Goal: Contribute content: Contribute content

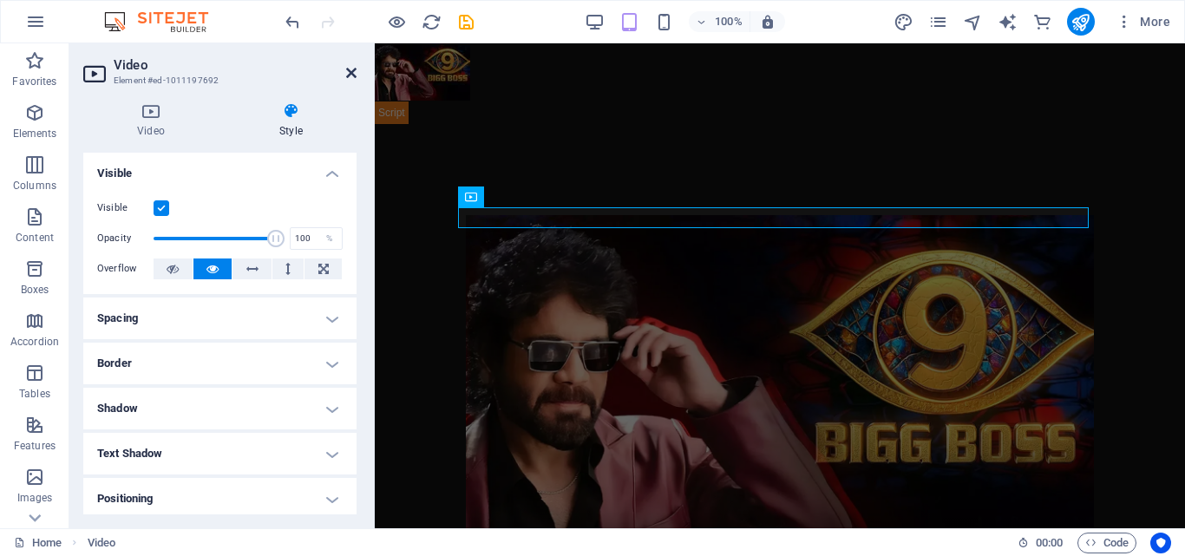
click at [353, 74] on icon at bounding box center [351, 73] width 10 height 14
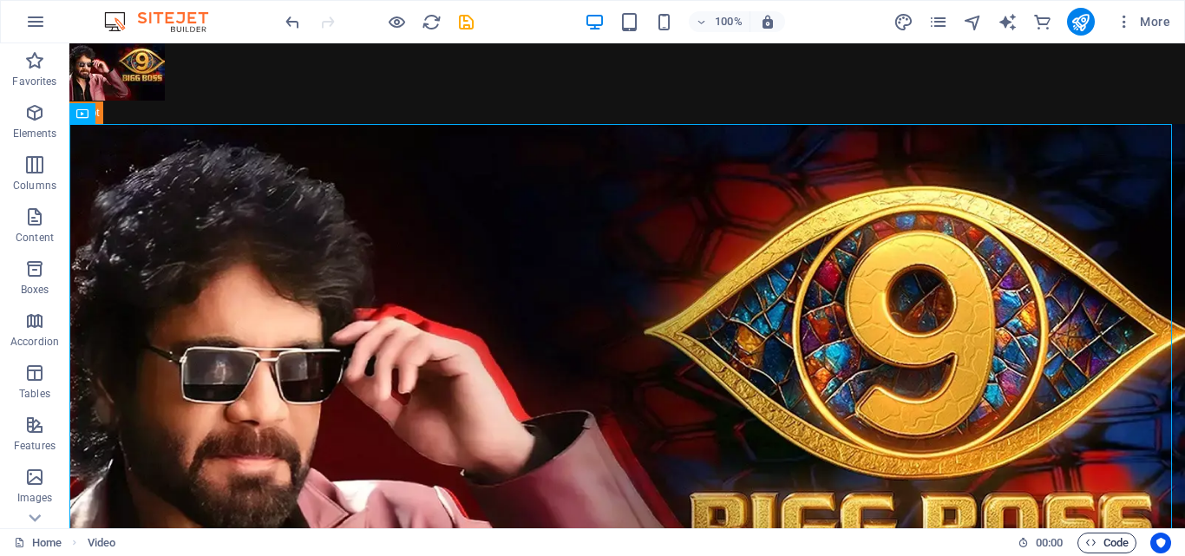
click at [1121, 544] on span "Code" at bounding box center [1106, 543] width 43 height 21
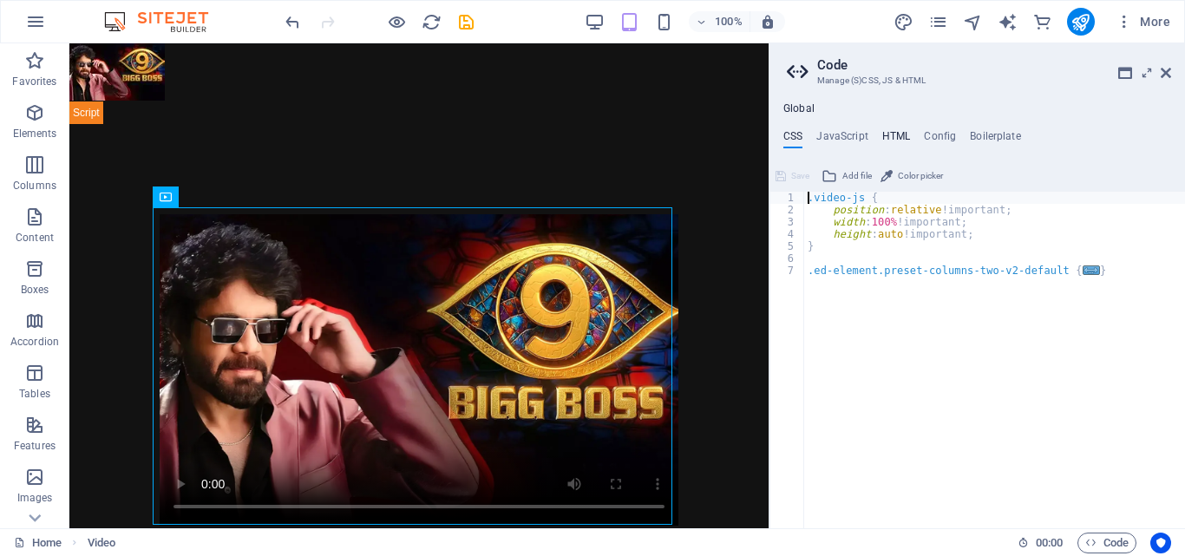
click at [896, 132] on h4 "HTML" at bounding box center [896, 139] width 29 height 19
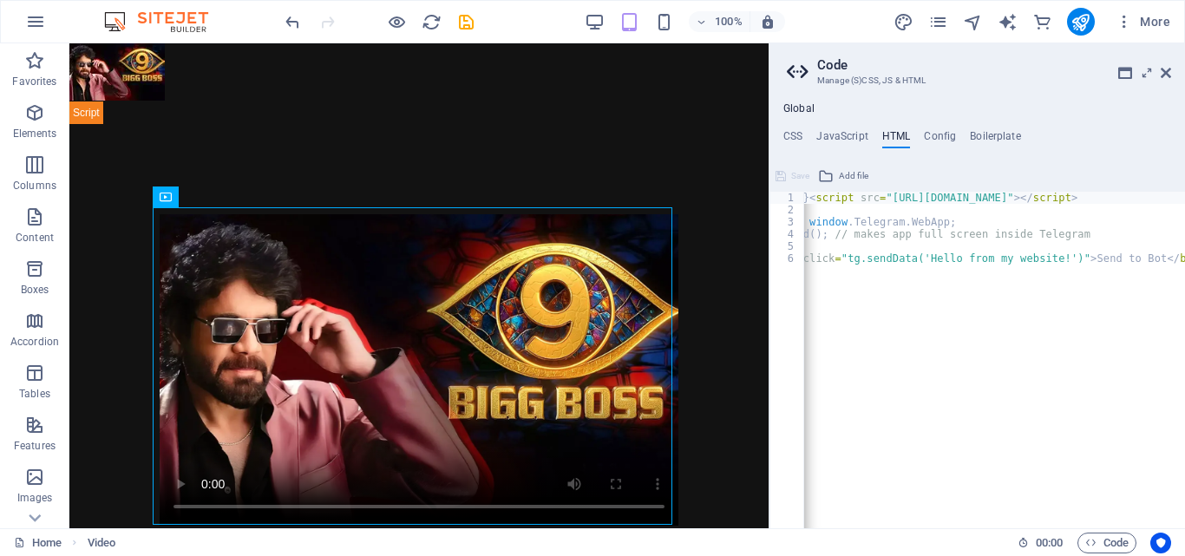
scroll to position [0, 82]
click at [1097, 259] on div "{{content}} < script src = "[URL][DOMAIN_NAME]" > </ script > < script > let tg…" at bounding box center [953, 366] width 463 height 348
click at [1053, 298] on div "{{content}} < script src = "[URL][DOMAIN_NAME]" > </ script > < script > let tg…" at bounding box center [953, 366] width 463 height 348
click at [828, 529] on div "Home Video 00 : 00 Code" at bounding box center [592, 542] width 1185 height 28
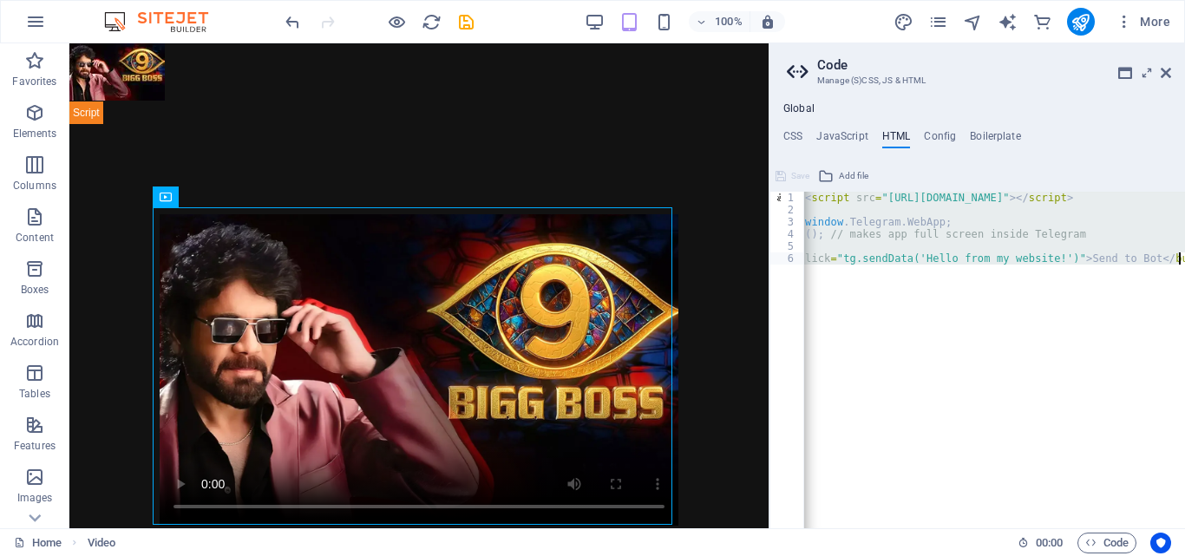
scroll to position [0, 73]
drag, startPoint x: 805, startPoint y: 195, endPoint x: 919, endPoint y: 269, distance: 135.5
click at [919, 269] on div "{{content}} < script src = "[URL][DOMAIN_NAME]" > </ script > < script > let tg…" at bounding box center [962, 366] width 463 height 348
click at [1120, 341] on div "{{content}} < script src = "[URL][DOMAIN_NAME]" > </ script > < script > let tg…" at bounding box center [994, 360] width 381 height 337
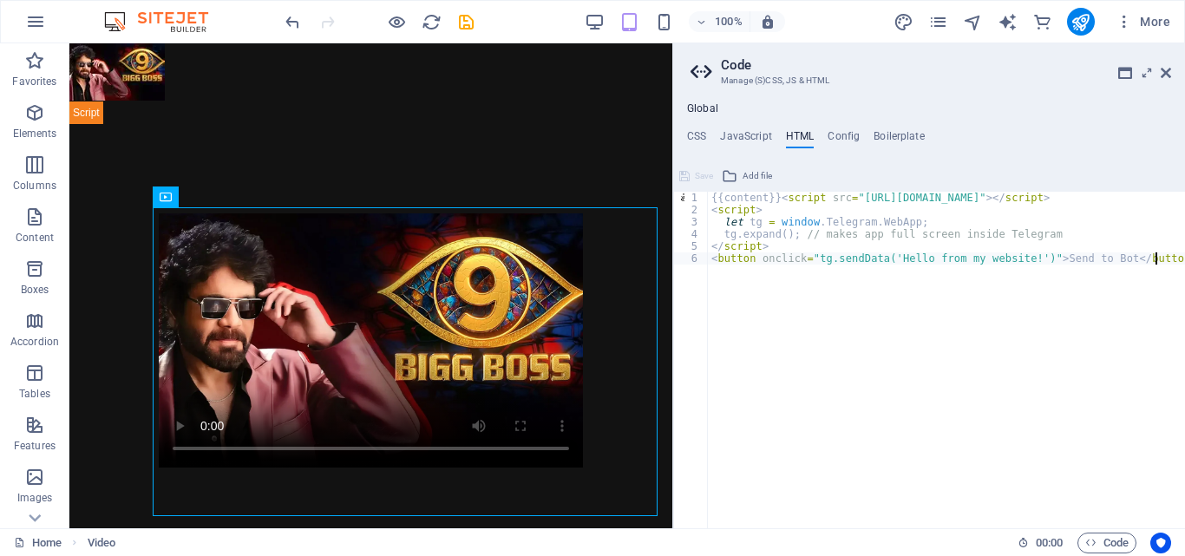
scroll to position [0, 0]
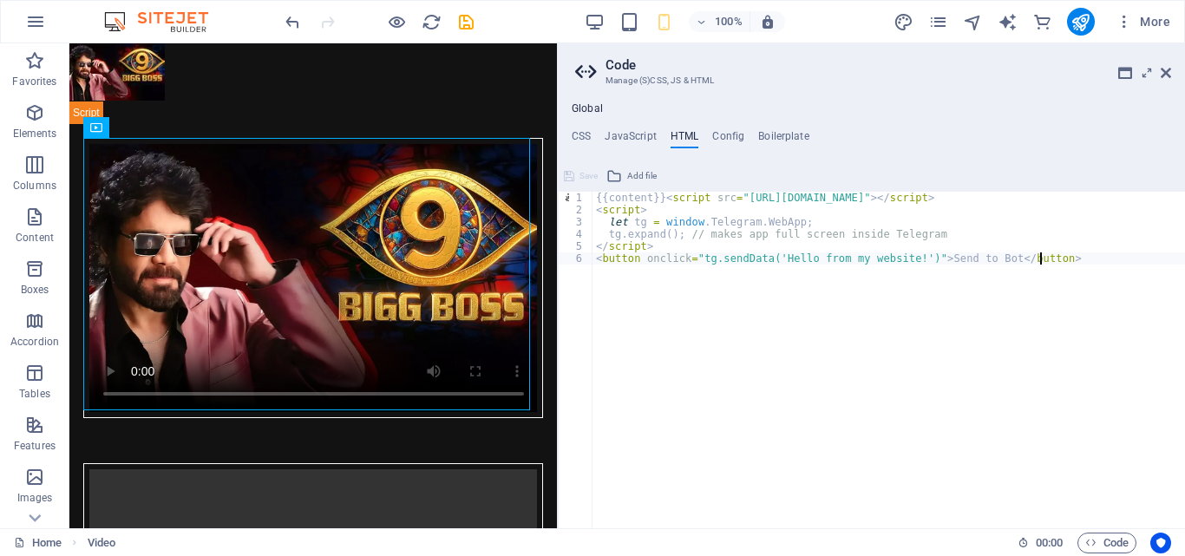
drag, startPoint x: 771, startPoint y: 154, endPoint x: 555, endPoint y: 193, distance: 219.5
click at [555, 193] on div "Home Favorites Elements Columns Content Boxes Accordion Tables Features Images …" at bounding box center [592, 285] width 1185 height 485
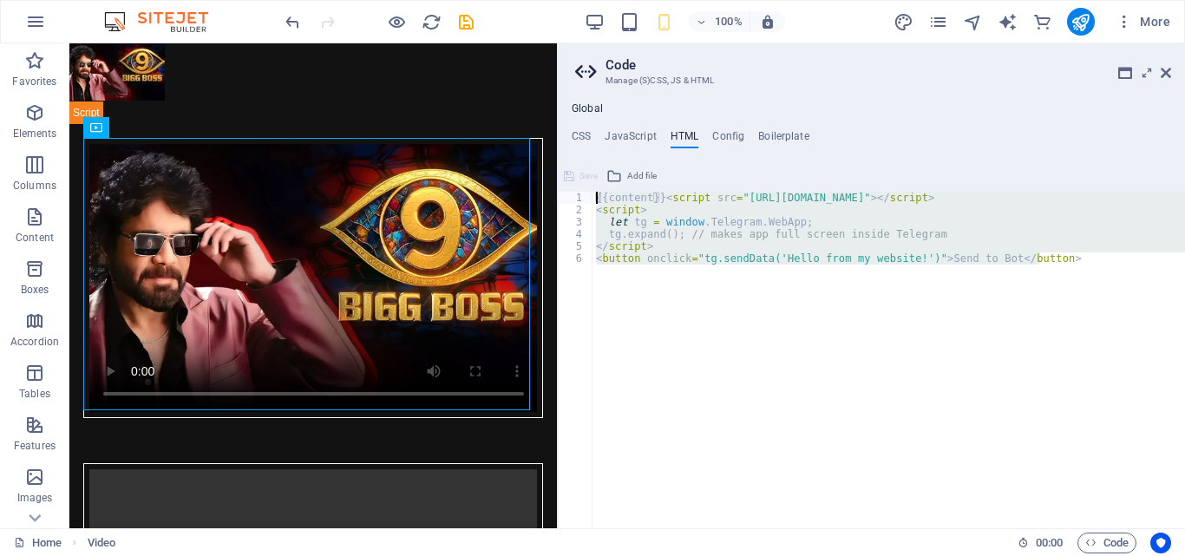
drag, startPoint x: 1064, startPoint y: 256, endPoint x: 580, endPoint y: 202, distance: 486.2
click at [580, 202] on div "<button onclick="tg.sendData('Hello from my website!')">Send to Bot</button> 1 …" at bounding box center [871, 360] width 627 height 337
type textarea "{{content}}<script src="[URL][DOMAIN_NAME]"></script> <script>"
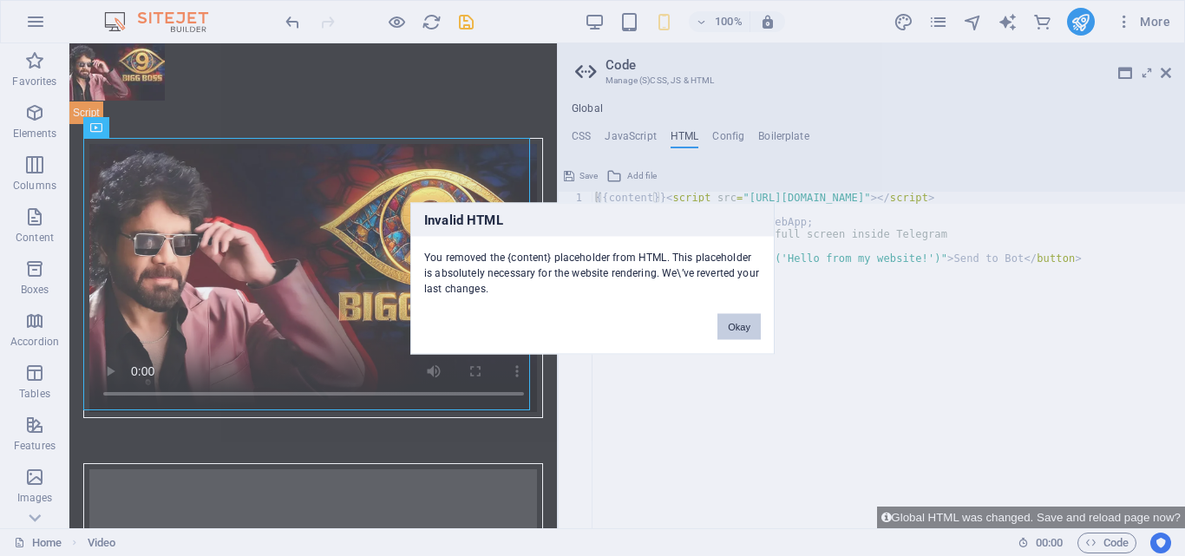
click at [747, 323] on button "Okay" at bounding box center [738, 326] width 43 height 26
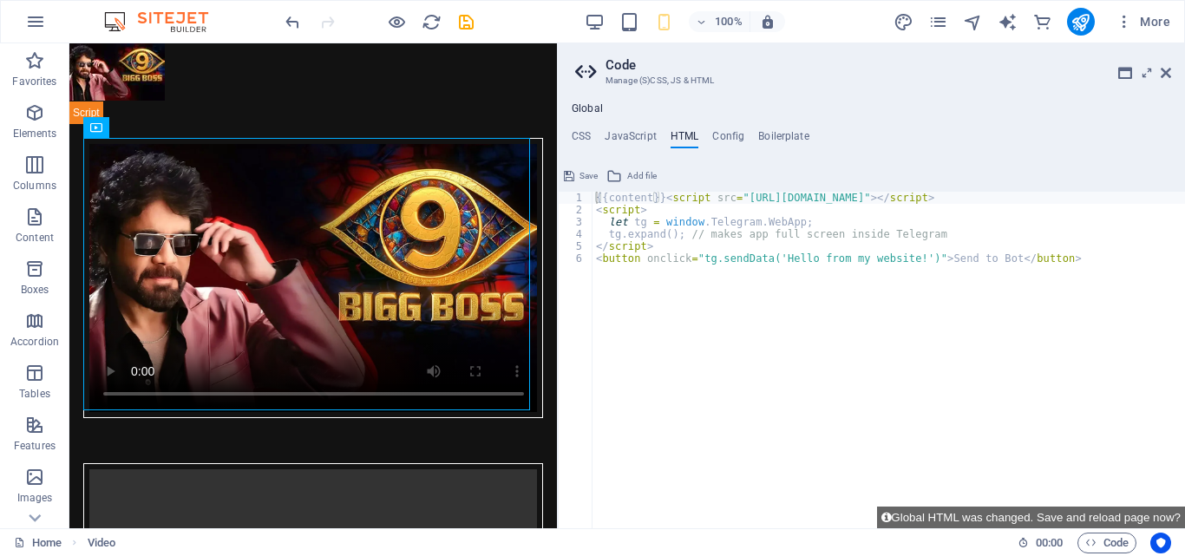
click at [771, 285] on div "{{content}} < script src = "[URL][DOMAIN_NAME]" > </ script > < script > let tg…" at bounding box center [889, 372] width 593 height 361
click at [652, 192] on div "{{content}} < script src = "[URL][DOMAIN_NAME]" > </ script > < script > let tg…" at bounding box center [889, 372] width 593 height 361
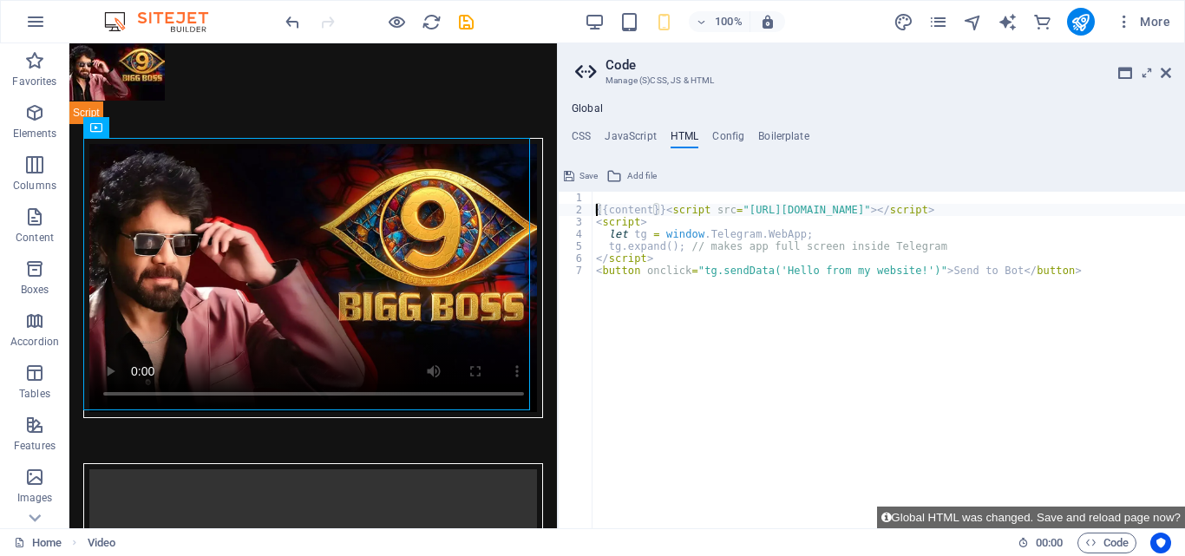
type textarea "{{content}}<script src="[URL][DOMAIN_NAME]"></script>"
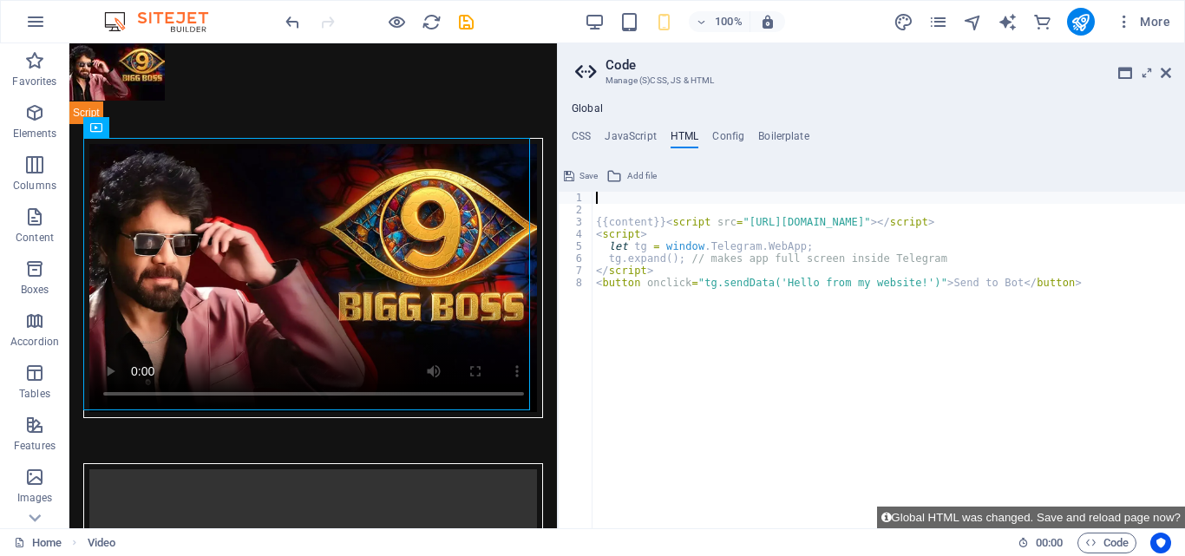
click at [623, 199] on div "{{content}} < script src = "[URL][DOMAIN_NAME]" > </ script > < script > let tg…" at bounding box center [889, 372] width 593 height 361
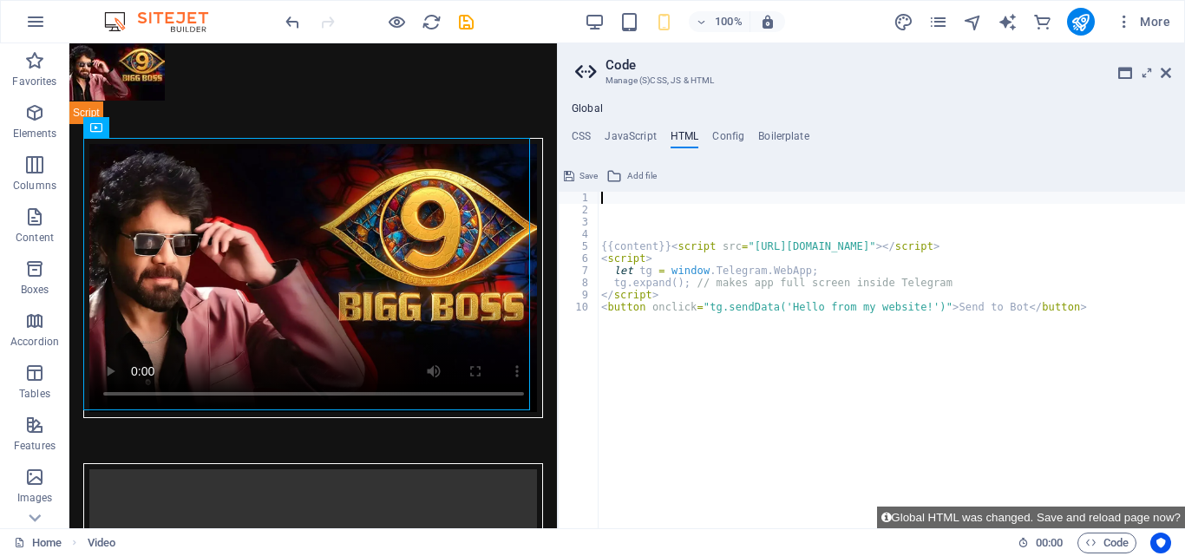
click at [637, 200] on div "{{content}} < script src = "[URL][DOMAIN_NAME]" > </ script > < script > let tg…" at bounding box center [891, 372] width 587 height 361
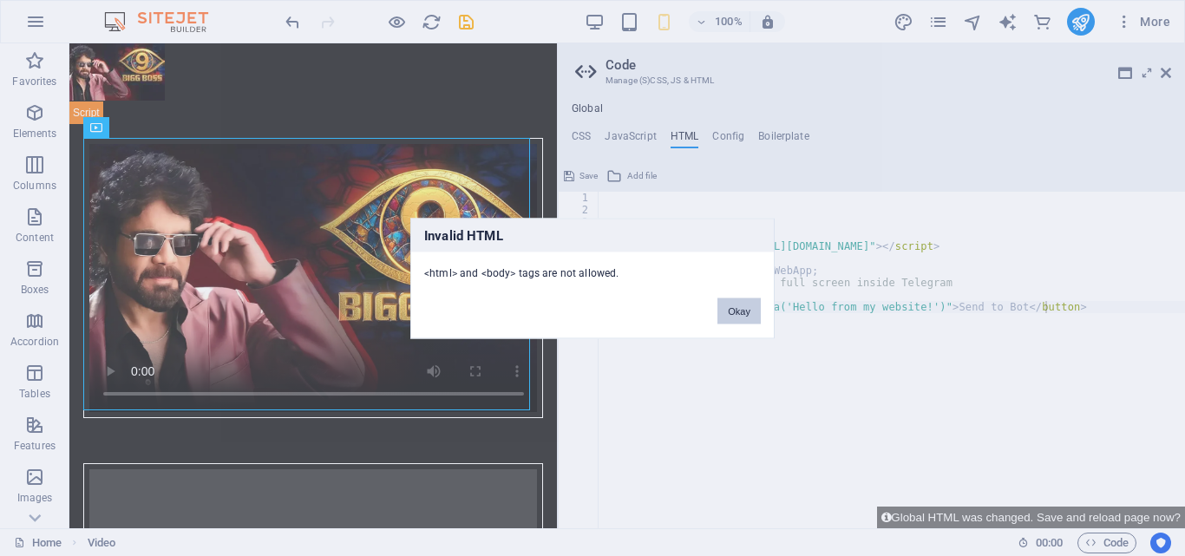
click at [732, 312] on button "Okay" at bounding box center [738, 311] width 43 height 26
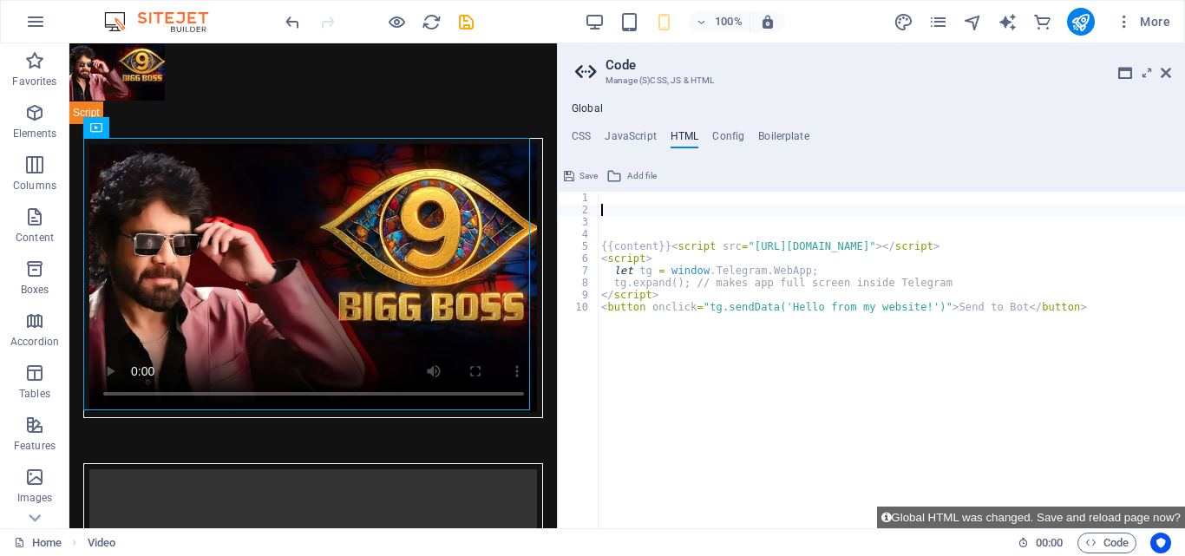
click at [662, 215] on div "{{content}} < script src = "[URL][DOMAIN_NAME]" > </ script > < script > let tg…" at bounding box center [891, 372] width 587 height 361
click at [665, 250] on div "{{content}} < script src = "[URL][DOMAIN_NAME]" > </ script > < script > let tg…" at bounding box center [891, 372] width 587 height 361
click at [601, 246] on div "{{content}} < script src = "[URL][DOMAIN_NAME]" > </ script > < script > let tg…" at bounding box center [891, 372] width 587 height 361
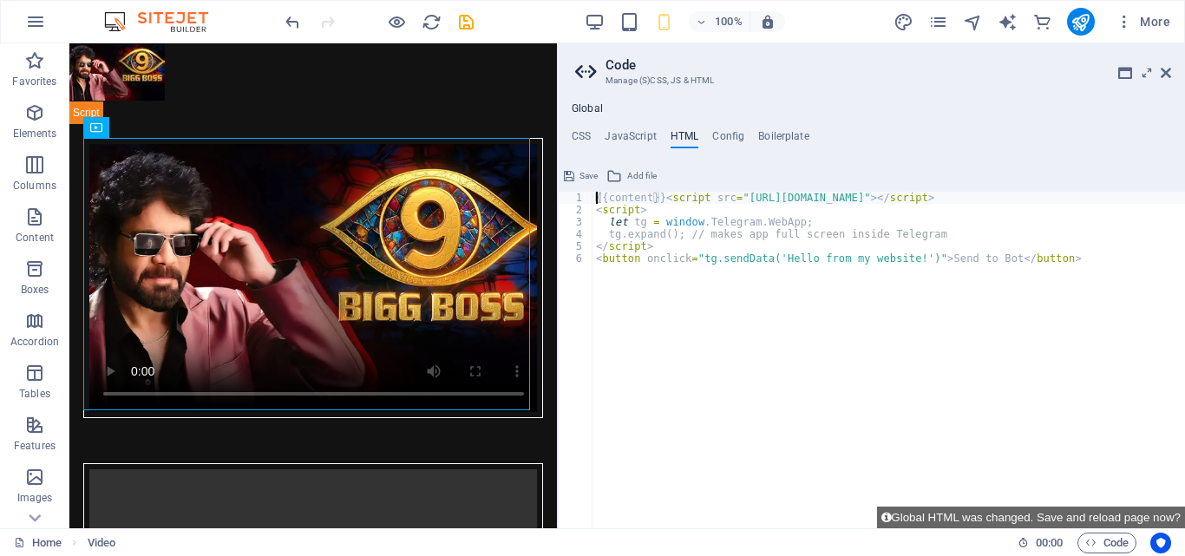
click at [660, 200] on div "{{content}} < script src = "[URL][DOMAIN_NAME]" > </ script > < script > let tg…" at bounding box center [889, 372] width 593 height 361
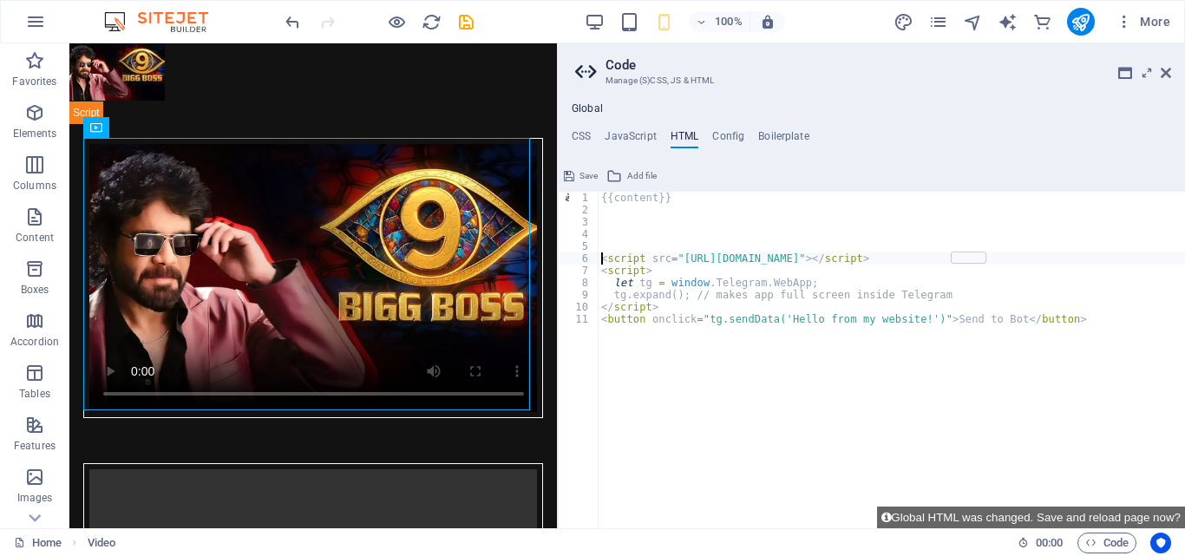
click at [695, 194] on div "{{content}} < script src = "[URL][DOMAIN_NAME]" > </ script > < script > let tg…" at bounding box center [891, 372] width 587 height 361
type textarea "{{content}}"
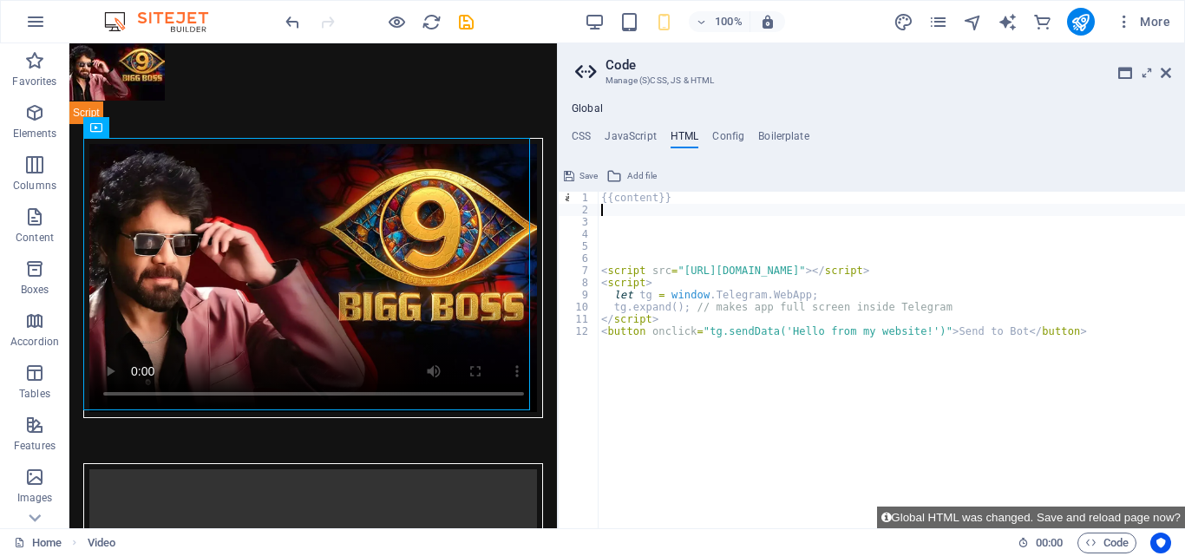
click at [698, 204] on div "{{content}} < script src = "[URL][DOMAIN_NAME]" > </ script > < script > let tg…" at bounding box center [891, 372] width 587 height 361
paste textarea
type textarea "{{content}}"
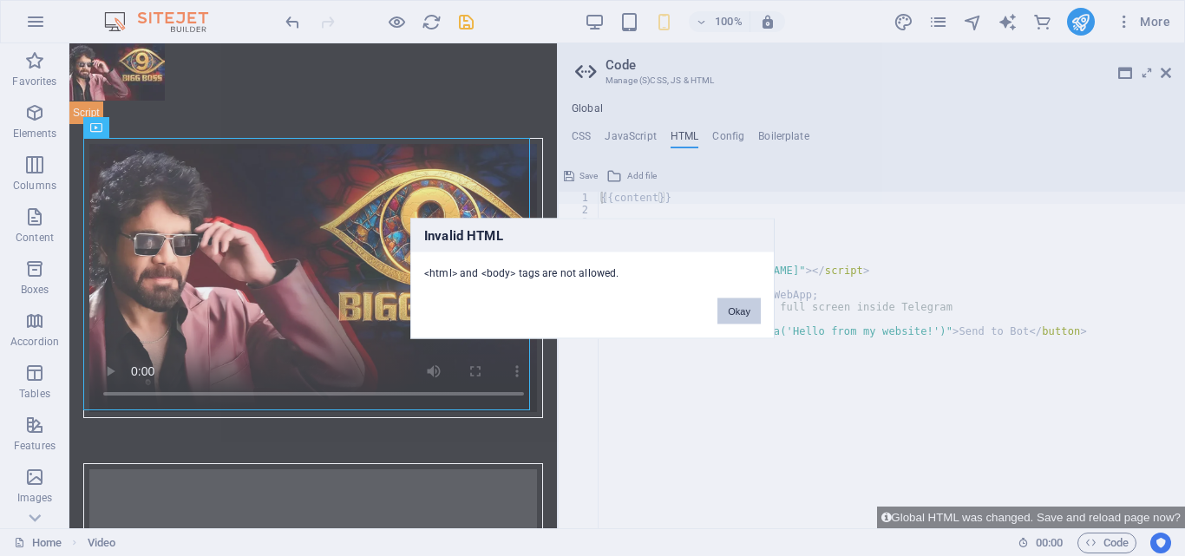
click at [735, 305] on button "Okay" at bounding box center [738, 311] width 43 height 26
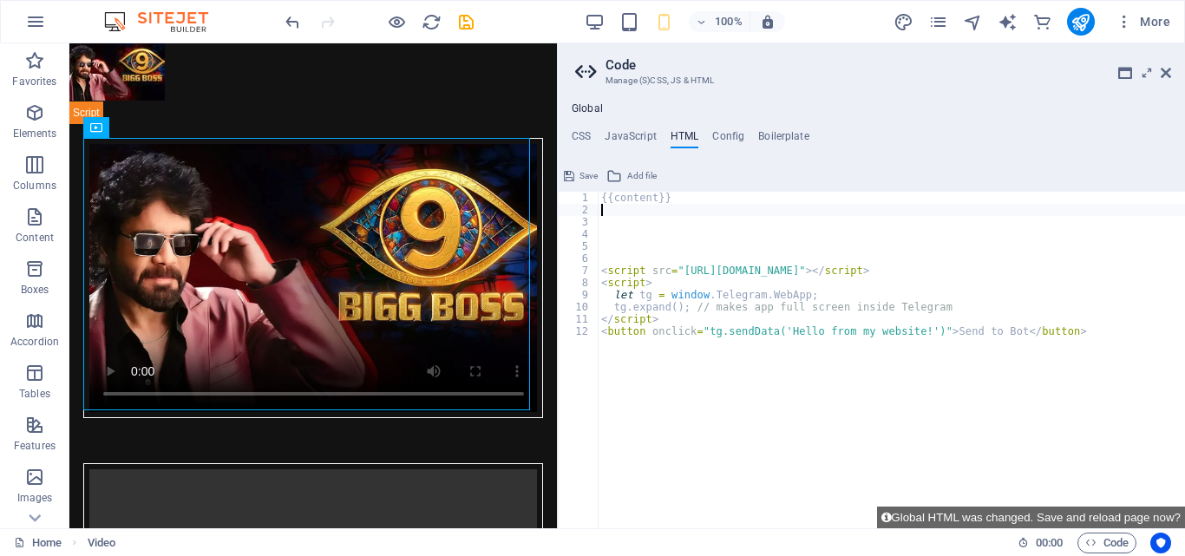
paste textarea "{{content}}"
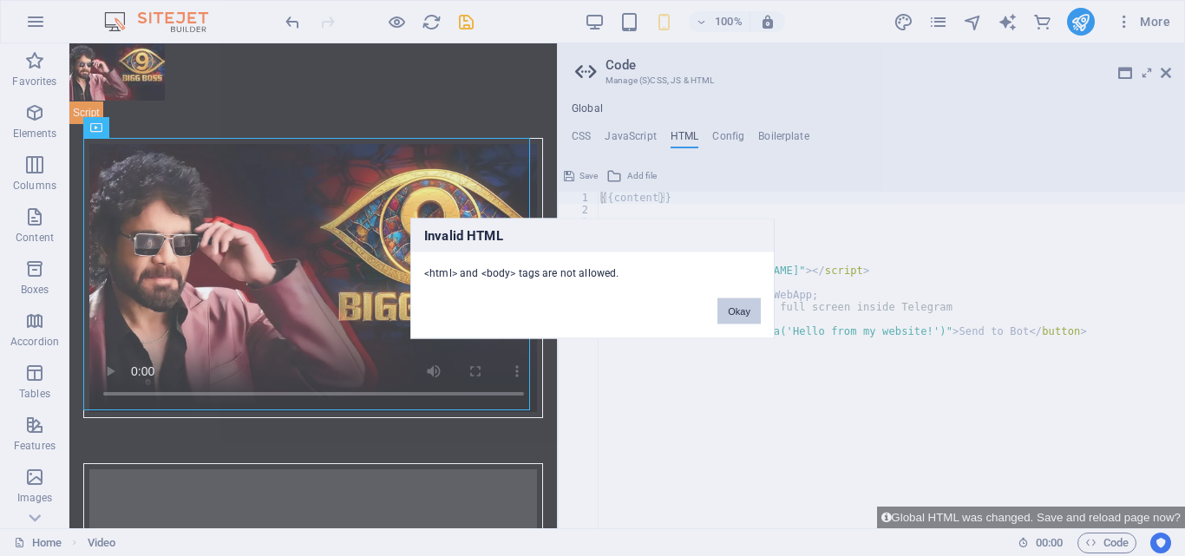
click at [755, 312] on button "Okay" at bounding box center [738, 311] width 43 height 26
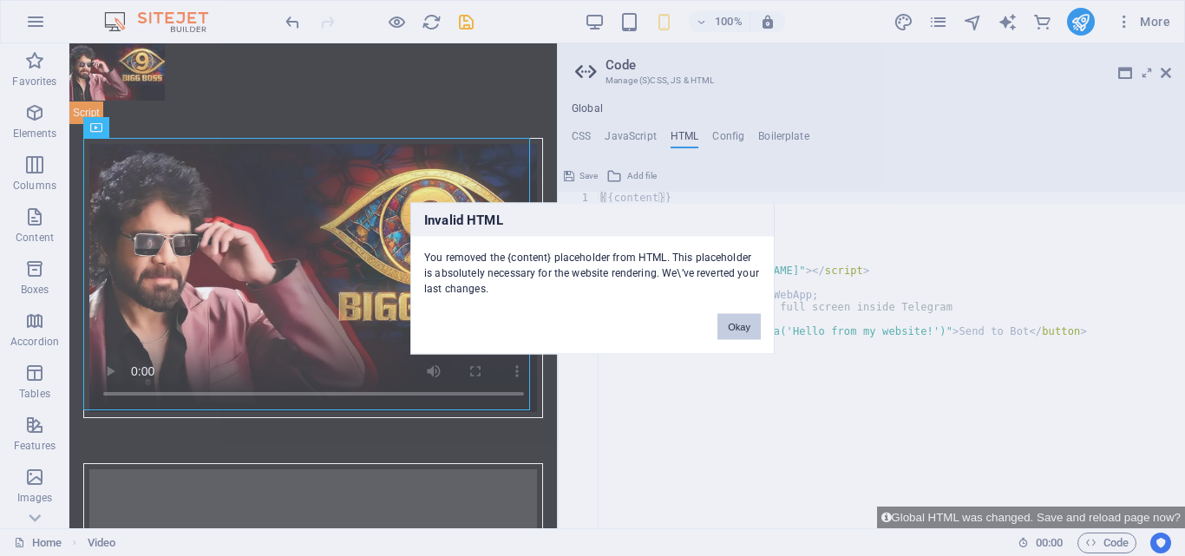
click at [726, 324] on button "Okay" at bounding box center [738, 326] width 43 height 26
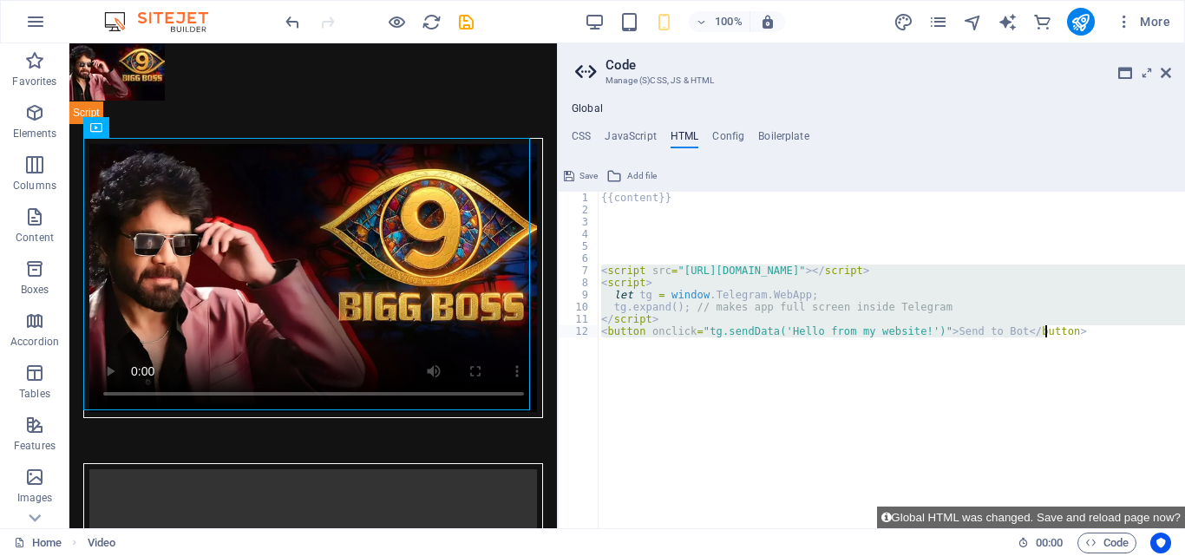
drag, startPoint x: 600, startPoint y: 275, endPoint x: 995, endPoint y: 342, distance: 400.3
click at [995, 342] on div "{{content}} < script src = "[URL][DOMAIN_NAME]" > </ script > < script > let tg…" at bounding box center [891, 372] width 587 height 361
type textarea "</script> <button onclick="tg.sendData('Hello from my website!')">Send to Bot</…"
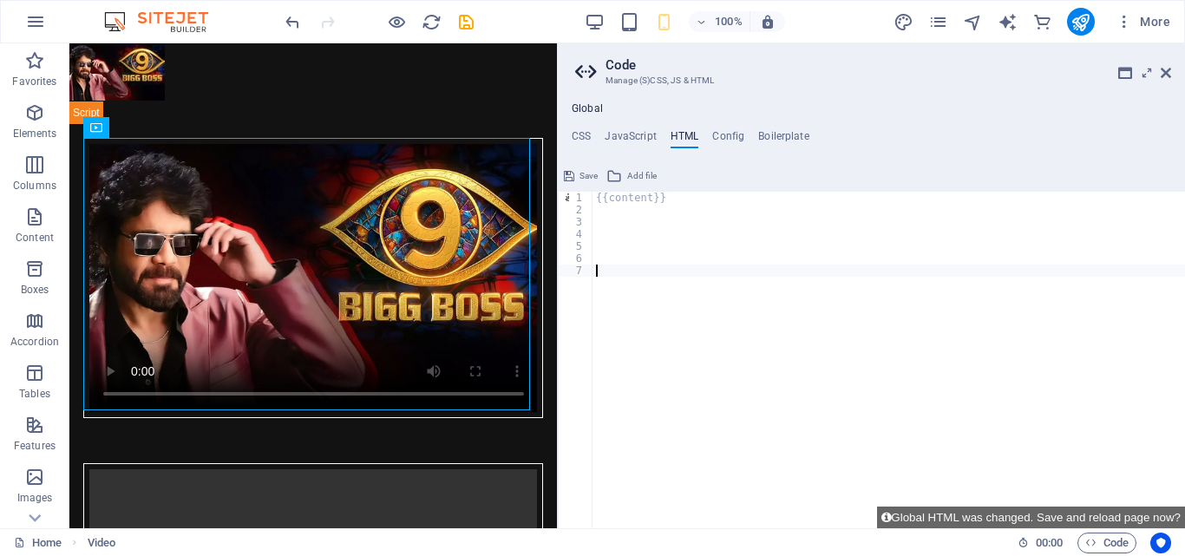
click at [647, 201] on div "{{content}}" at bounding box center [889, 372] width 593 height 361
type textarea "{{content}}"
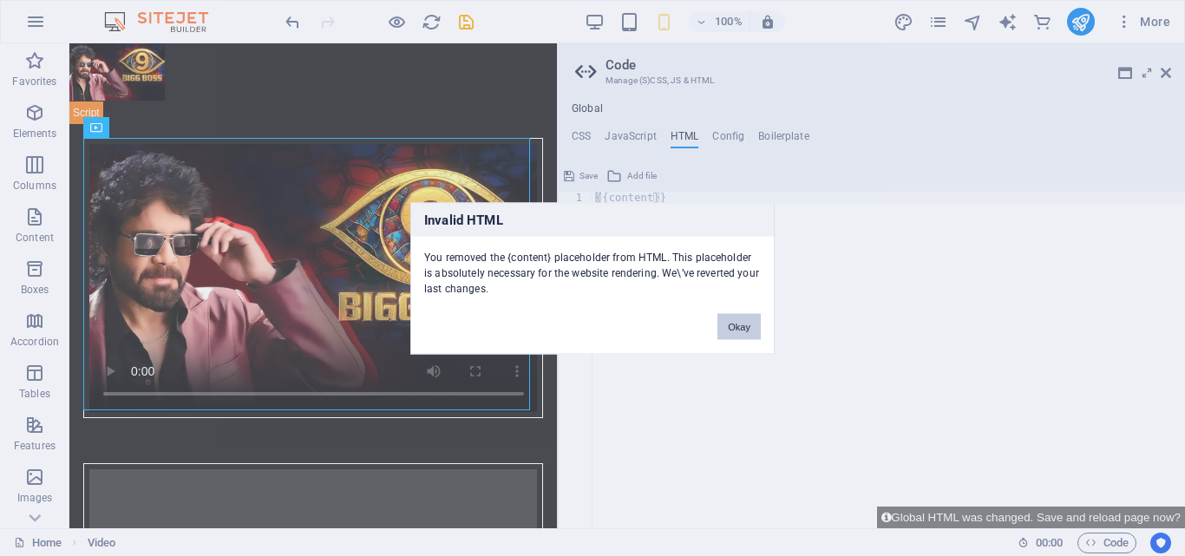
click at [741, 325] on button "Okay" at bounding box center [738, 326] width 43 height 26
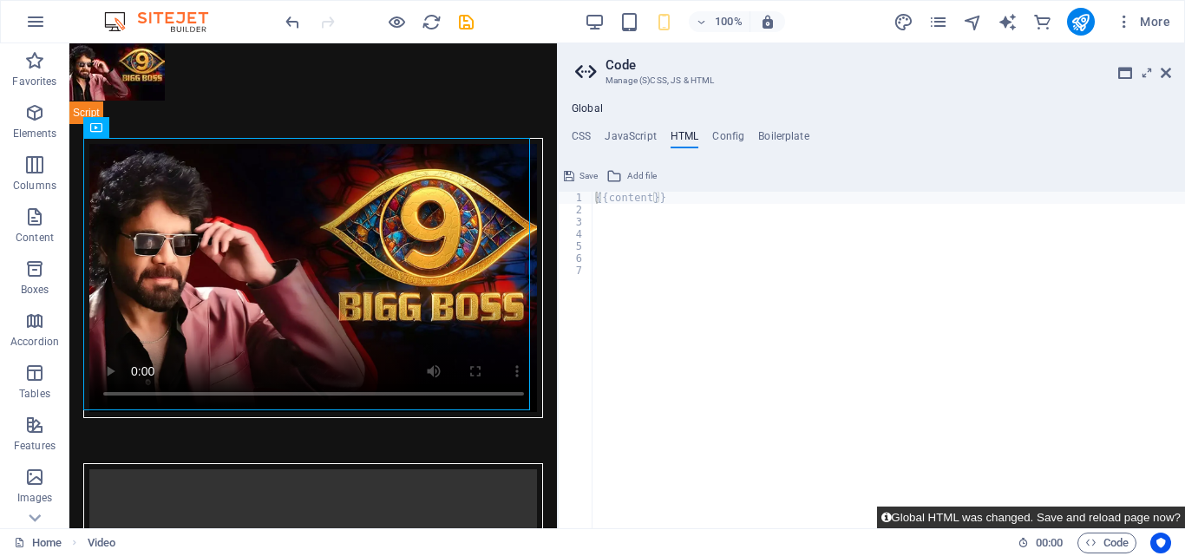
click at [969, 514] on button "Global HTML was changed. Save and reload page now?" at bounding box center [1031, 518] width 308 height 22
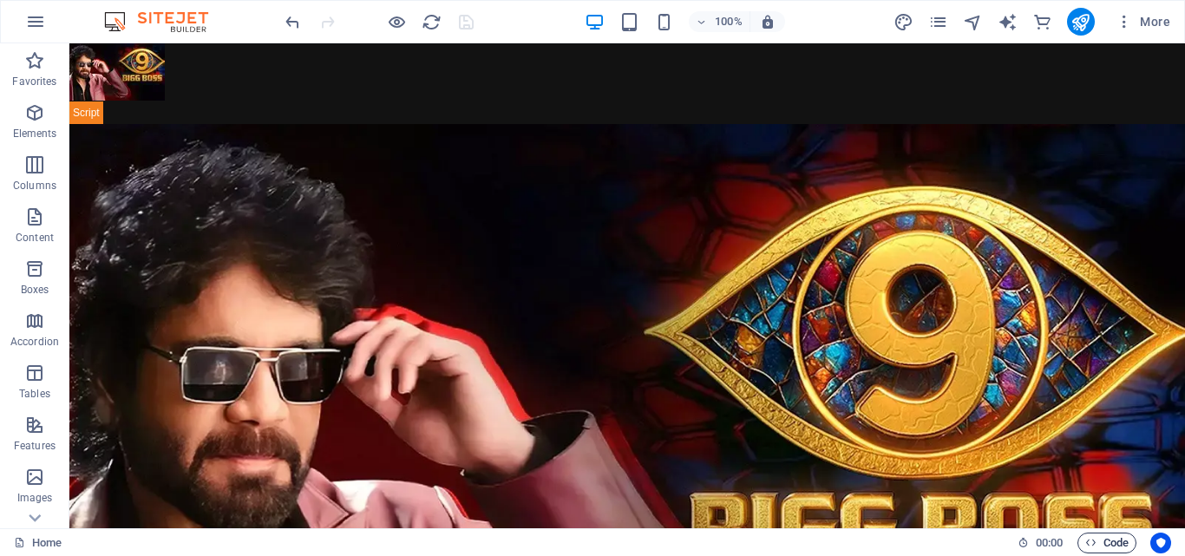
click at [1103, 545] on span "Code" at bounding box center [1106, 543] width 43 height 21
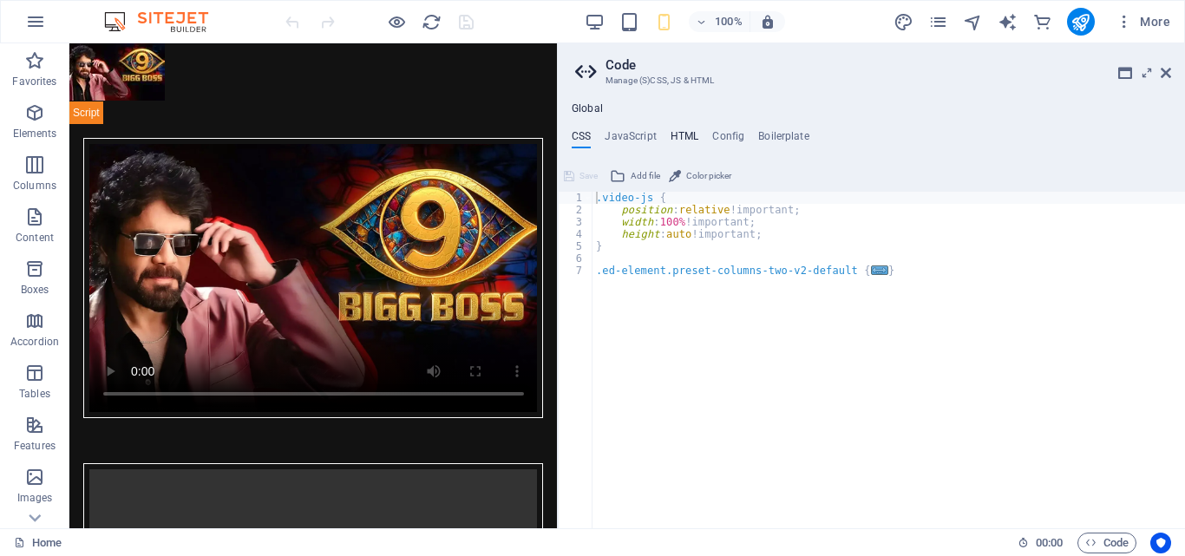
click at [678, 137] on h4 "HTML" at bounding box center [685, 139] width 29 height 19
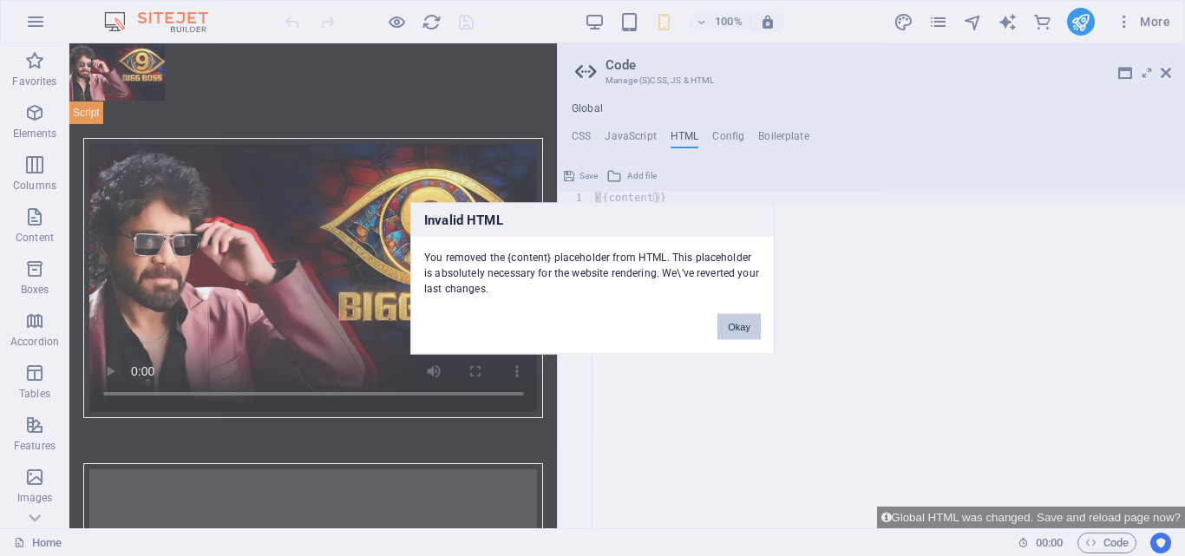
click at [733, 324] on button "Okay" at bounding box center [738, 326] width 43 height 26
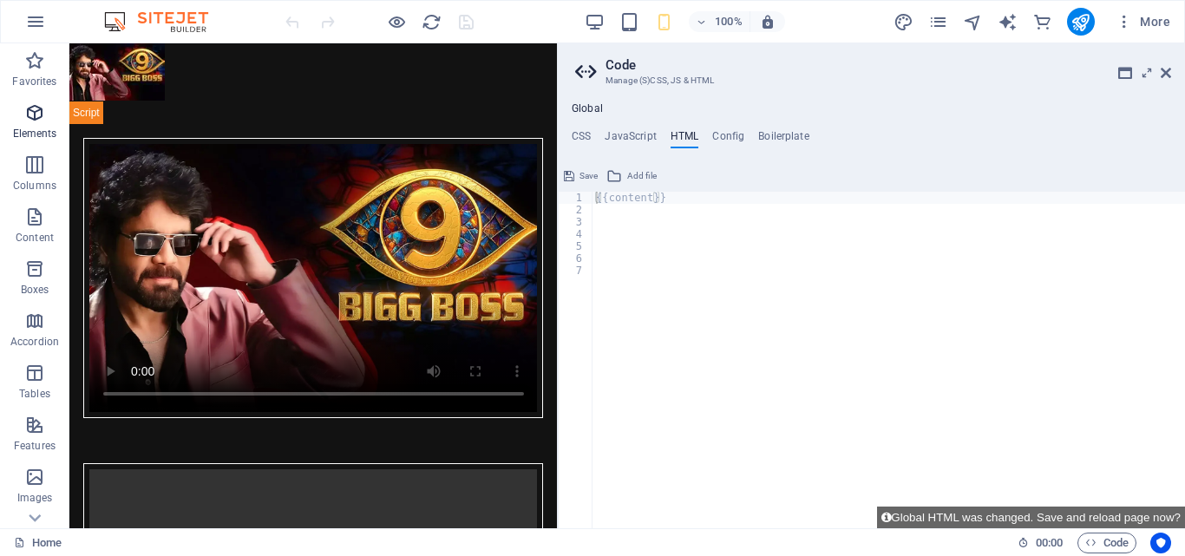
click at [46, 126] on span "Elements" at bounding box center [34, 123] width 69 height 42
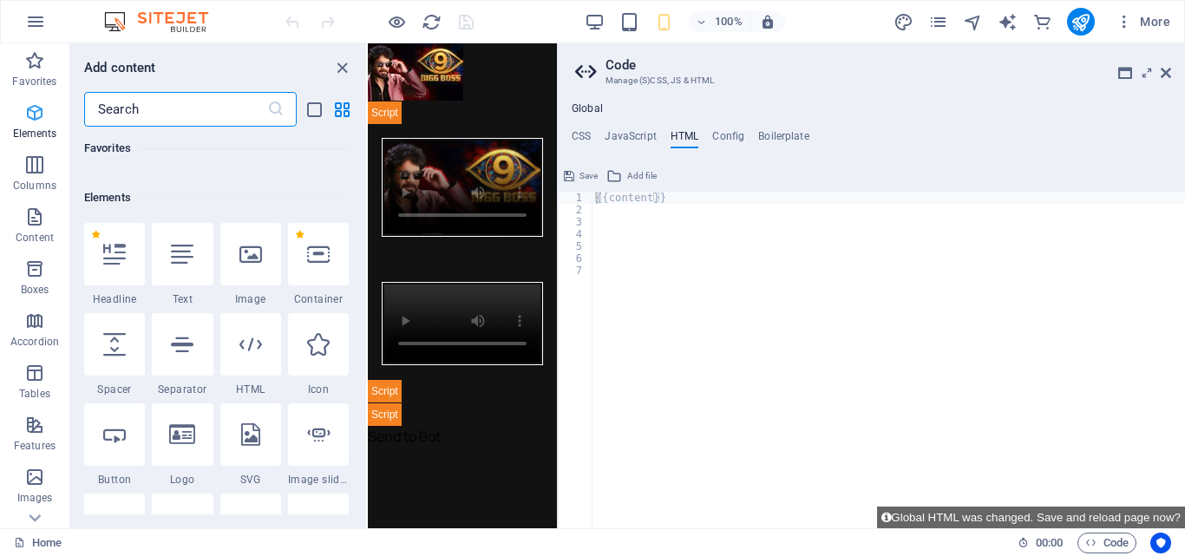
scroll to position [327, 0]
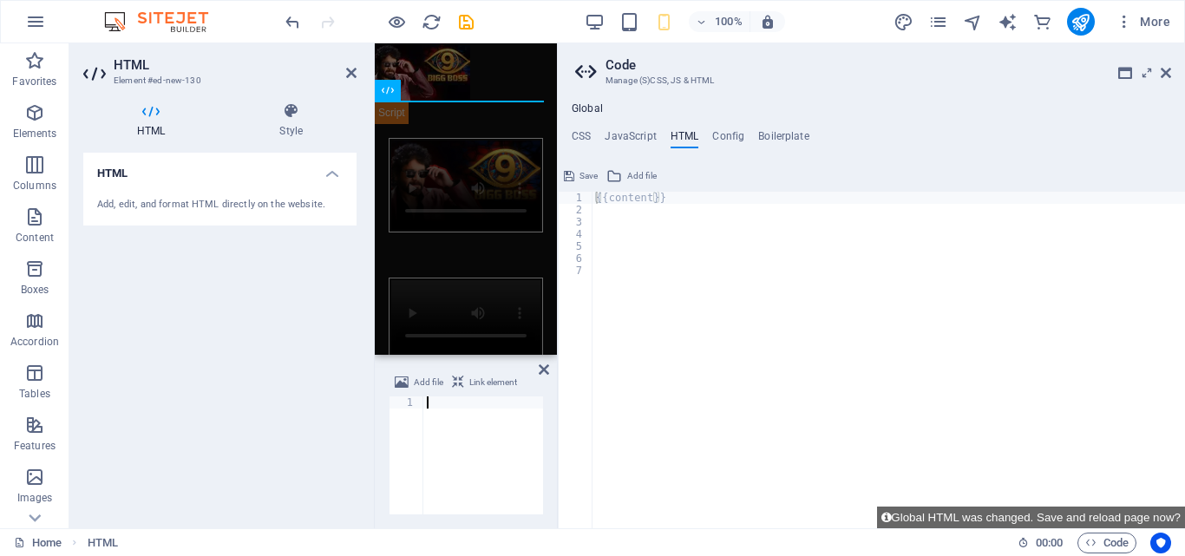
type textarea "</script>"
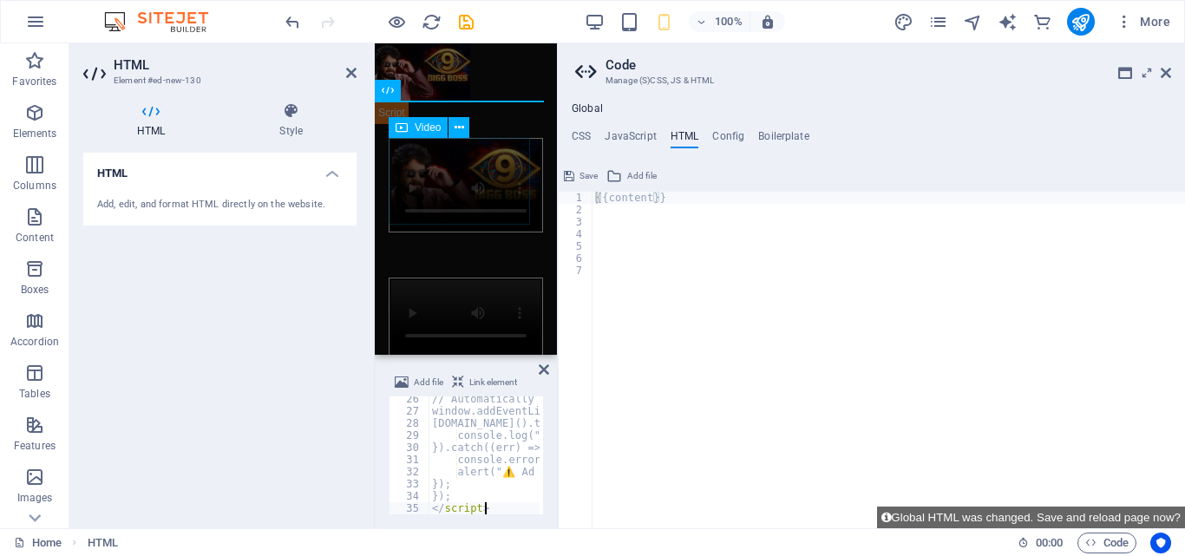
scroll to position [307, 0]
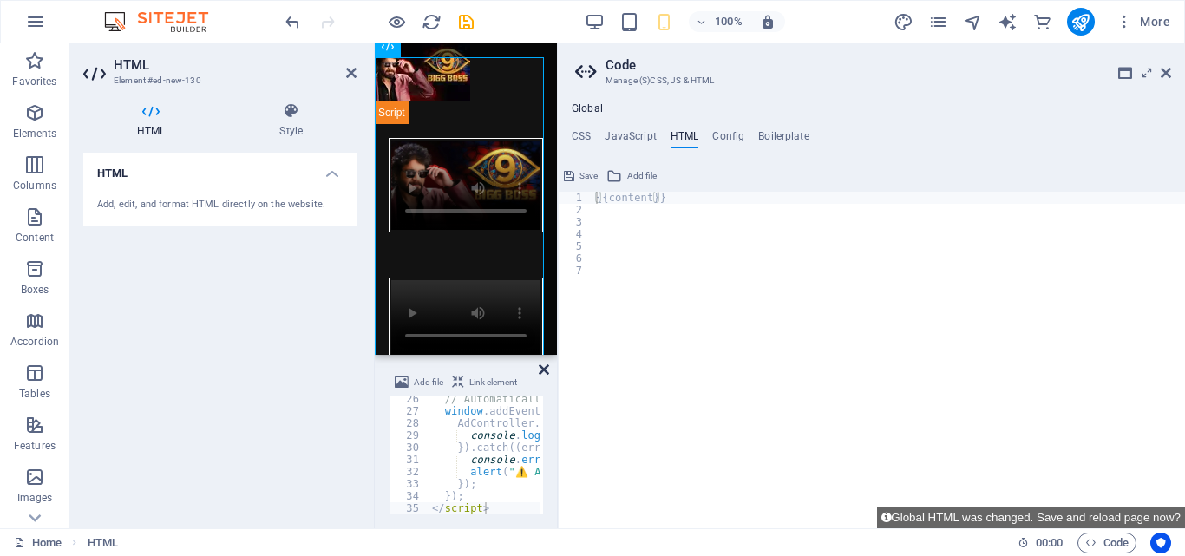
click at [541, 369] on icon at bounding box center [544, 370] width 10 height 14
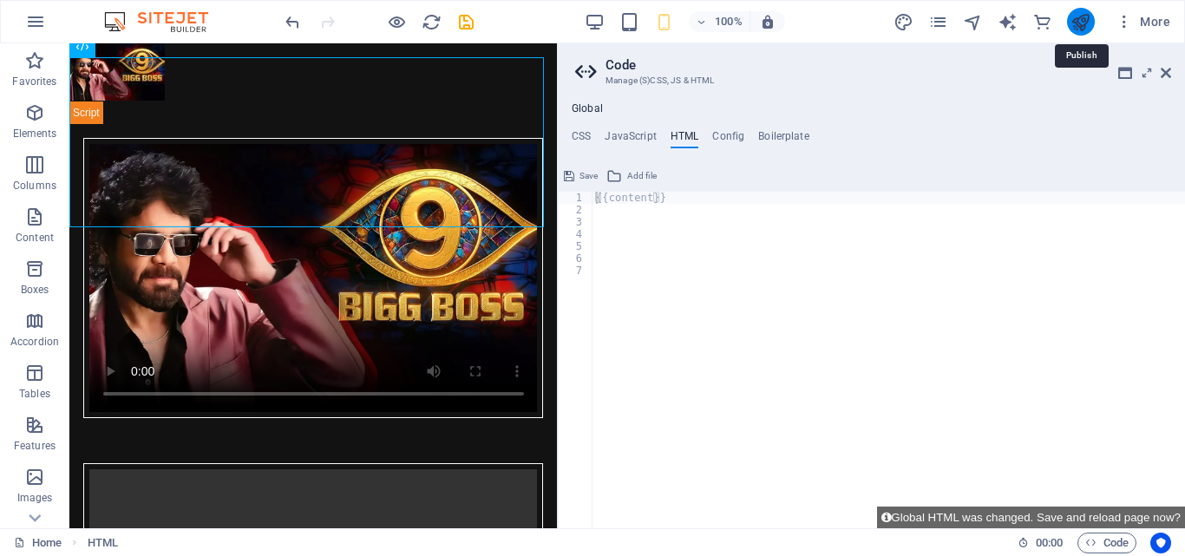
click at [1086, 23] on icon "publish" at bounding box center [1081, 22] width 20 height 20
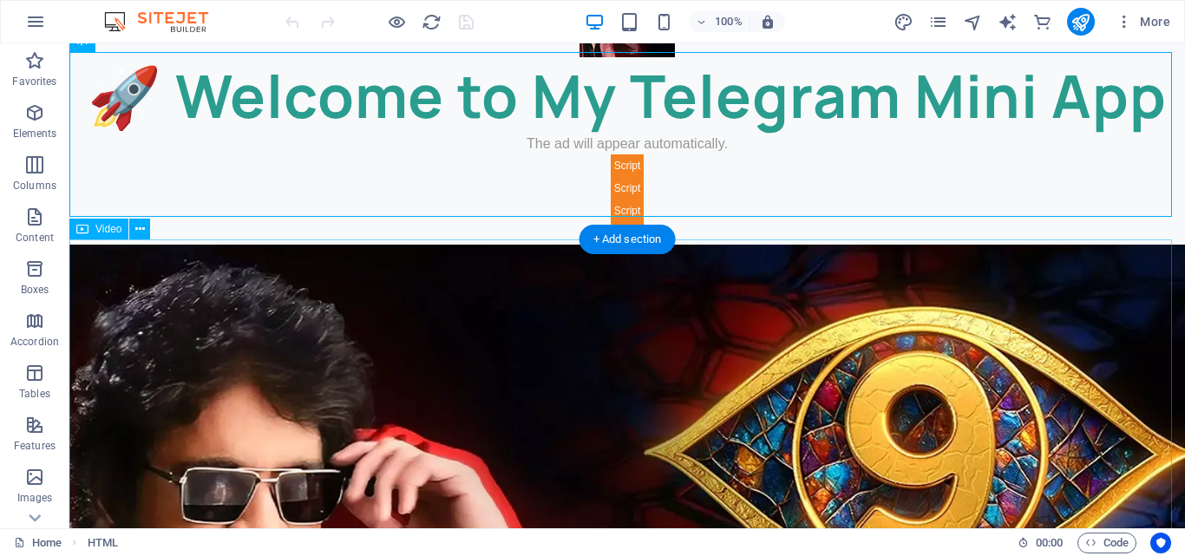
scroll to position [347, 0]
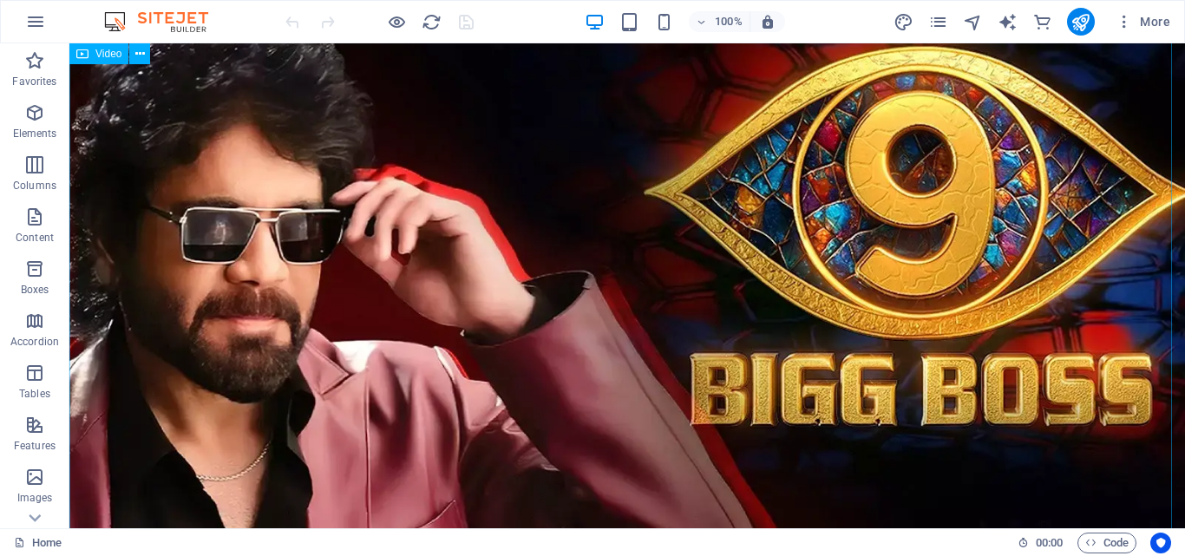
click at [462, 263] on figure at bounding box center [627, 319] width 1116 height 670
click at [144, 52] on icon at bounding box center [140, 54] width 10 height 18
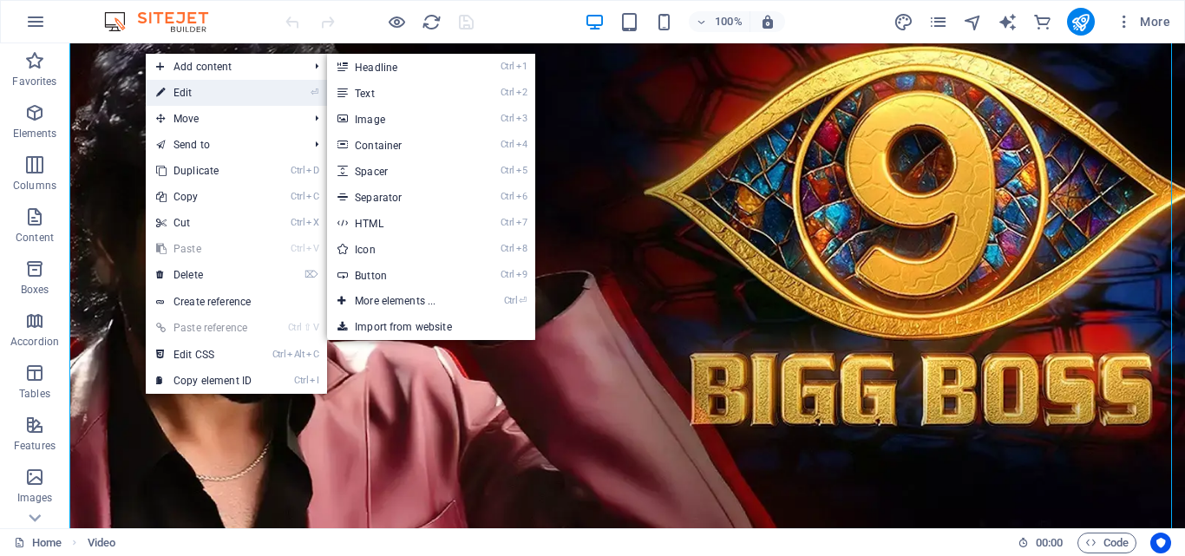
click at [199, 92] on link "⏎ Edit" at bounding box center [204, 93] width 116 height 26
select select "%"
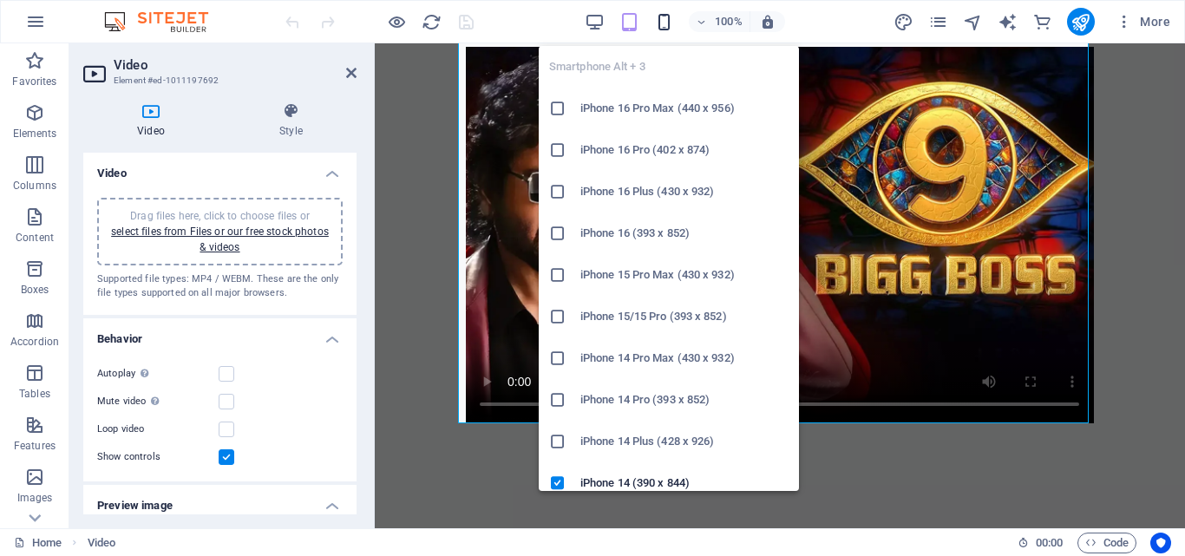
click at [657, 27] on icon "button" at bounding box center [664, 22] width 20 height 20
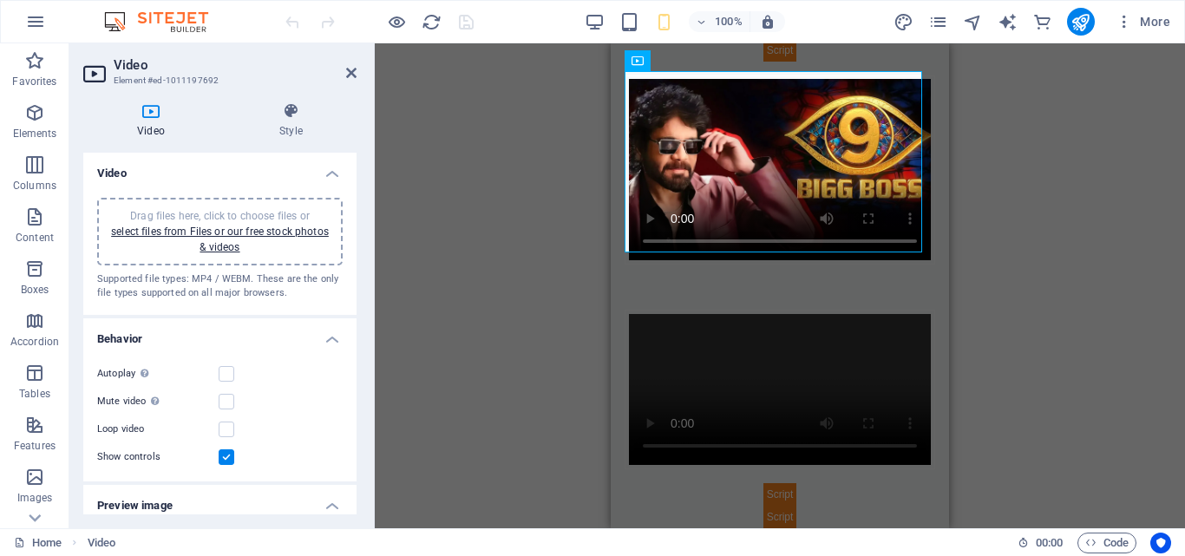
click at [226, 459] on label at bounding box center [227, 457] width 16 height 16
click at [0, 0] on input "Show controls" at bounding box center [0, 0] width 0 height 0
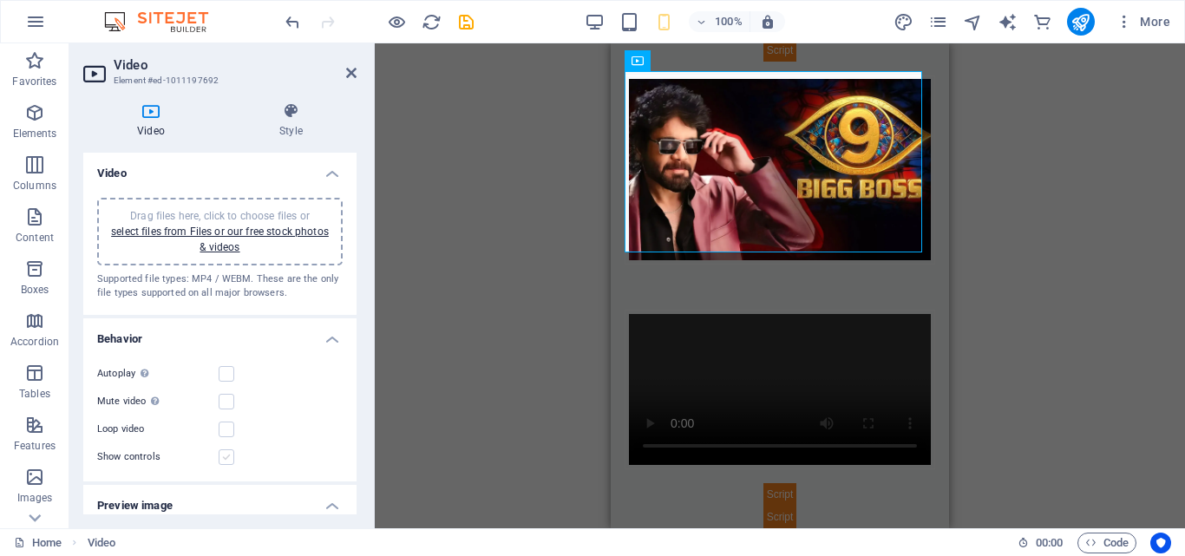
click at [226, 459] on label at bounding box center [227, 457] width 16 height 16
click at [0, 0] on input "Show controls" at bounding box center [0, 0] width 0 height 0
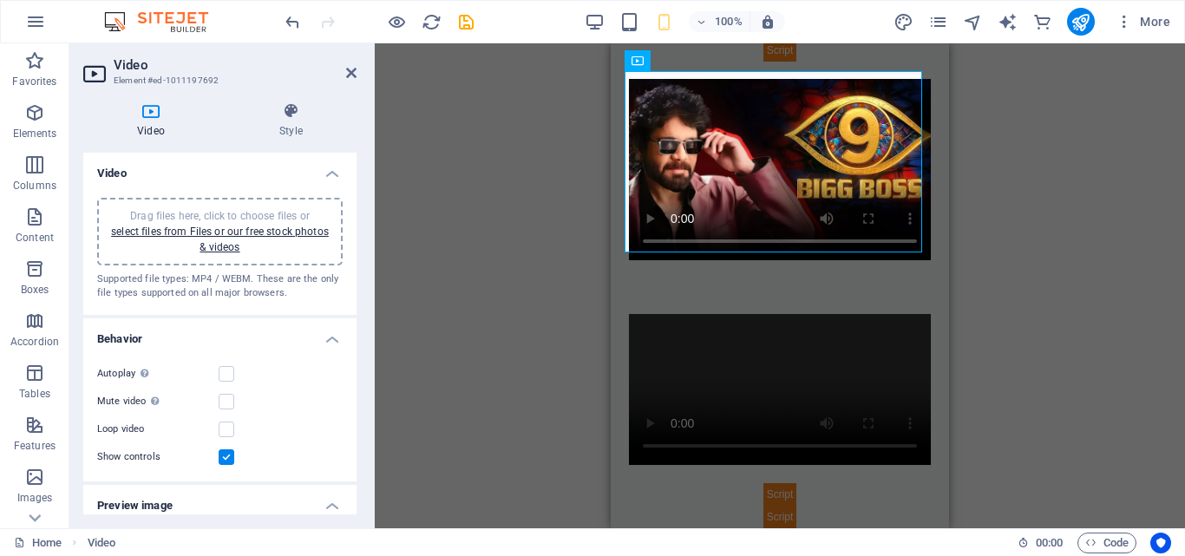
click at [226, 459] on label at bounding box center [227, 457] width 16 height 16
click at [0, 0] on input "Show controls" at bounding box center [0, 0] width 0 height 0
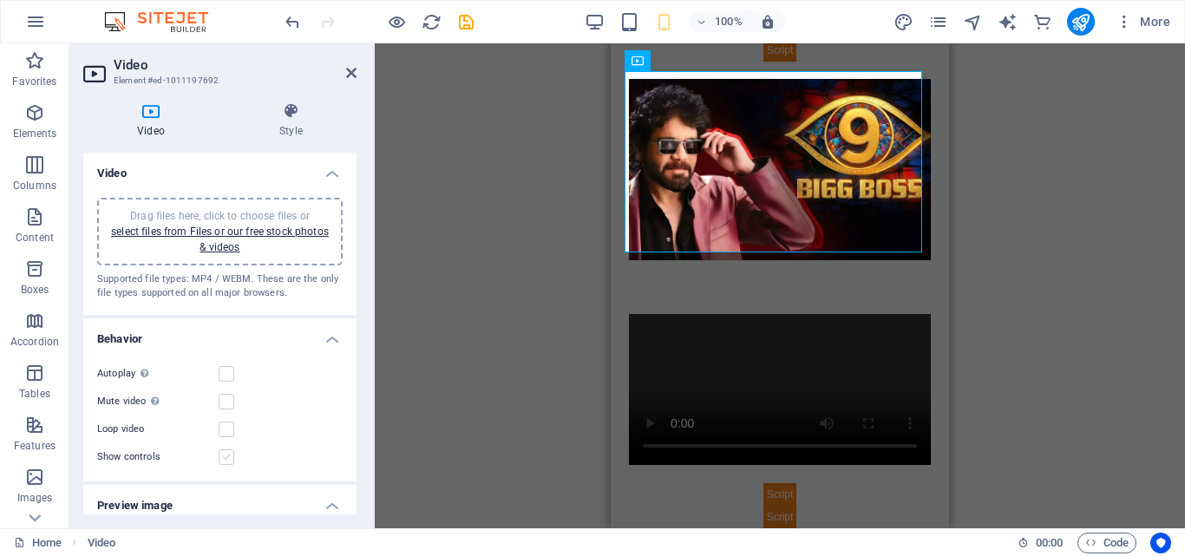
click at [226, 459] on label at bounding box center [227, 457] width 16 height 16
click at [0, 0] on input "Show controls" at bounding box center [0, 0] width 0 height 0
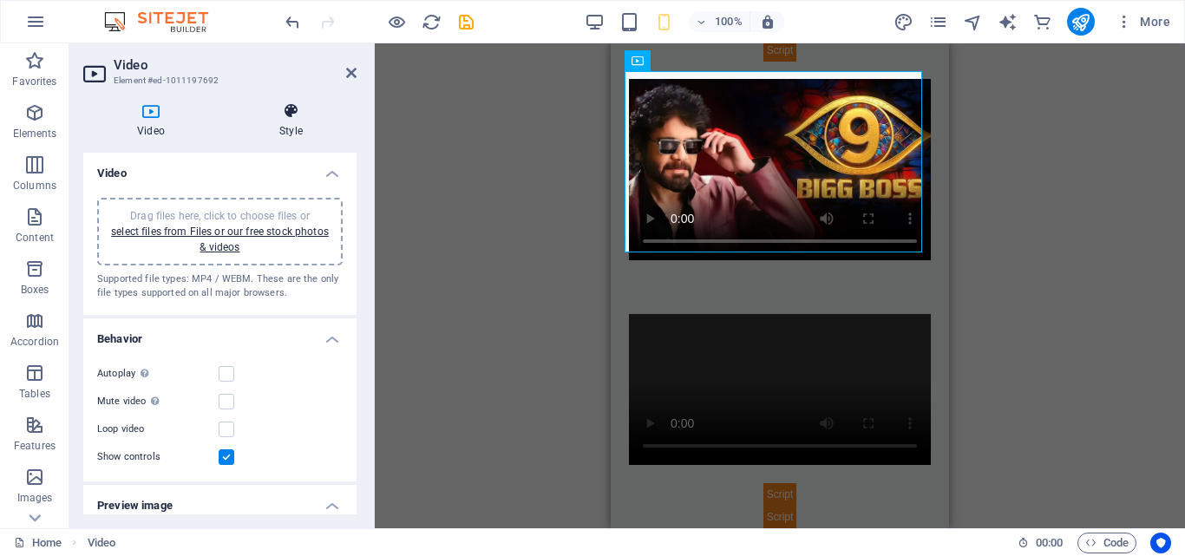
click at [289, 120] on h4 "Style" at bounding box center [291, 120] width 131 height 36
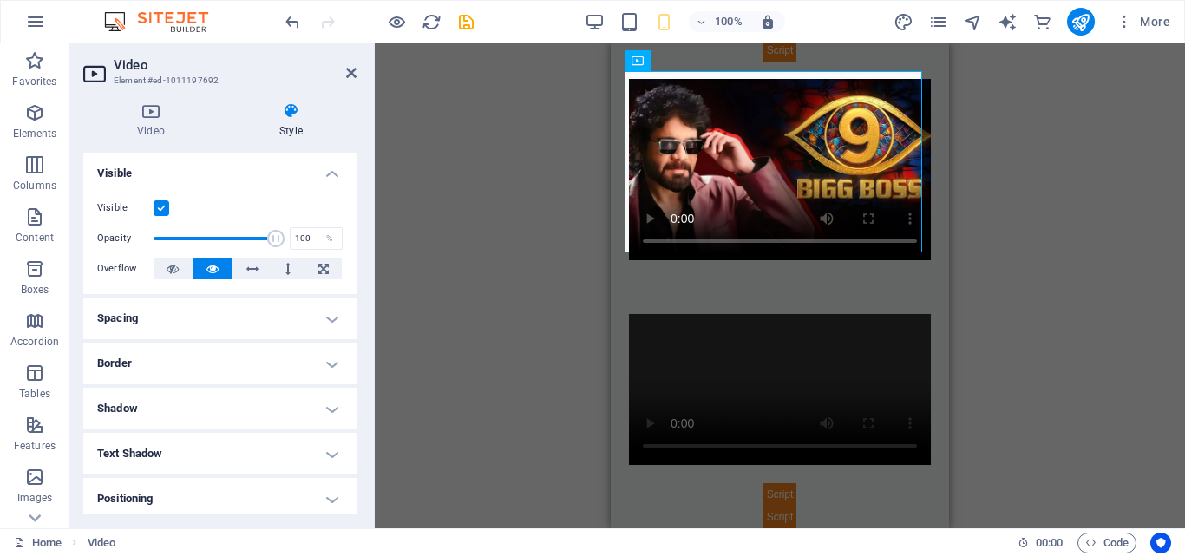
click at [206, 315] on h4 "Spacing" at bounding box center [219, 319] width 273 height 42
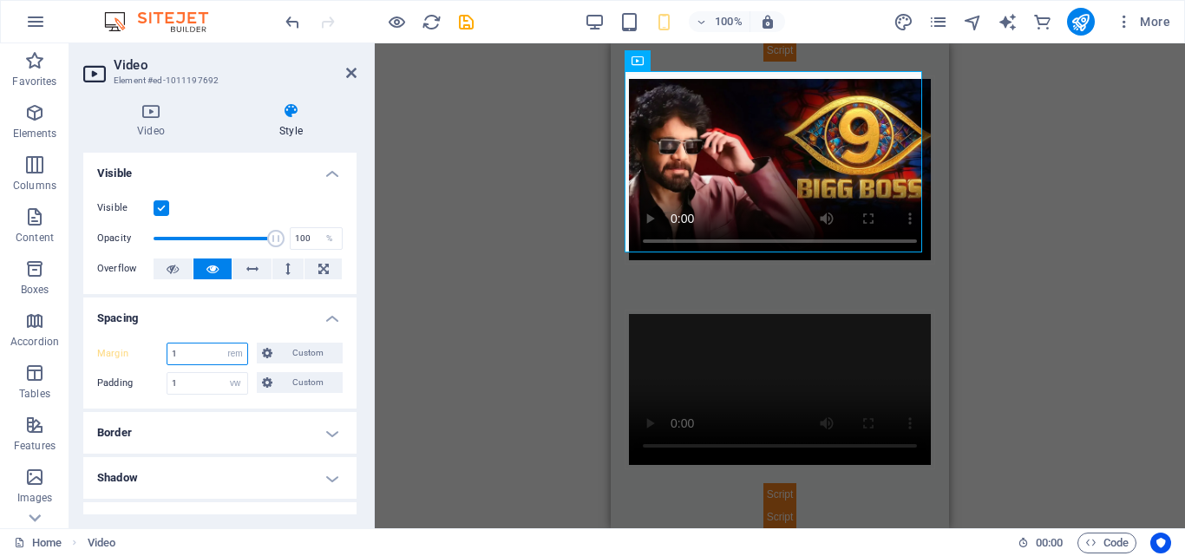
click at [203, 354] on input "1" at bounding box center [207, 354] width 80 height 21
click at [231, 354] on select "Default auto px % rem vw vh Custom" at bounding box center [235, 354] width 24 height 21
select select "default"
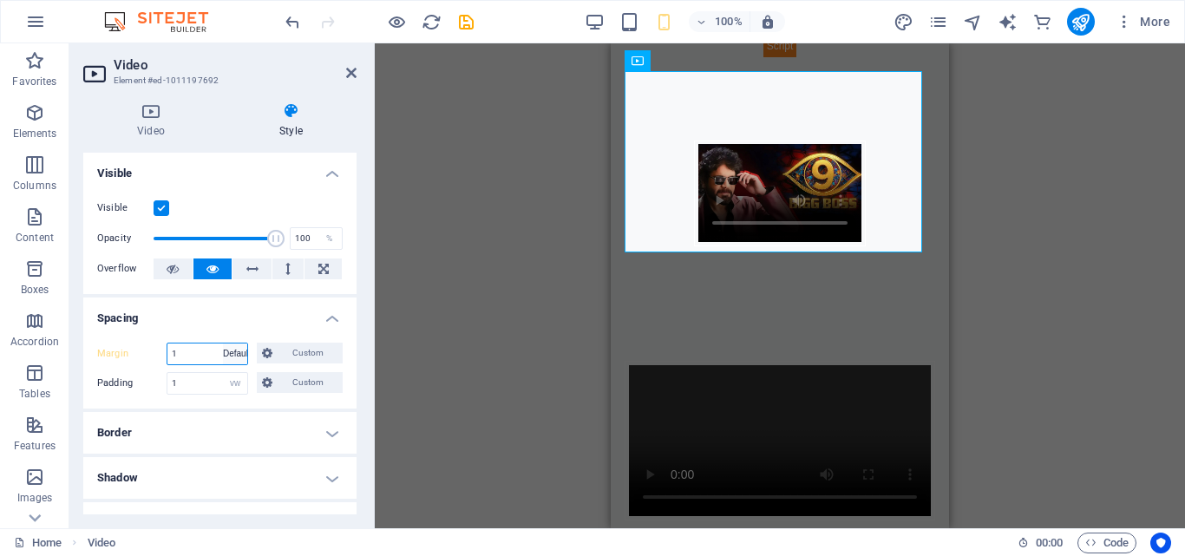
click at [223, 344] on select "Default auto px % rem vw vh Custom" at bounding box center [235, 354] width 24 height 21
type input "6"
select select "rem"
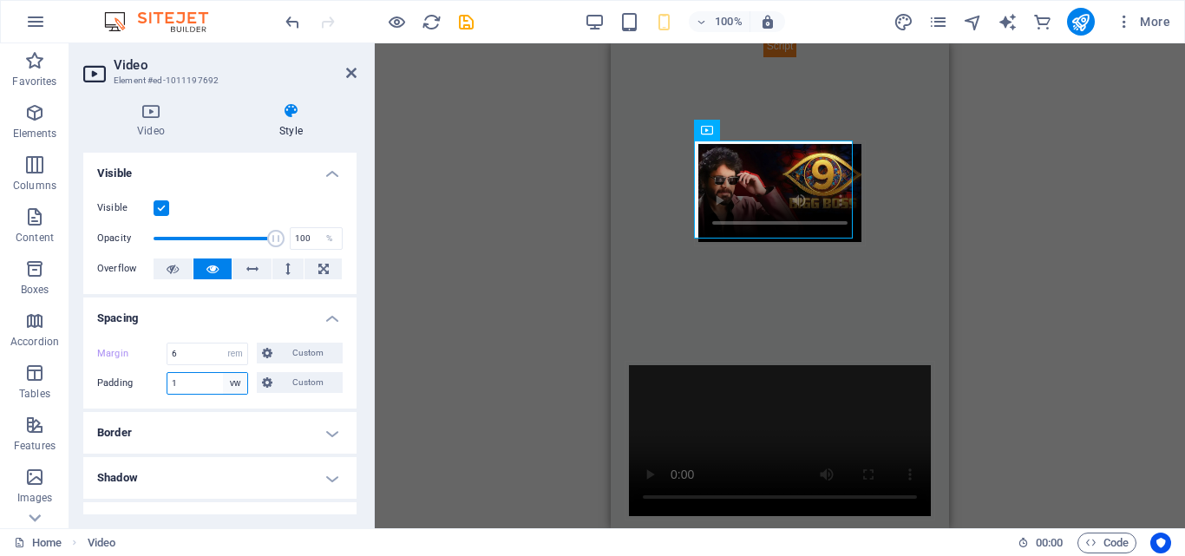
click at [232, 380] on select "Default px rem % vh vw Custom" at bounding box center [235, 383] width 24 height 21
select select "default"
click at [223, 373] on select "Default px rem % vh vw Custom" at bounding box center [235, 383] width 24 height 21
type input "1"
click at [234, 384] on select "Default px rem % vh vw Custom" at bounding box center [235, 383] width 24 height 21
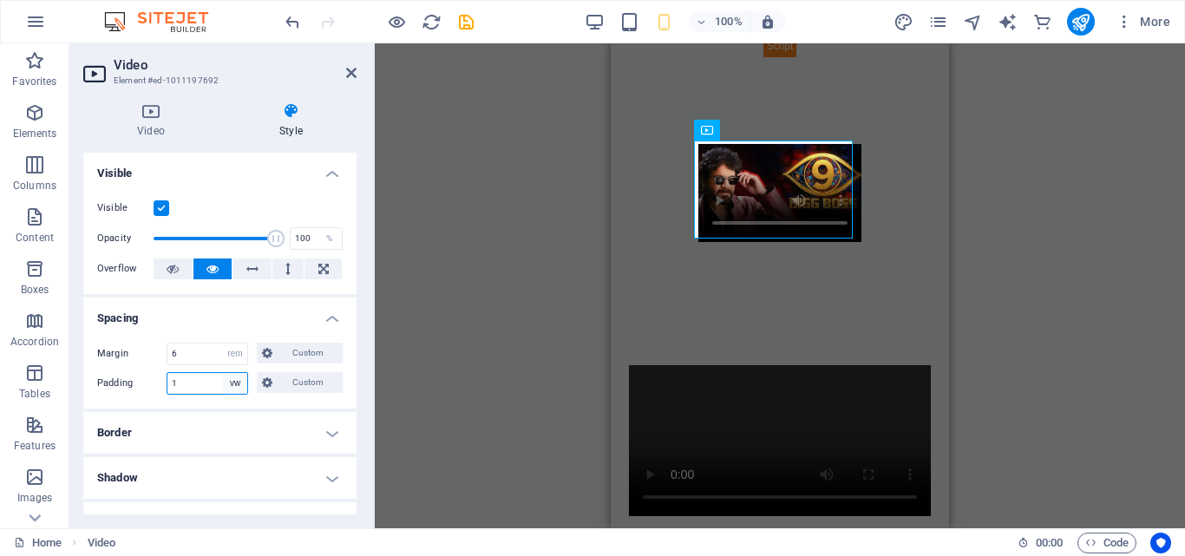
select select "default"
click at [223, 373] on select "Default px rem % vh vw Custom" at bounding box center [235, 383] width 24 height 21
type input "1"
select select "vw"
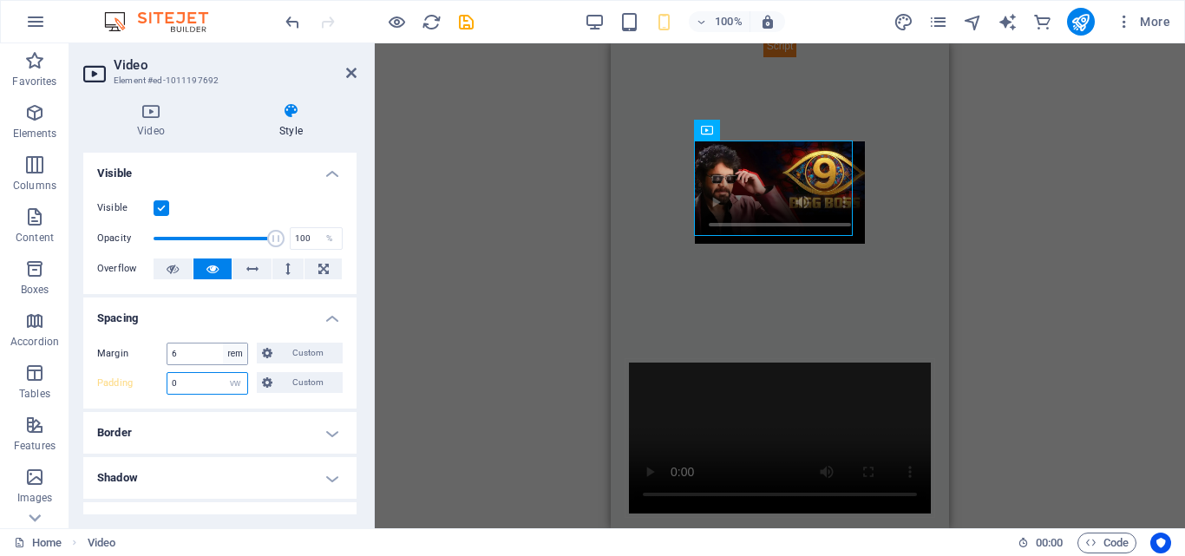
type input "0"
click at [236, 355] on select "Default auto px % rem vw vh Custom" at bounding box center [235, 354] width 24 height 21
select select "default"
click at [223, 344] on select "Default auto px % rem vw vh Custom" at bounding box center [235, 354] width 24 height 21
type input "6"
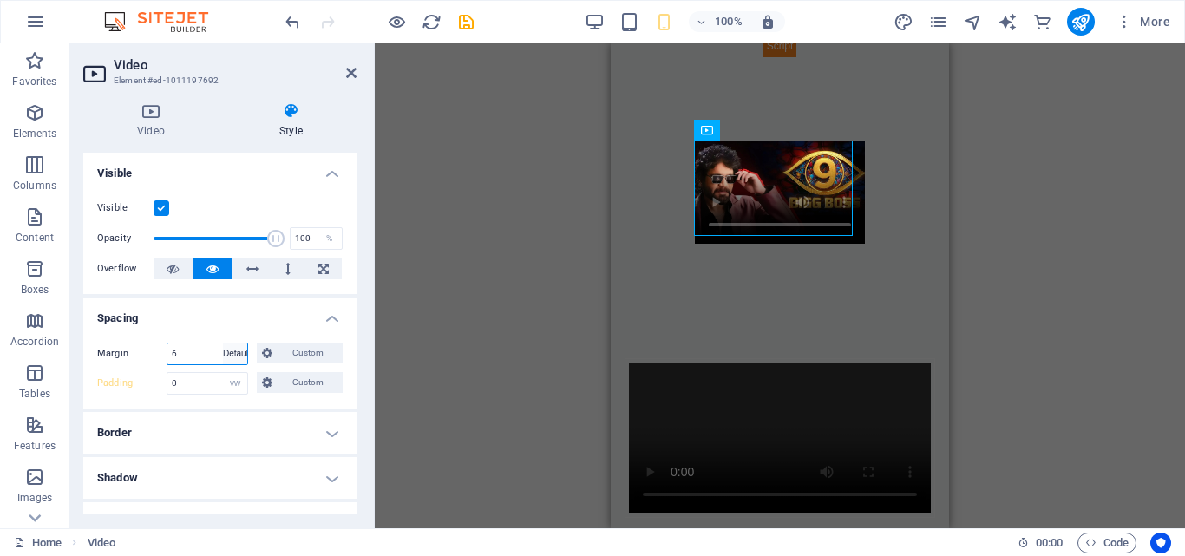
select select "rem"
click at [232, 351] on select "Default auto px % rem vw vh Custom" at bounding box center [235, 354] width 24 height 21
select select "default"
click at [223, 344] on select "Default auto px % rem vw vh Custom" at bounding box center [235, 354] width 24 height 21
type input "6"
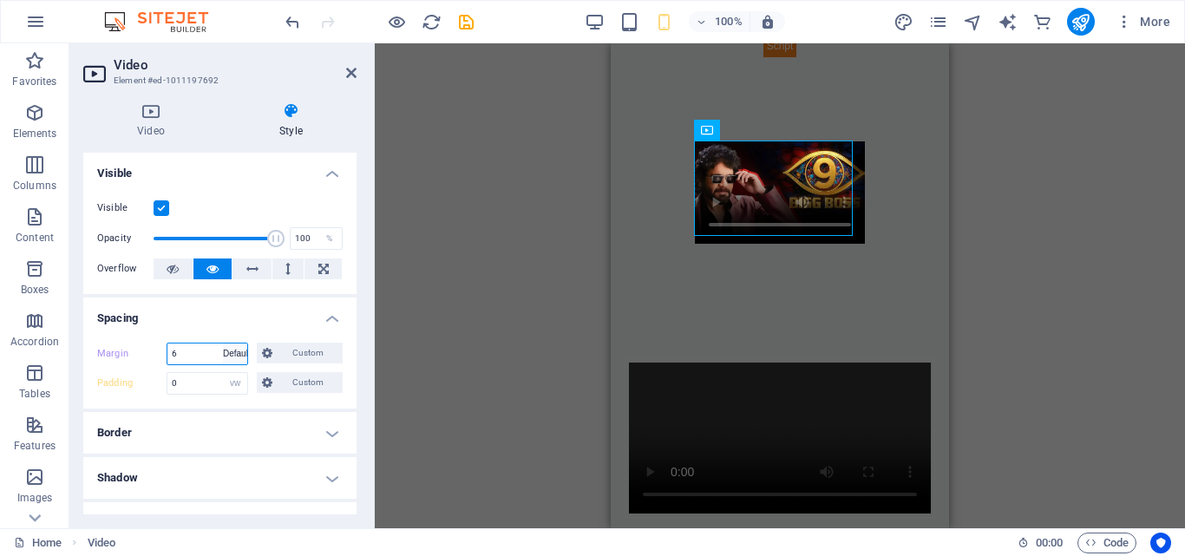
select select "rem"
click at [266, 353] on icon at bounding box center [267, 353] width 10 height 21
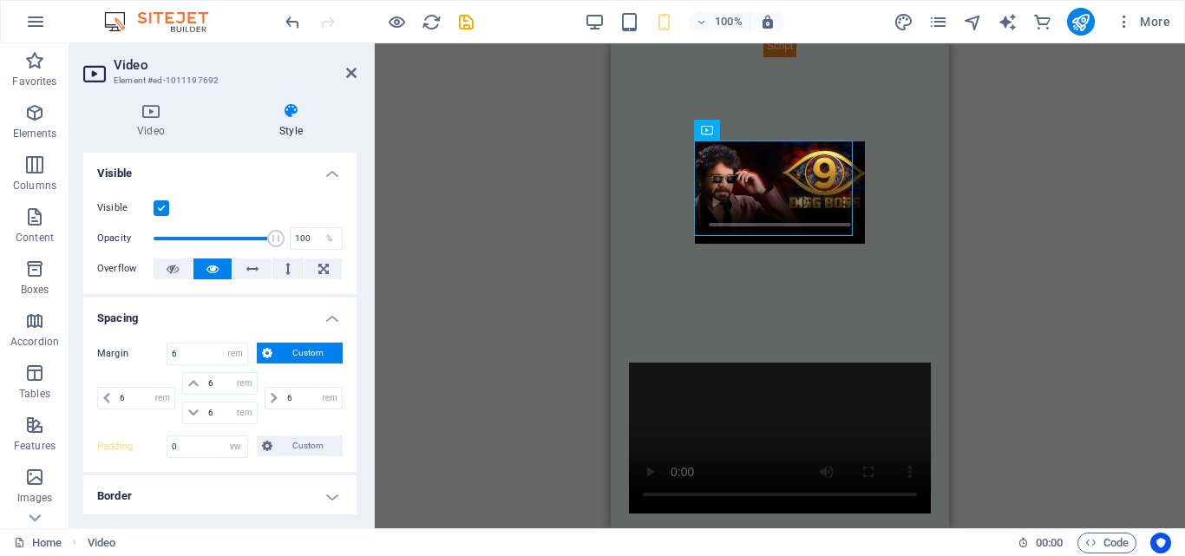
click at [266, 353] on icon at bounding box center [267, 353] width 10 height 21
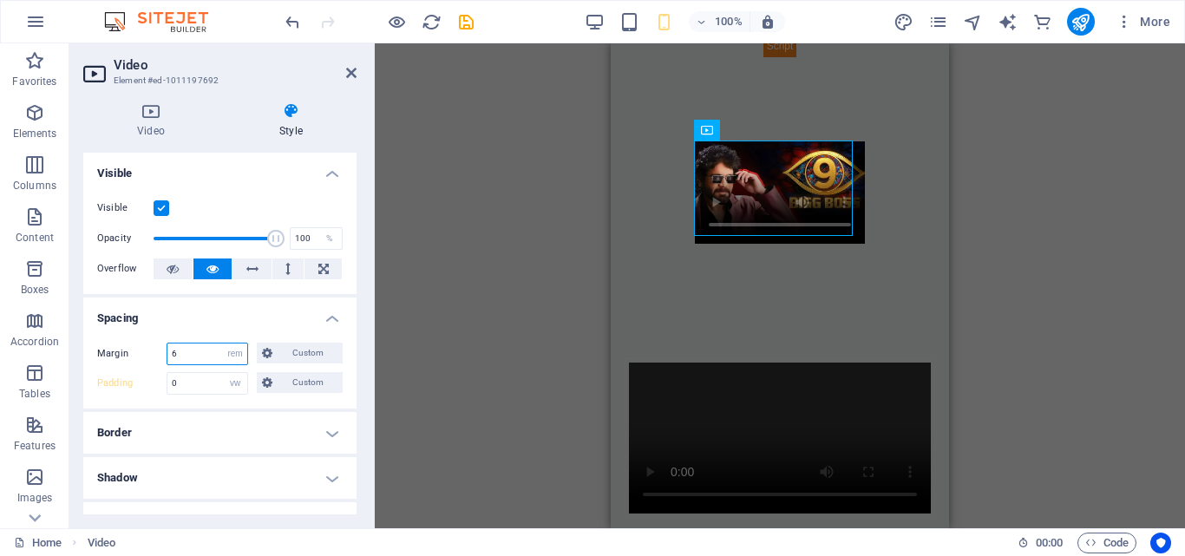
click at [218, 354] on input "6" at bounding box center [207, 354] width 80 height 21
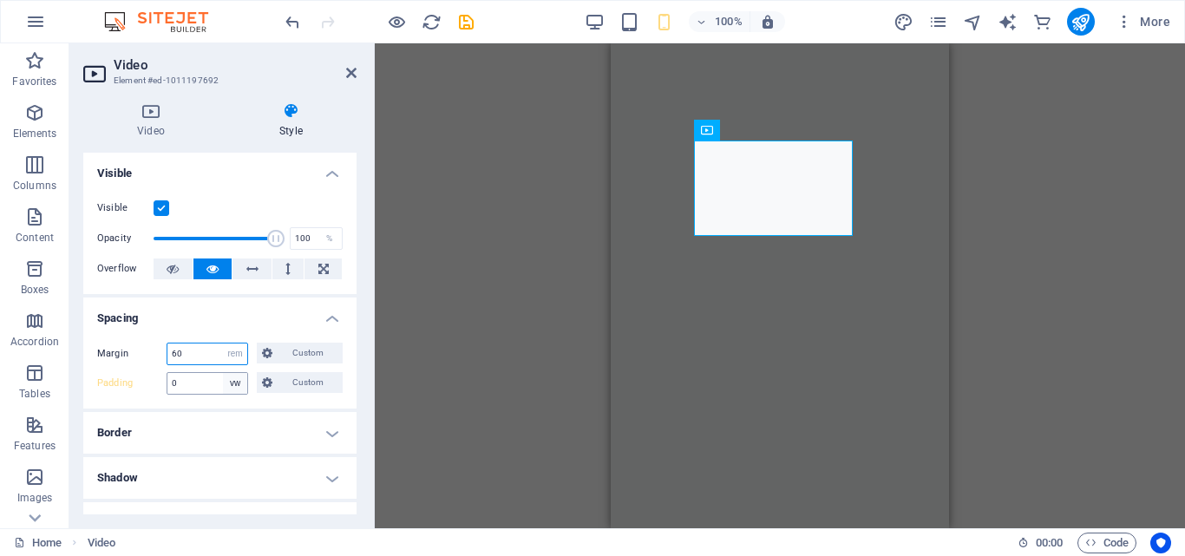
type input "6"
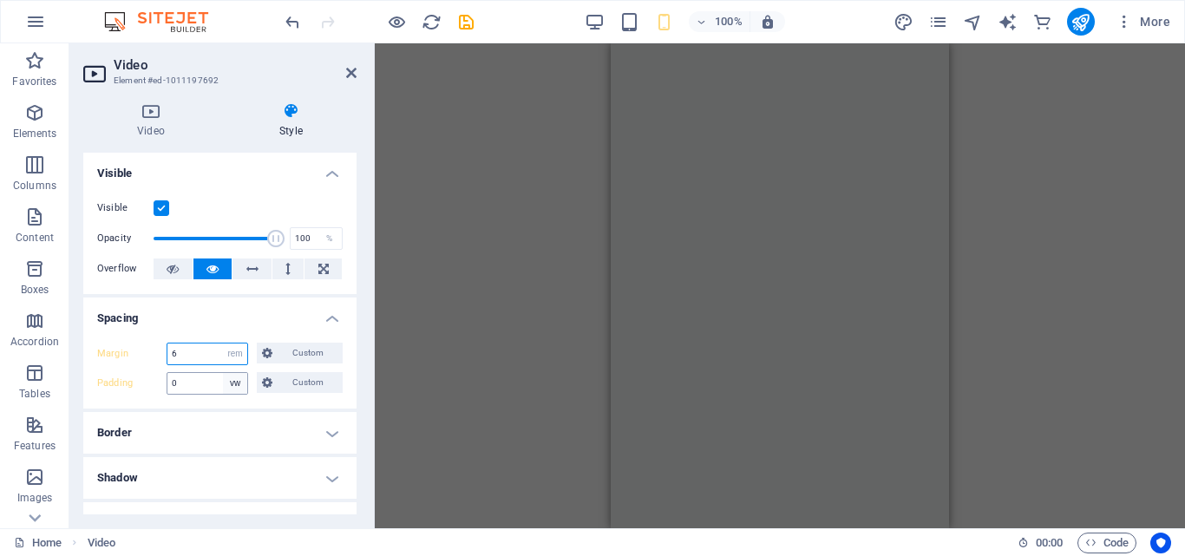
scroll to position [900, 0]
click at [209, 354] on input "number" at bounding box center [207, 354] width 80 height 21
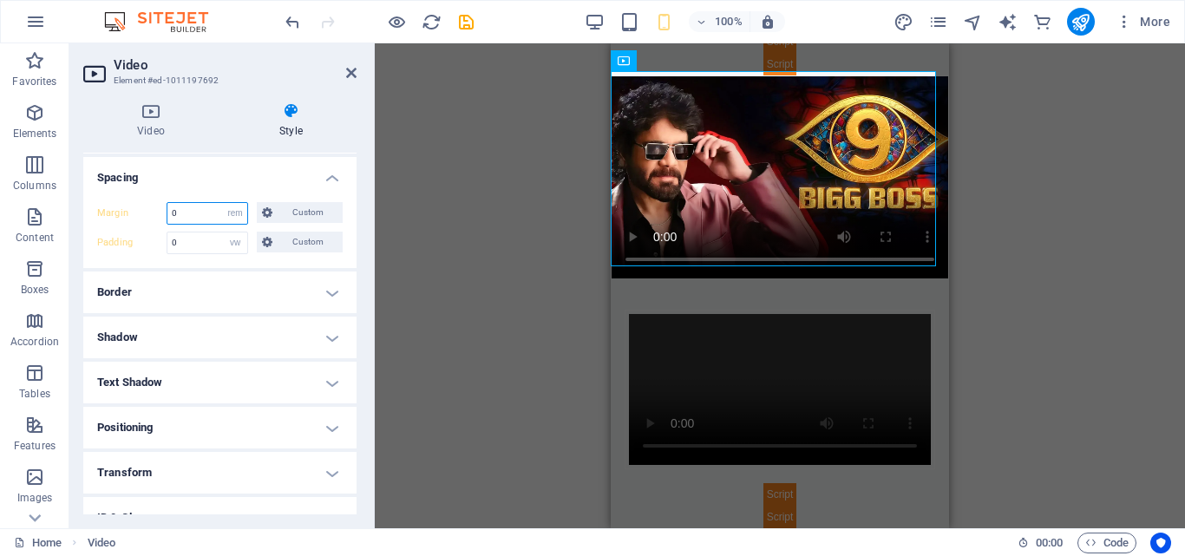
scroll to position [87, 0]
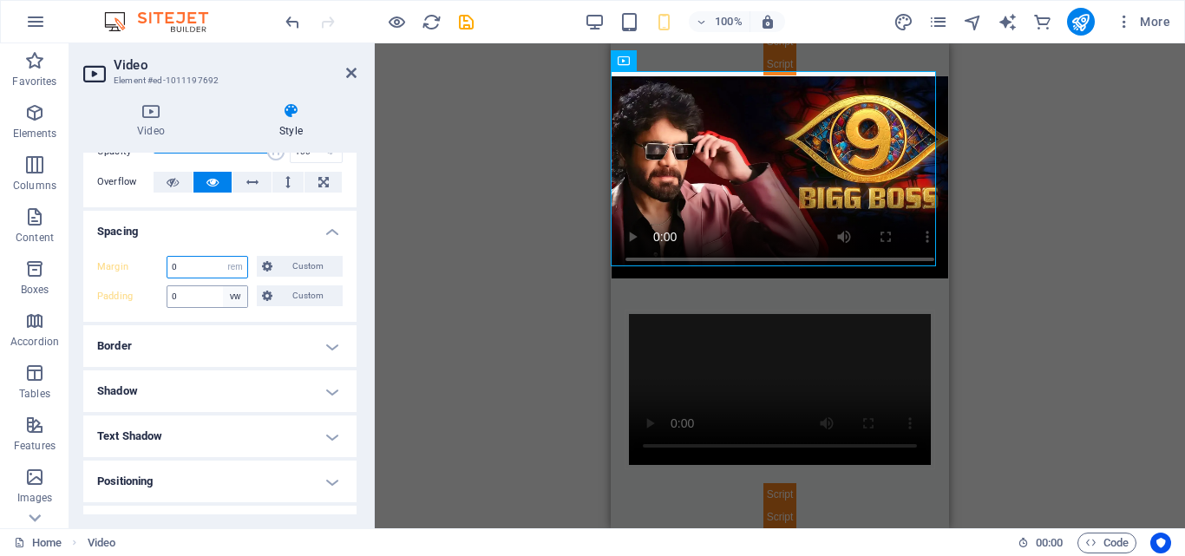
type input "0"
click at [239, 293] on select "Default px rem % vh vw Custom" at bounding box center [235, 296] width 24 height 21
select select "default"
click at [223, 286] on select "Default px rem % vh vw Custom" at bounding box center [235, 296] width 24 height 21
type input "1"
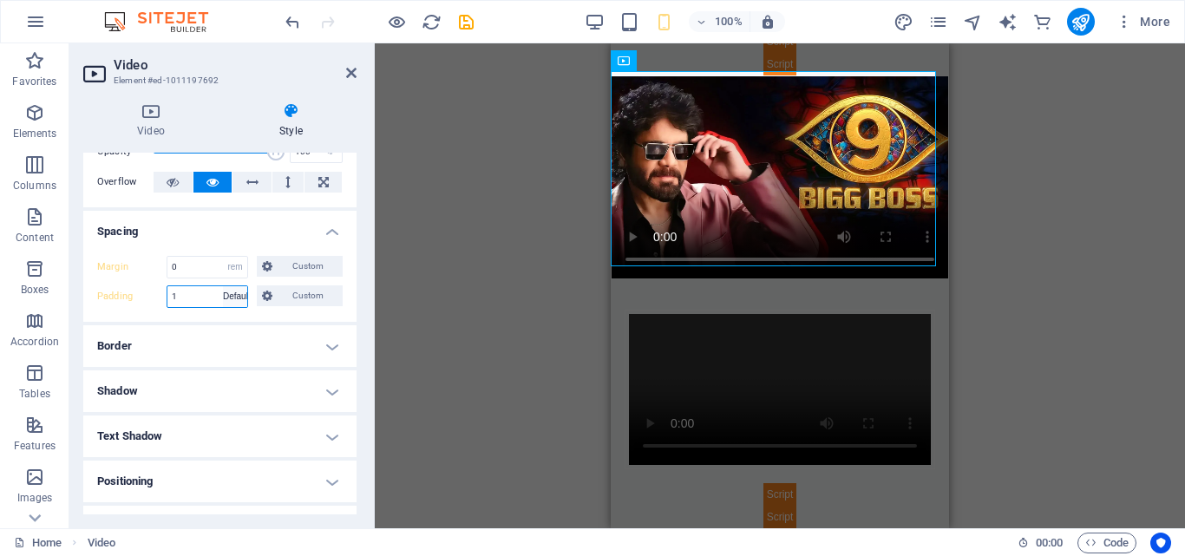
select select "vw"
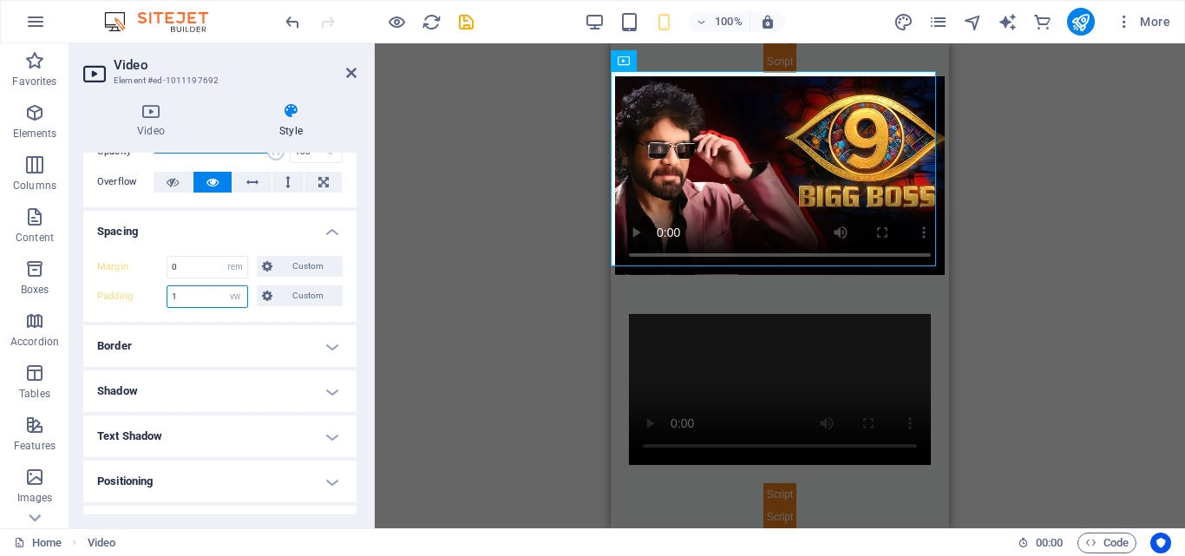
scroll to position [268, 0]
type input "0"
click at [239, 296] on select "Default px rem % vh vw Custom" at bounding box center [235, 296] width 24 height 21
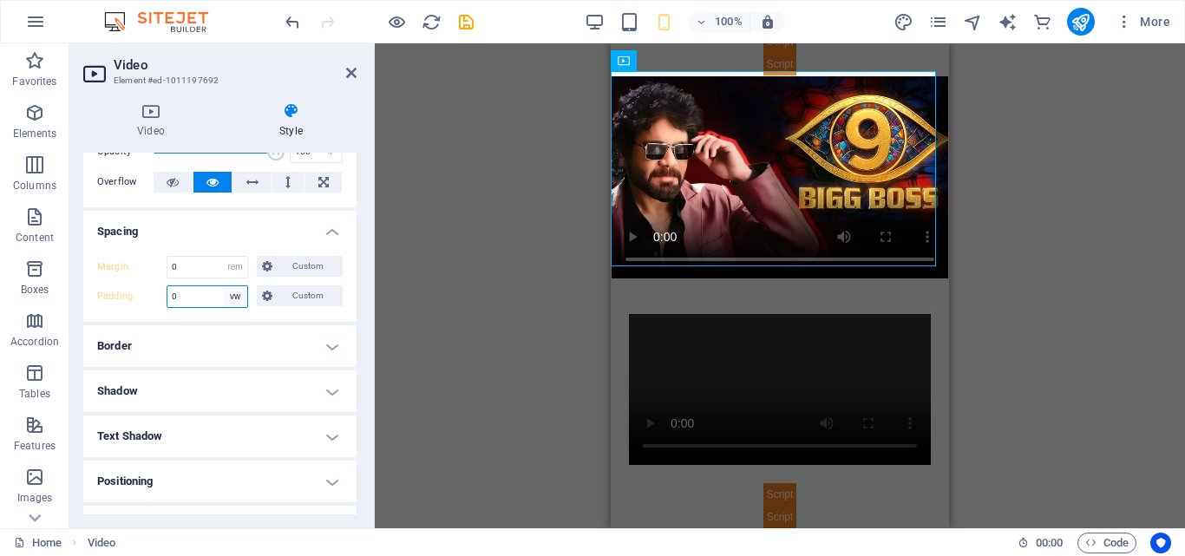
select select "default"
click at [223, 286] on select "Default px rem % vh vw Custom" at bounding box center [235, 296] width 24 height 21
type input "1"
select select "vw"
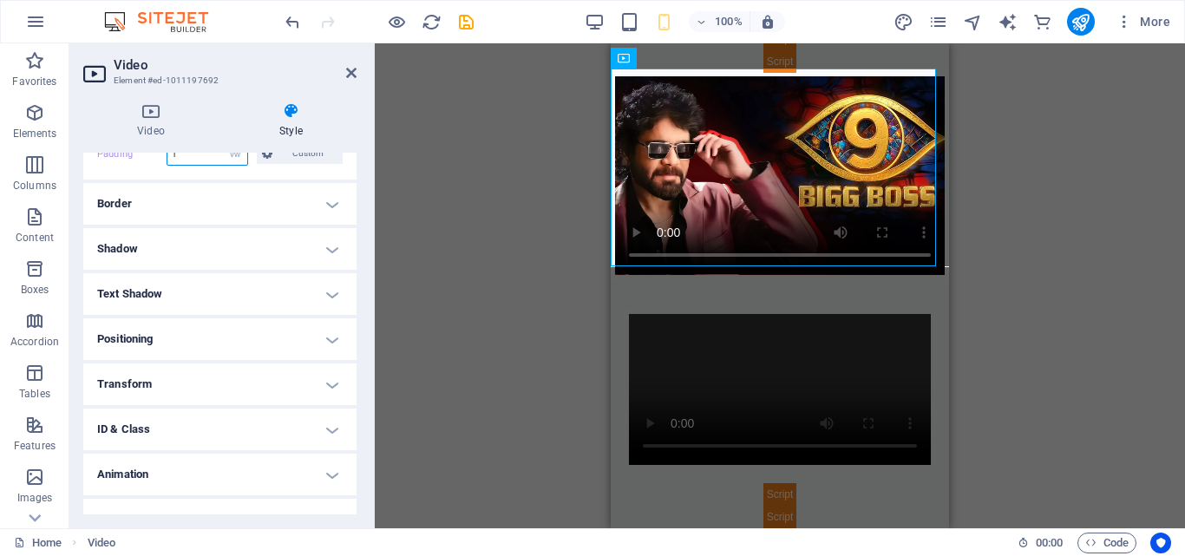
scroll to position [255, 0]
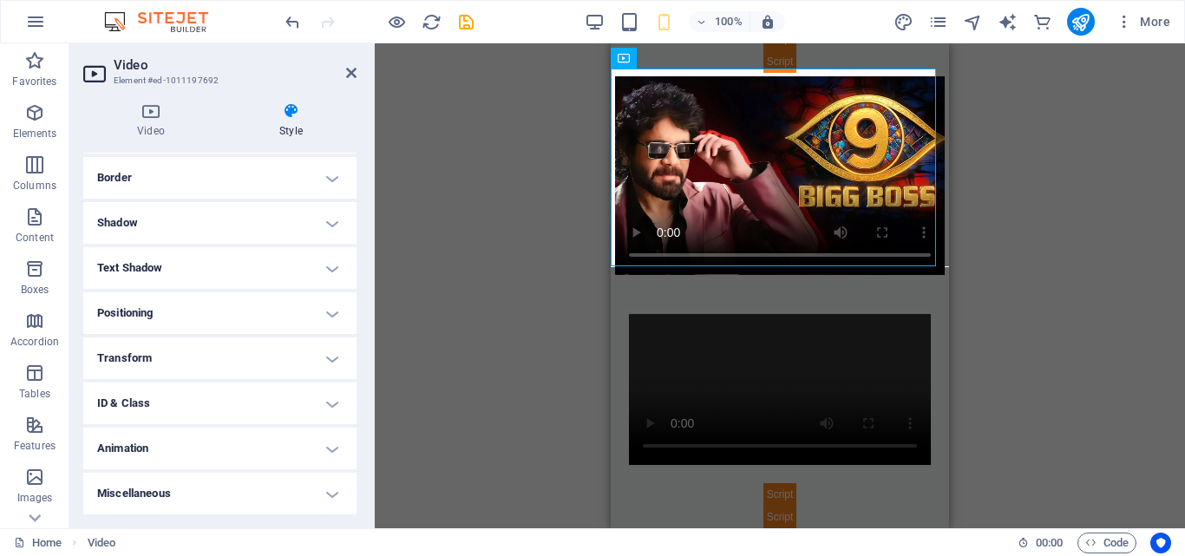
click at [248, 179] on h4 "Border" at bounding box center [219, 178] width 273 height 42
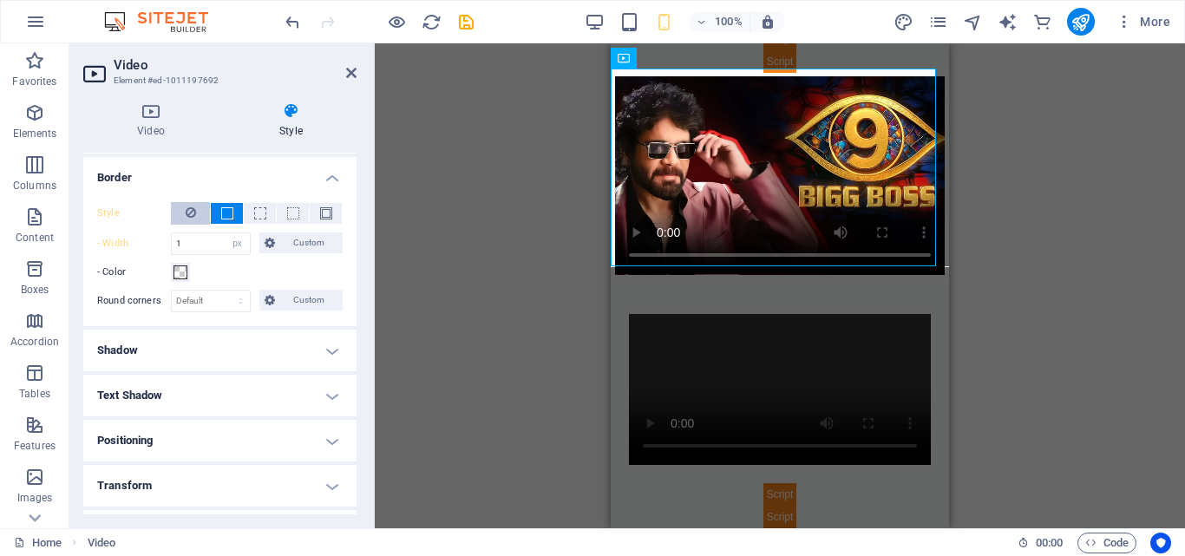
click at [200, 207] on button at bounding box center [190, 213] width 39 height 23
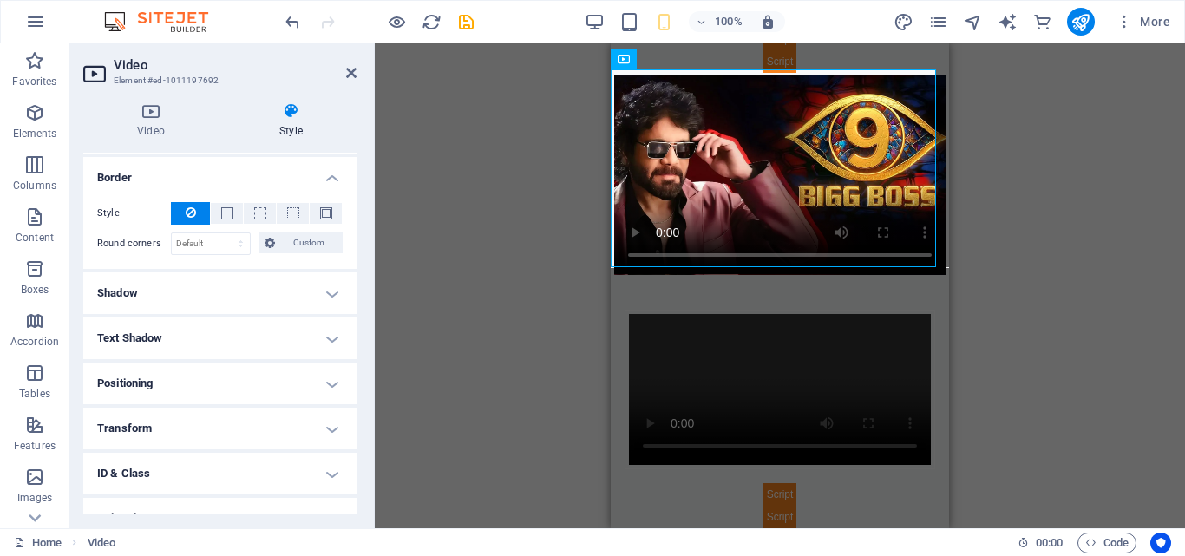
scroll to position [267, 0]
click at [228, 214] on span at bounding box center [227, 213] width 12 height 12
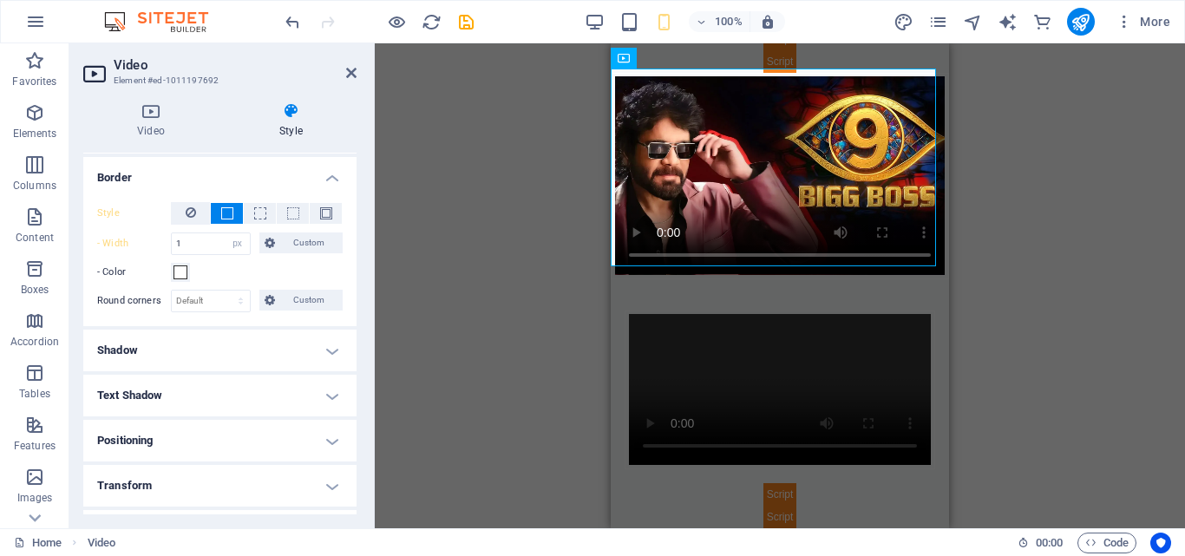
scroll to position [268, 0]
click at [260, 344] on h4 "Shadow" at bounding box center [219, 351] width 273 height 42
click at [260, 344] on h4 "Shadow" at bounding box center [219, 345] width 273 height 31
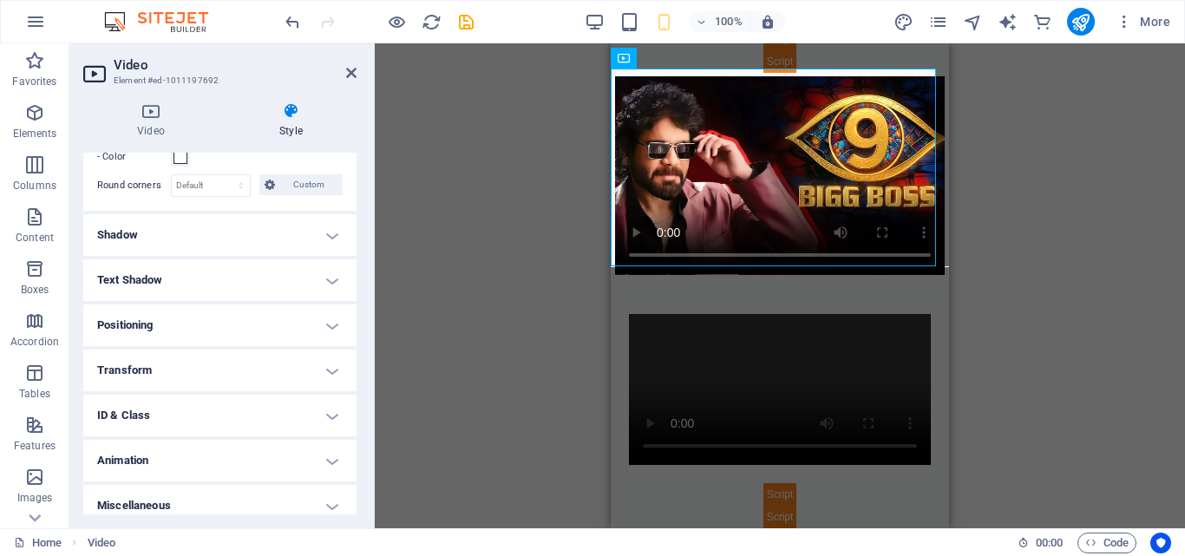
scroll to position [383, 0]
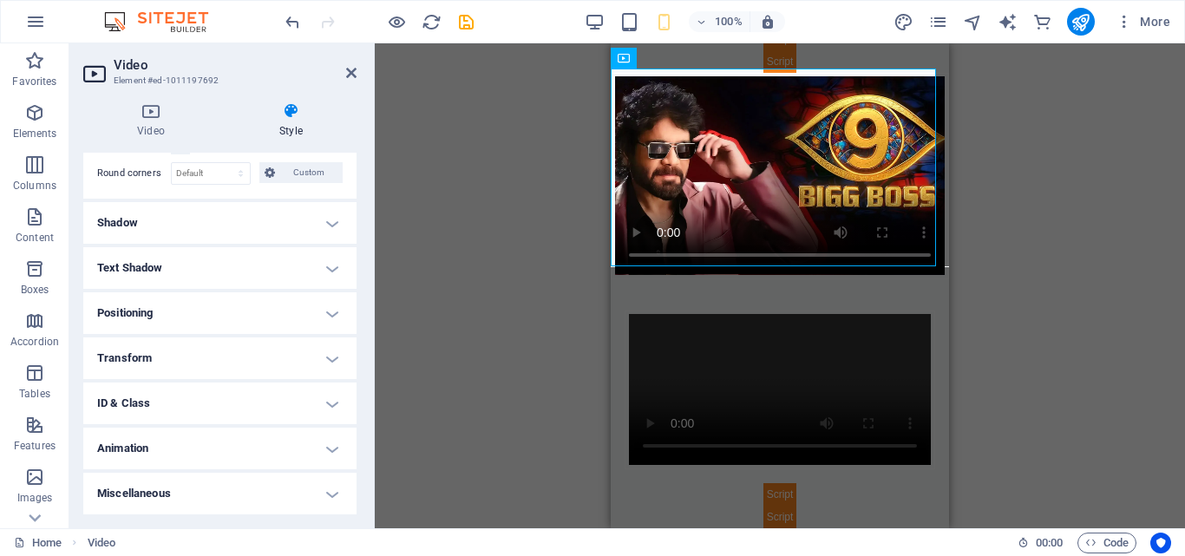
click at [253, 452] on h4 "Animation" at bounding box center [219, 449] width 273 height 42
click at [285, 418] on h4 "ID & Class" at bounding box center [219, 404] width 273 height 42
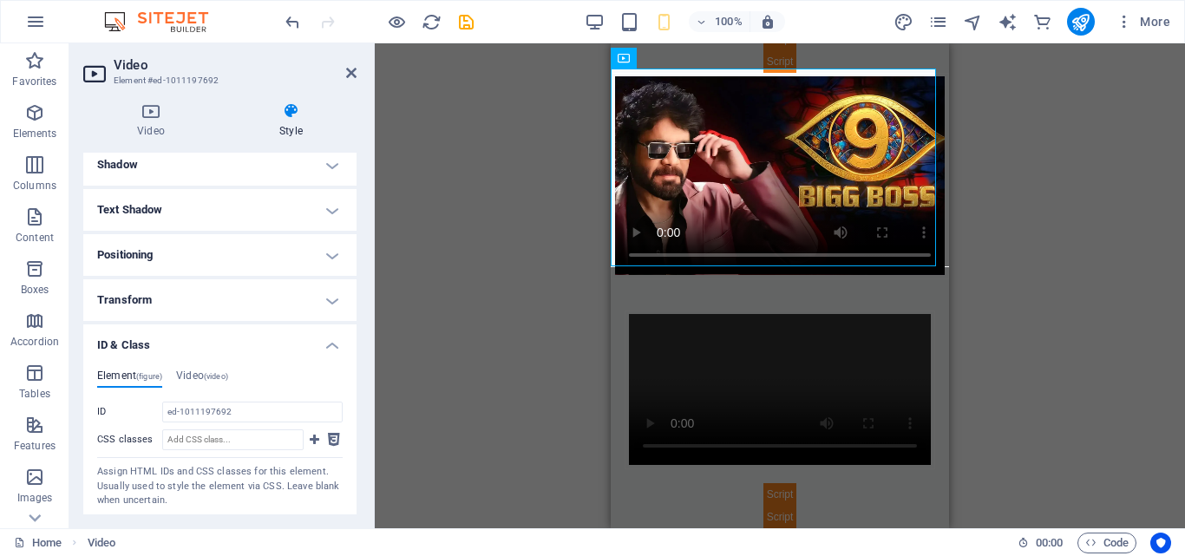
scroll to position [469, 0]
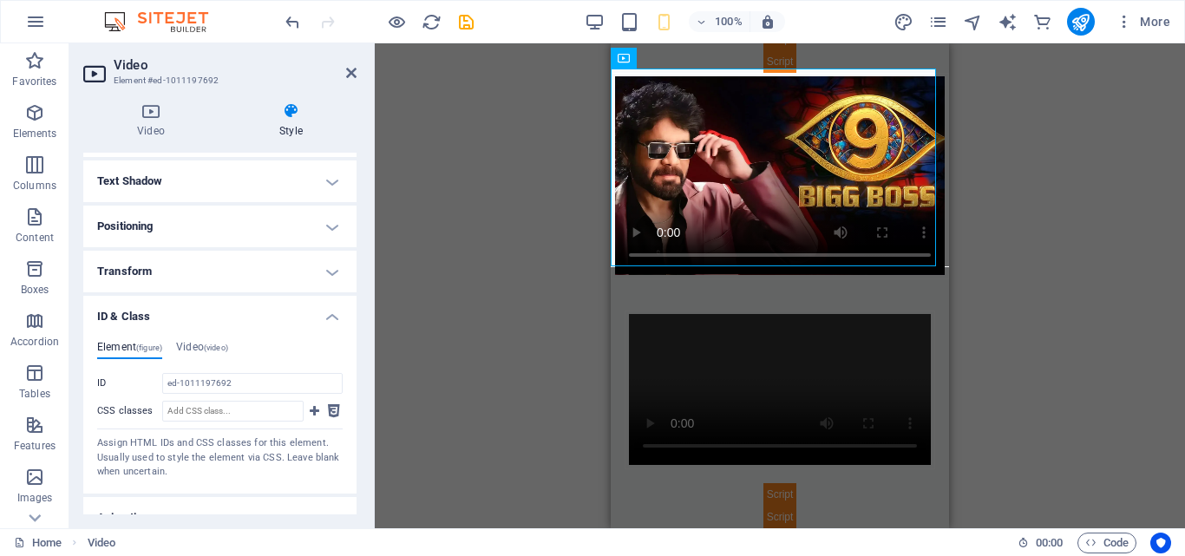
click at [309, 279] on h4 "Transform" at bounding box center [219, 272] width 273 height 42
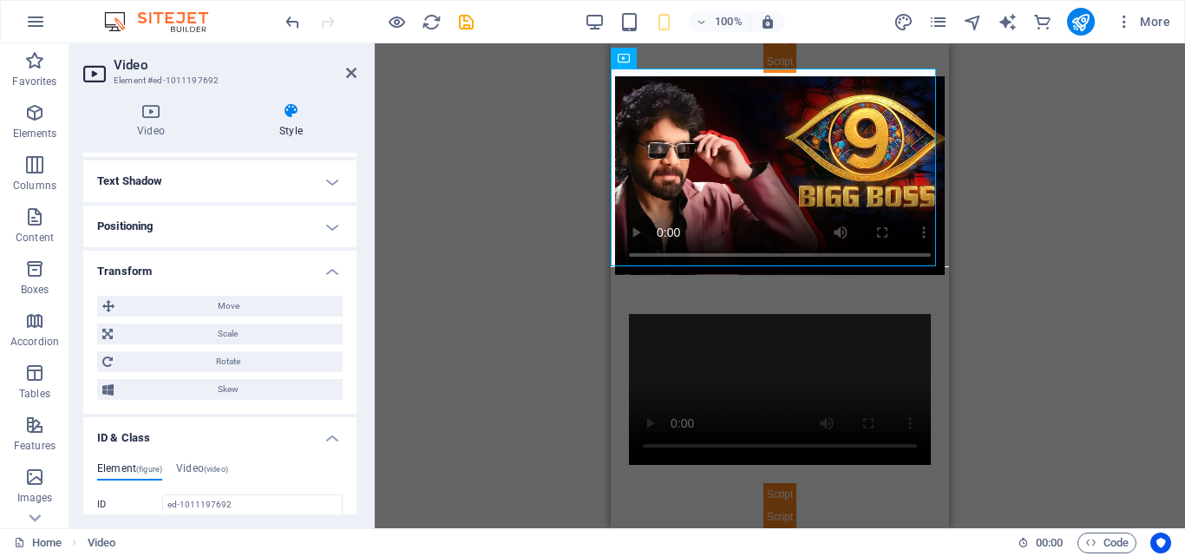
click at [341, 245] on h4 "Positioning" at bounding box center [219, 227] width 273 height 42
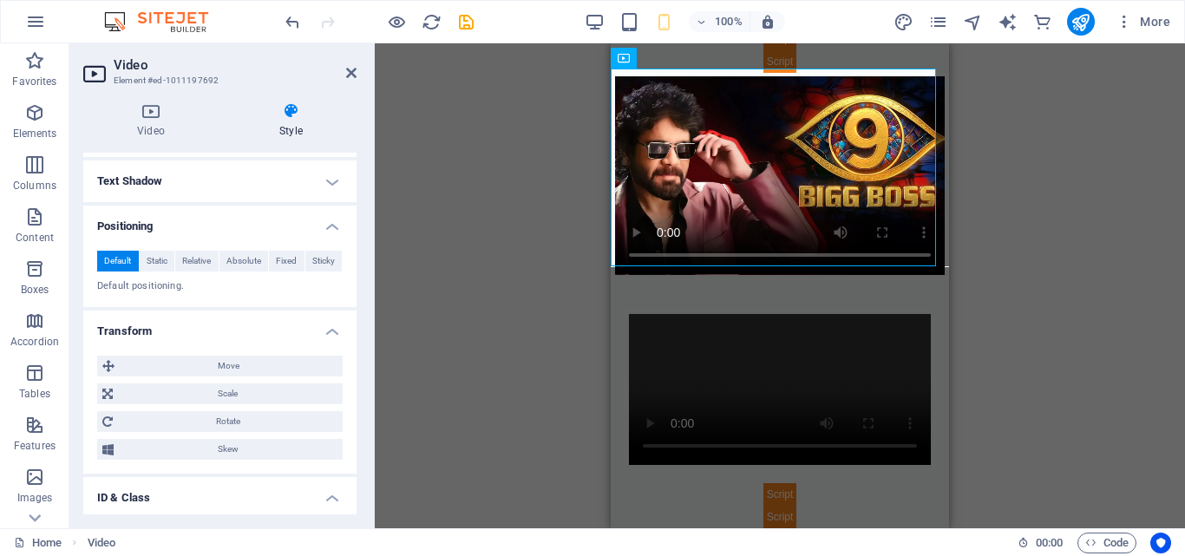
click at [313, 226] on h4 "Positioning" at bounding box center [219, 221] width 273 height 31
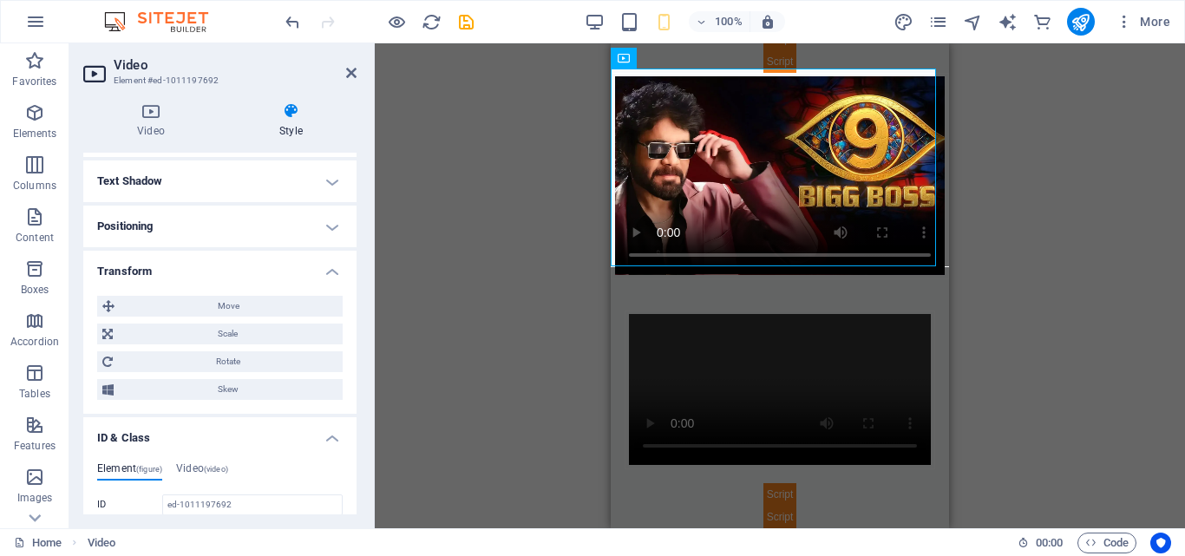
click at [288, 263] on h4 "Transform" at bounding box center [219, 266] width 273 height 31
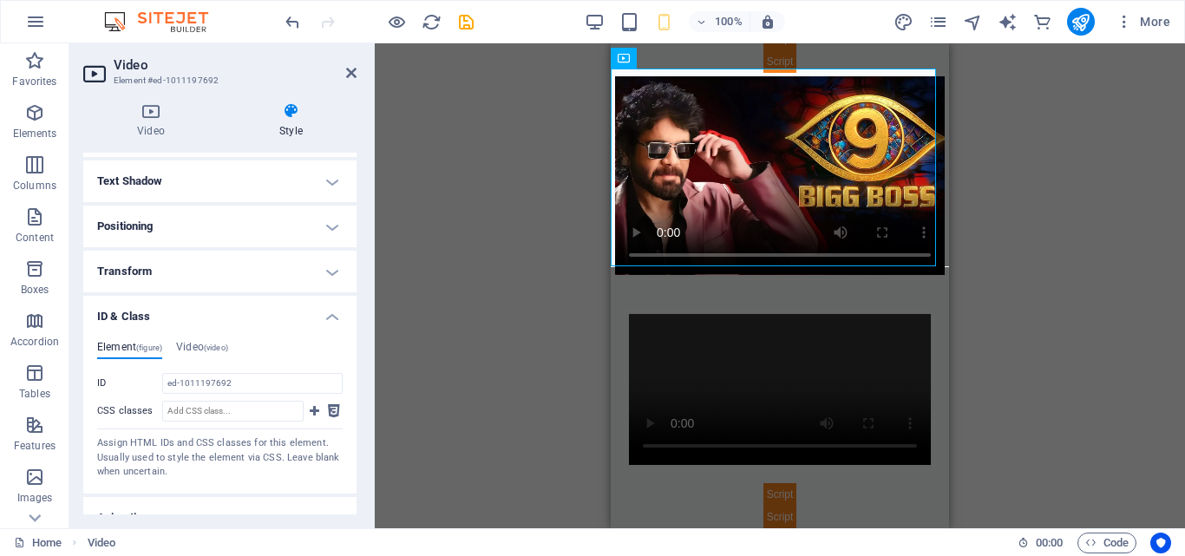
click at [288, 263] on h4 "Transform" at bounding box center [219, 272] width 273 height 42
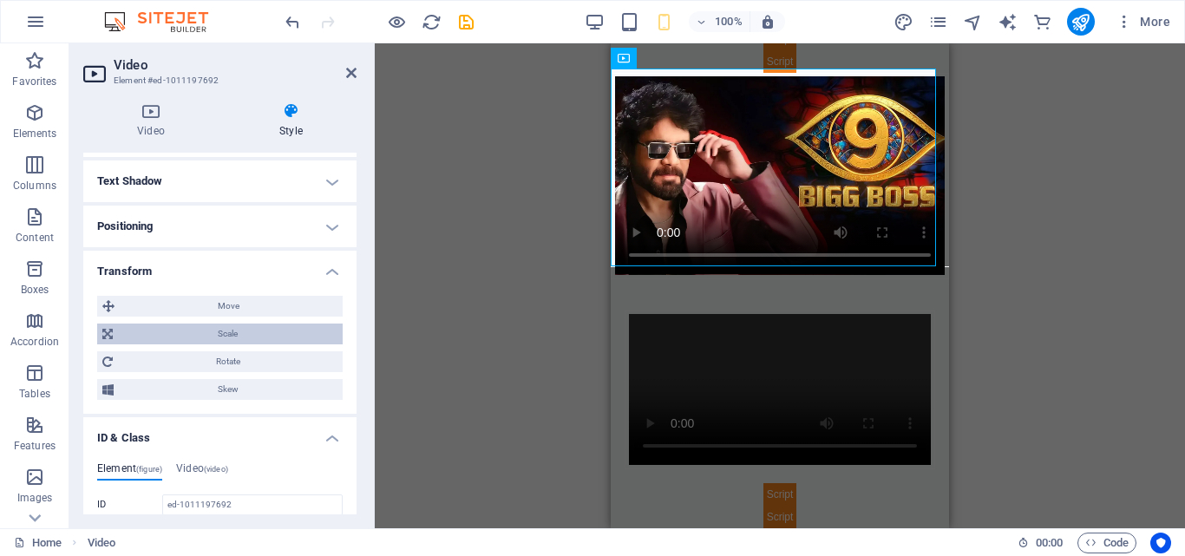
click at [124, 332] on span "Scale" at bounding box center [227, 334] width 219 height 21
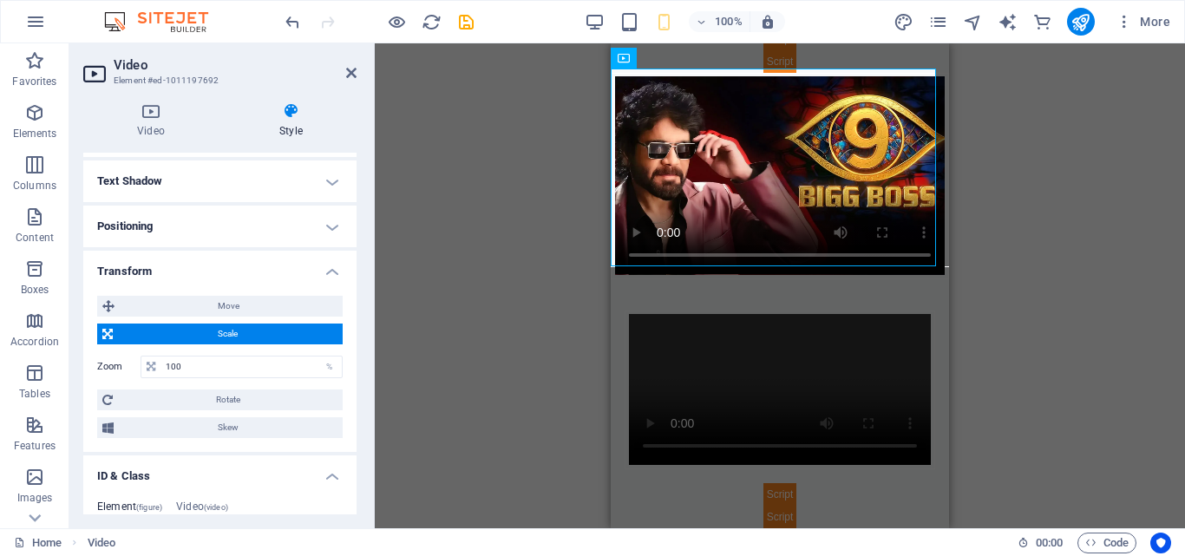
click at [124, 337] on span "Scale" at bounding box center [227, 334] width 219 height 21
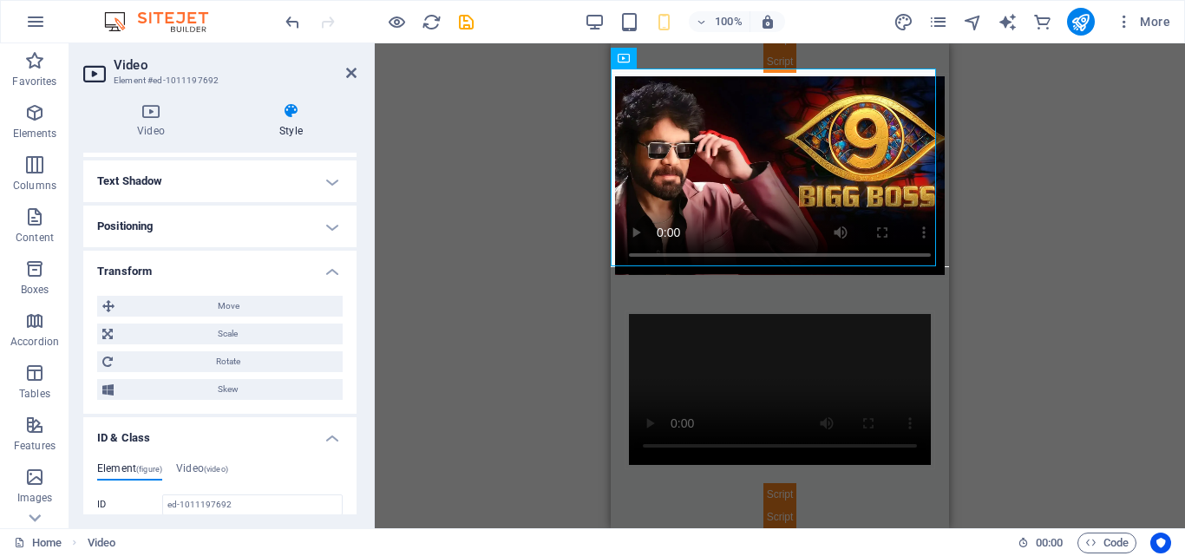
click at [292, 271] on h4 "Transform" at bounding box center [219, 266] width 273 height 31
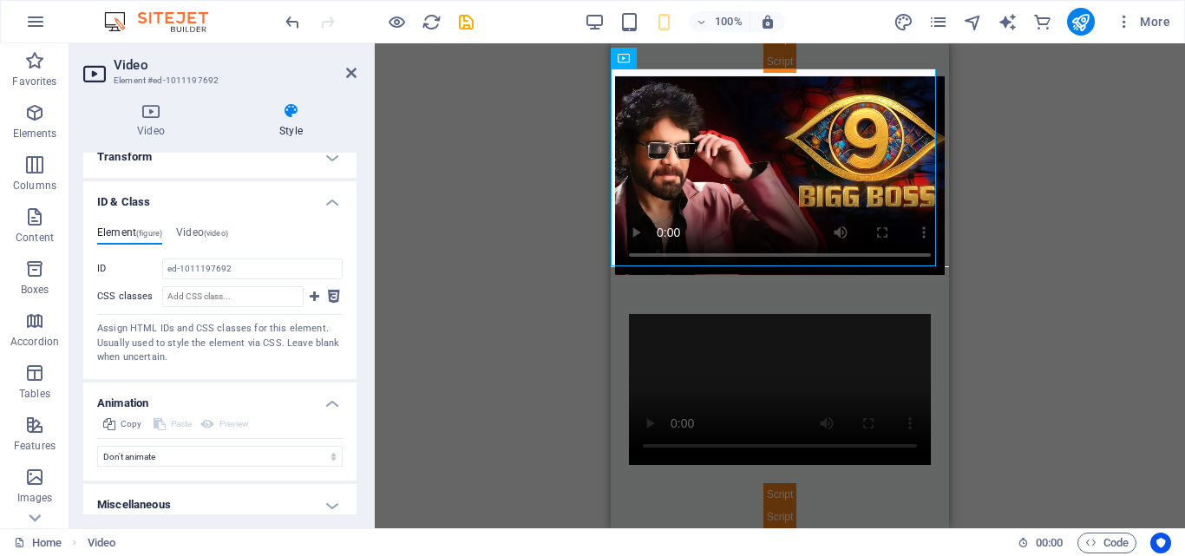
scroll to position [595, 0]
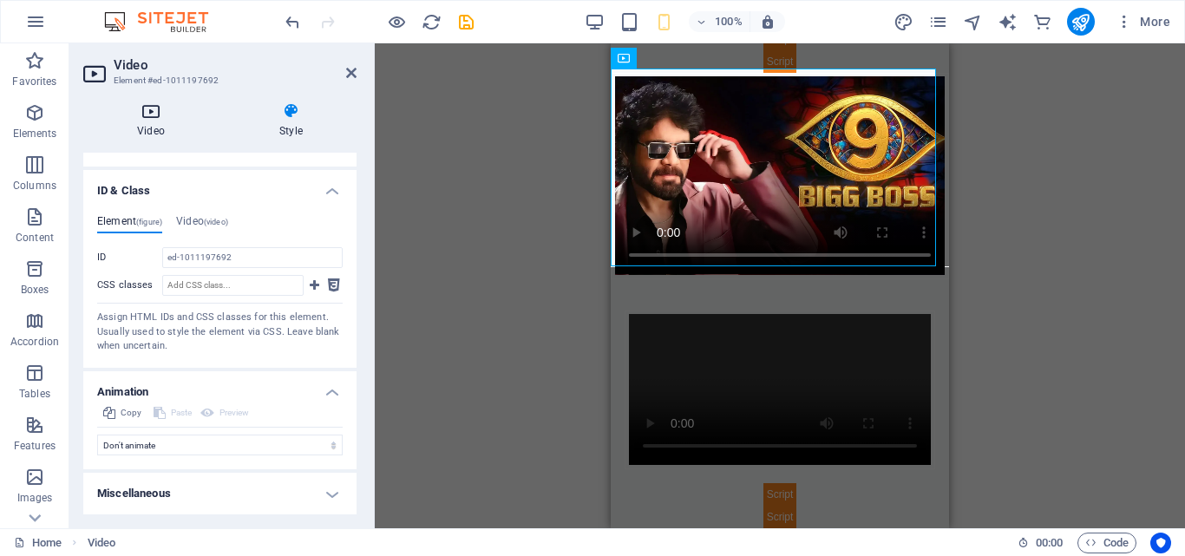
click at [161, 114] on icon at bounding box center [150, 110] width 135 height 17
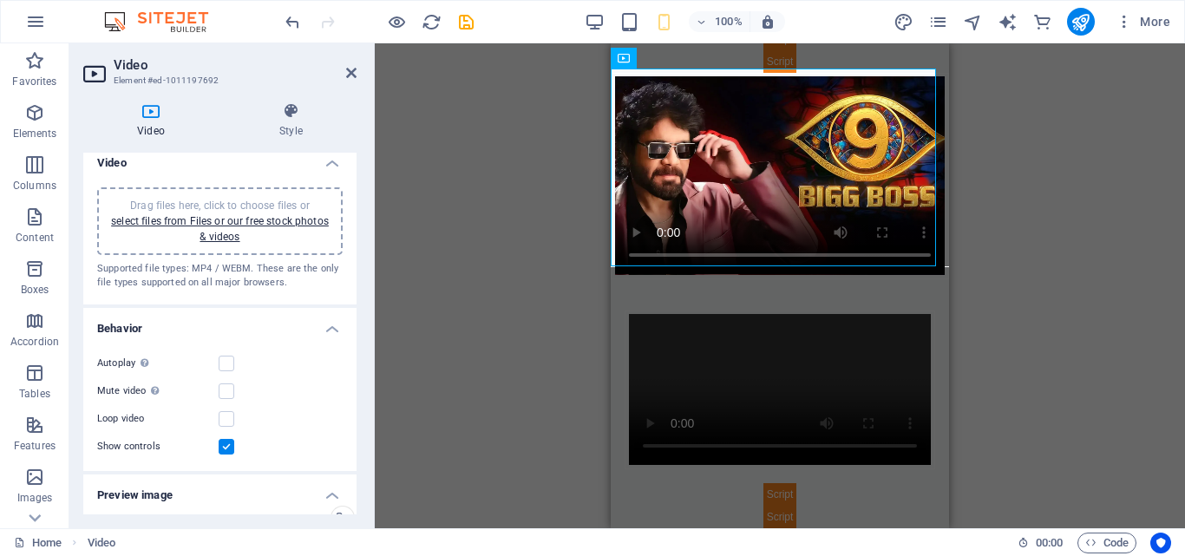
scroll to position [0, 0]
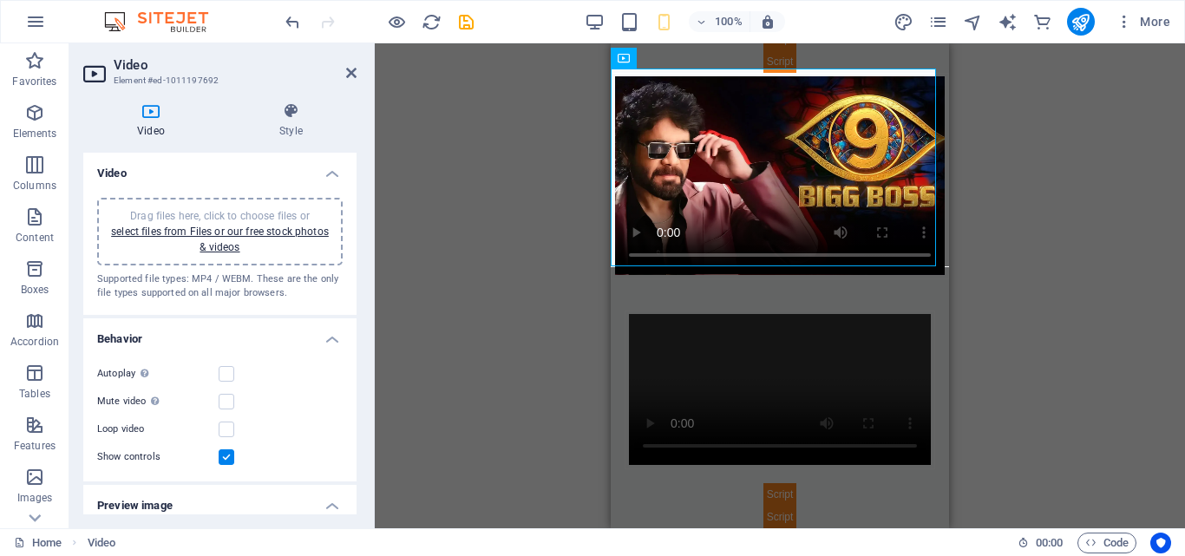
drag, startPoint x: 352, startPoint y: 293, endPoint x: 357, endPoint y: 344, distance: 51.4
click at [357, 344] on div "Video Style Video Drag files here, click to choose files or select files from F…" at bounding box center [219, 308] width 301 height 440
click at [357, 335] on div "Video Style Video Drag files here, click to choose files or select files from F…" at bounding box center [219, 308] width 301 height 440
drag, startPoint x: 357, startPoint y: 302, endPoint x: 353, endPoint y: 344, distance: 42.7
click at [353, 344] on div "Video Style Video Drag files here, click to choose files or select files from F…" at bounding box center [219, 308] width 301 height 440
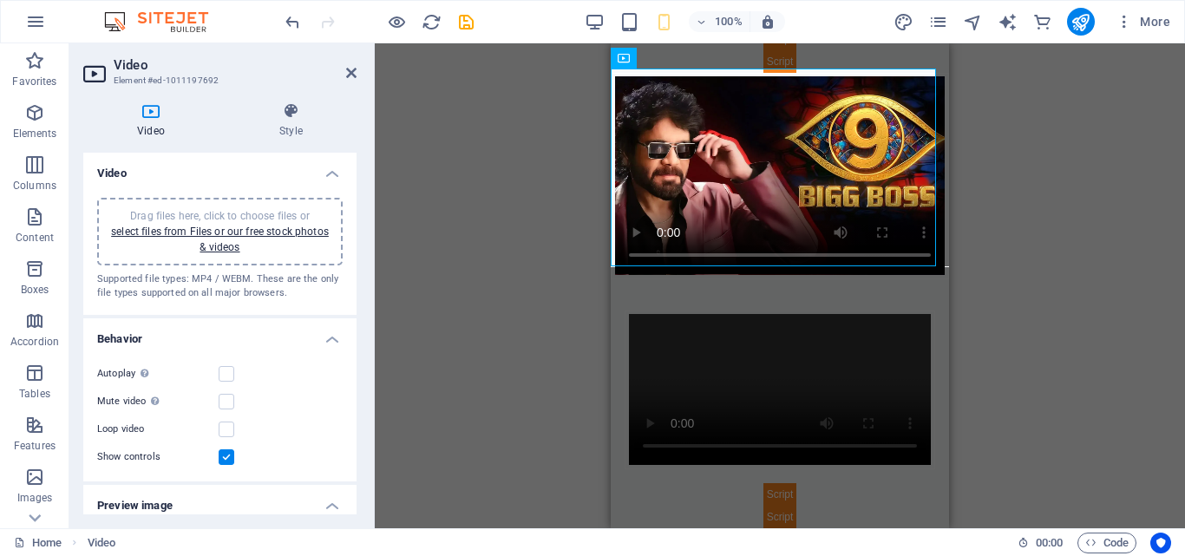
drag, startPoint x: 350, startPoint y: 283, endPoint x: 352, endPoint y: 329, distance: 46.1
click at [352, 329] on ul "Video Drag files here, click to choose files or select files from Files or our …" at bounding box center [219, 564] width 273 height 822
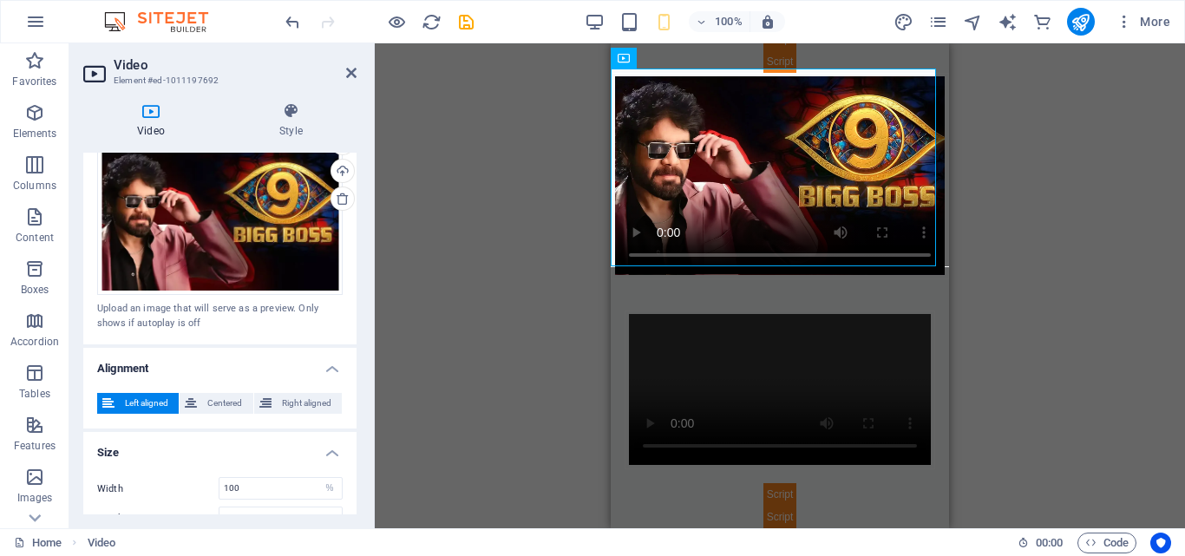
scroll to position [414, 0]
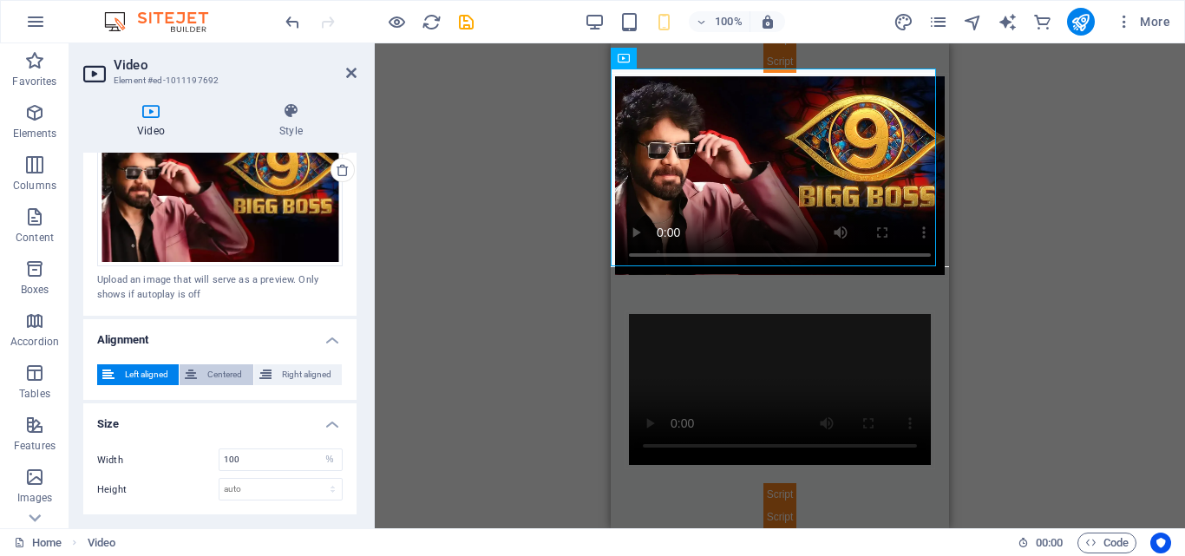
click at [219, 370] on span "Centered" at bounding box center [224, 374] width 45 height 21
click at [283, 364] on span "Right aligned" at bounding box center [307, 374] width 60 height 21
click at [132, 372] on span "Left aligned" at bounding box center [147, 374] width 54 height 21
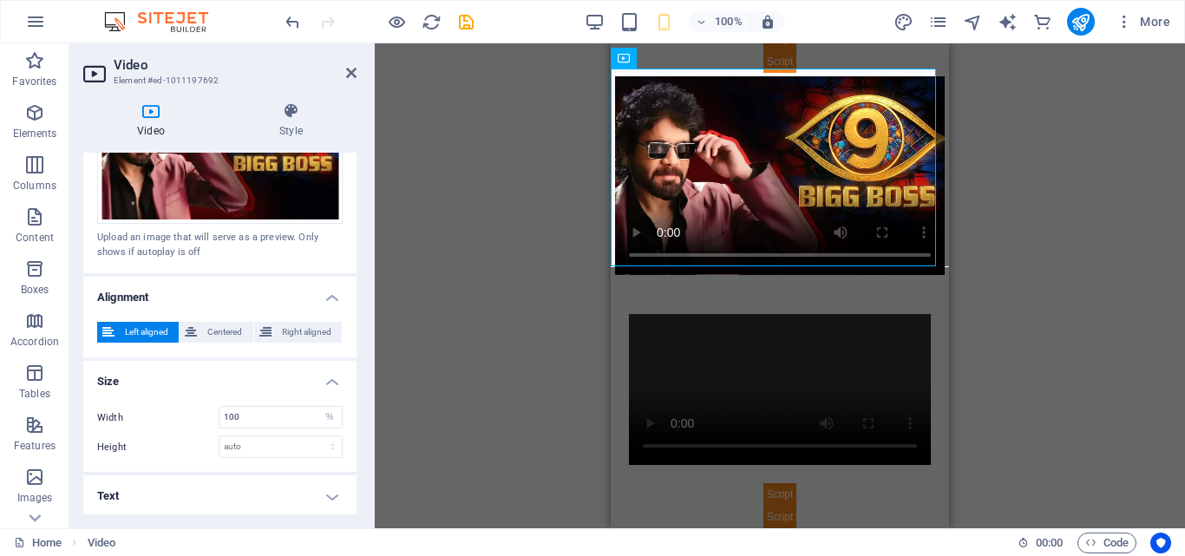
scroll to position [457, 0]
drag, startPoint x: 351, startPoint y: 416, endPoint x: 357, endPoint y: 519, distance: 103.4
click at [357, 519] on div "Video Style Video Drag files here, click to choose files or select files from F…" at bounding box center [219, 308] width 301 height 440
click at [319, 496] on h4 "Text" at bounding box center [219, 496] width 273 height 42
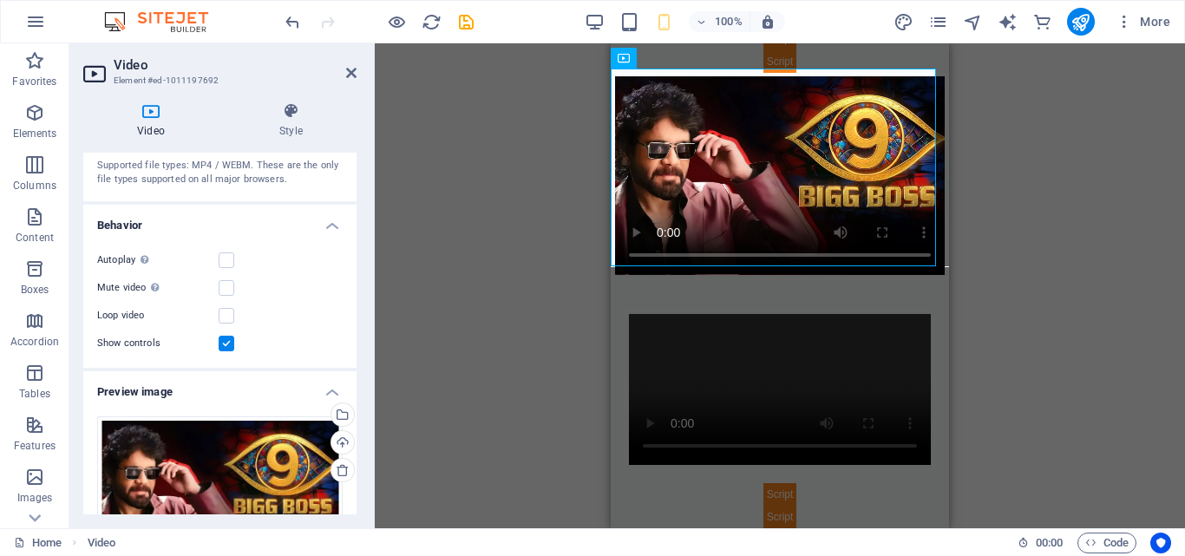
scroll to position [0, 0]
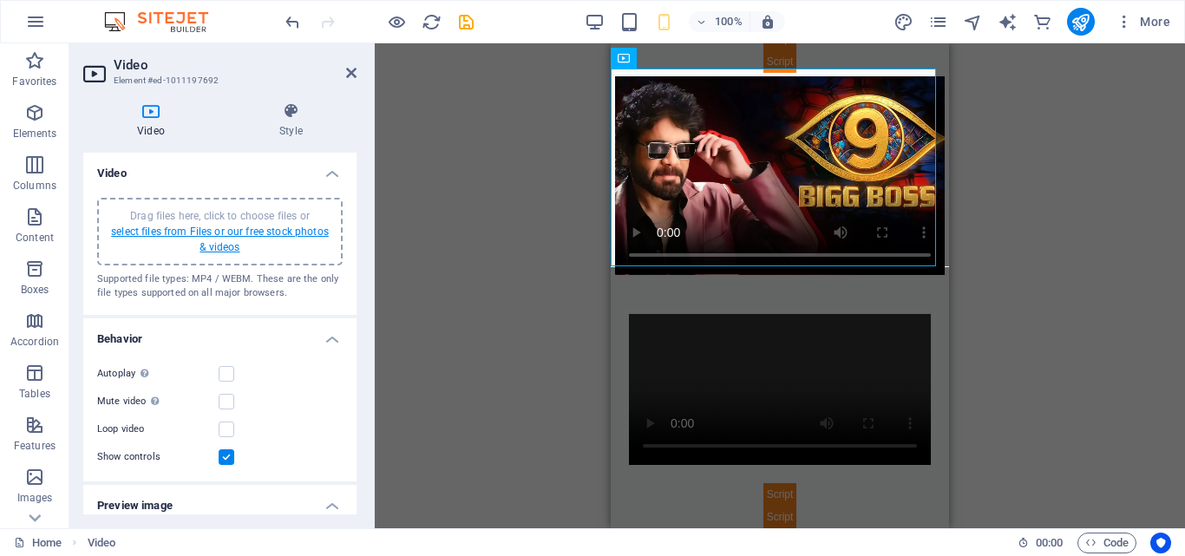
click at [200, 228] on link "select files from Files or our free stock photos & videos" at bounding box center [220, 240] width 218 height 28
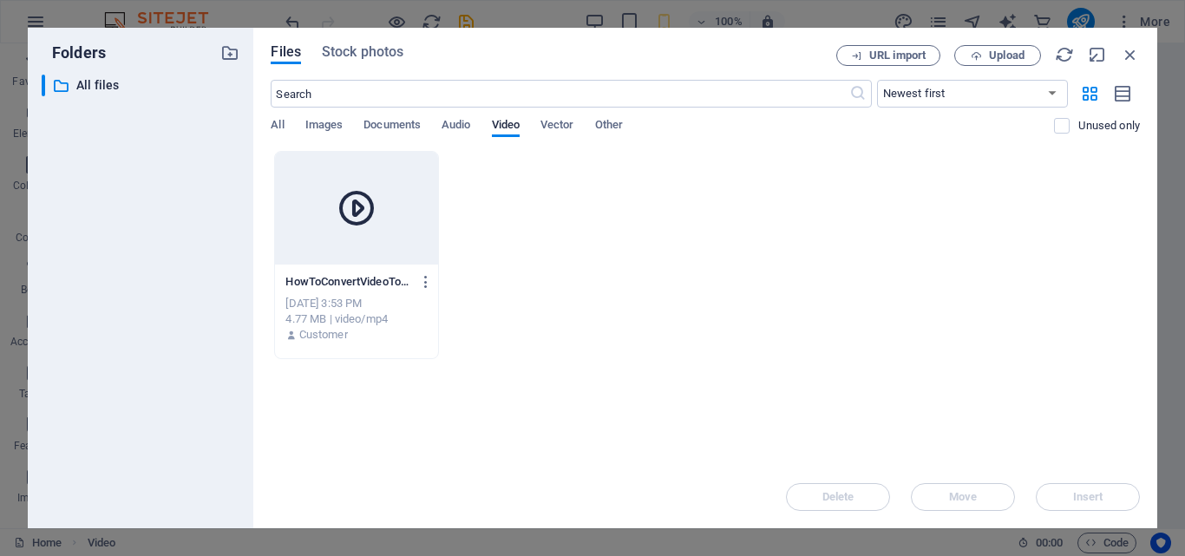
click at [394, 248] on div at bounding box center [356, 208] width 162 height 113
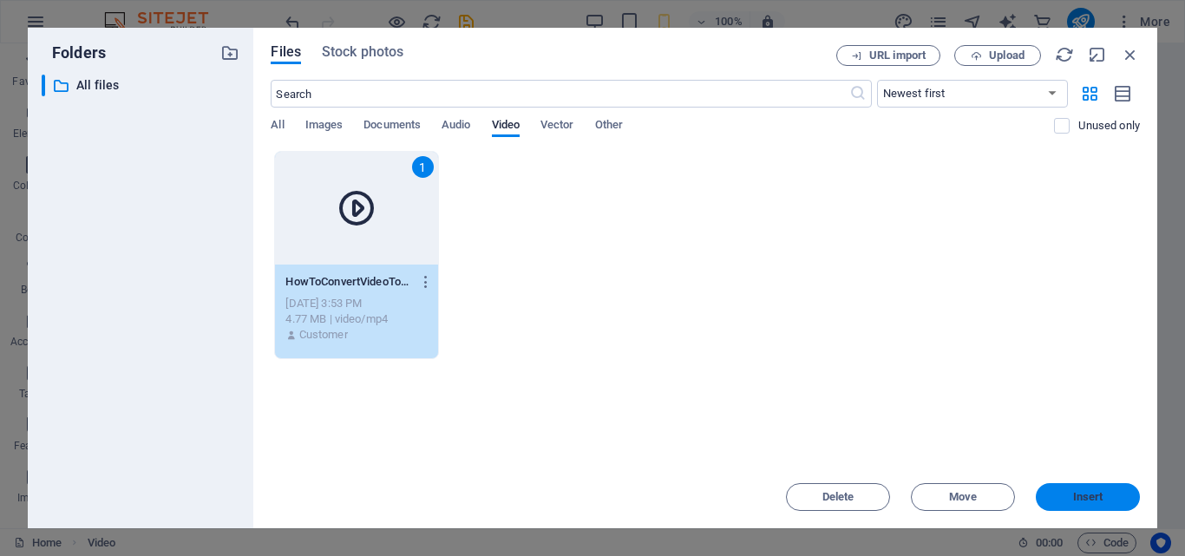
click at [1115, 493] on span "Insert" at bounding box center [1088, 497] width 90 height 10
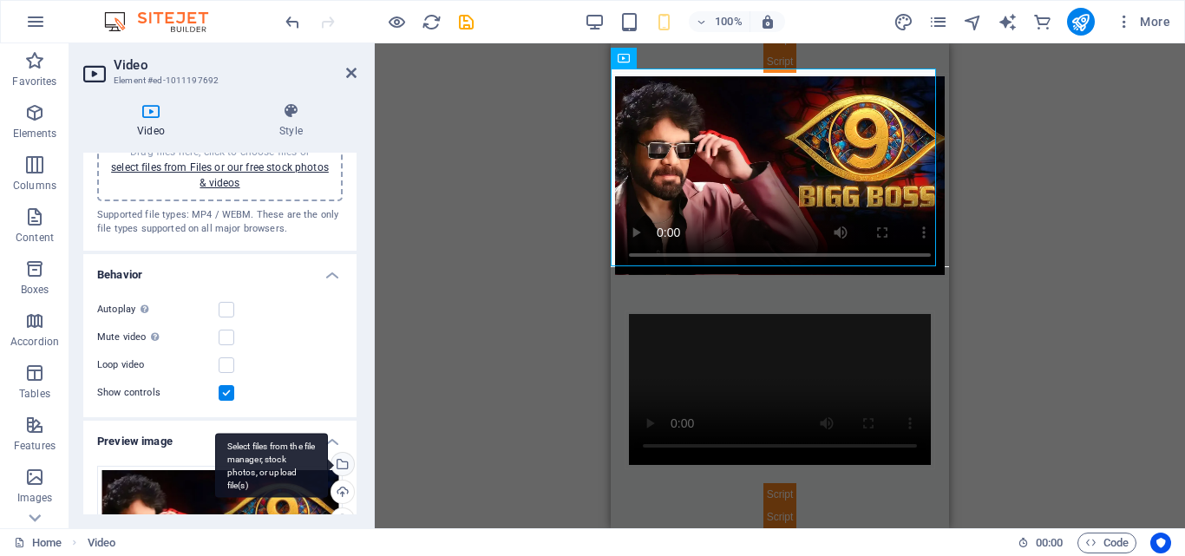
scroll to position [87, 0]
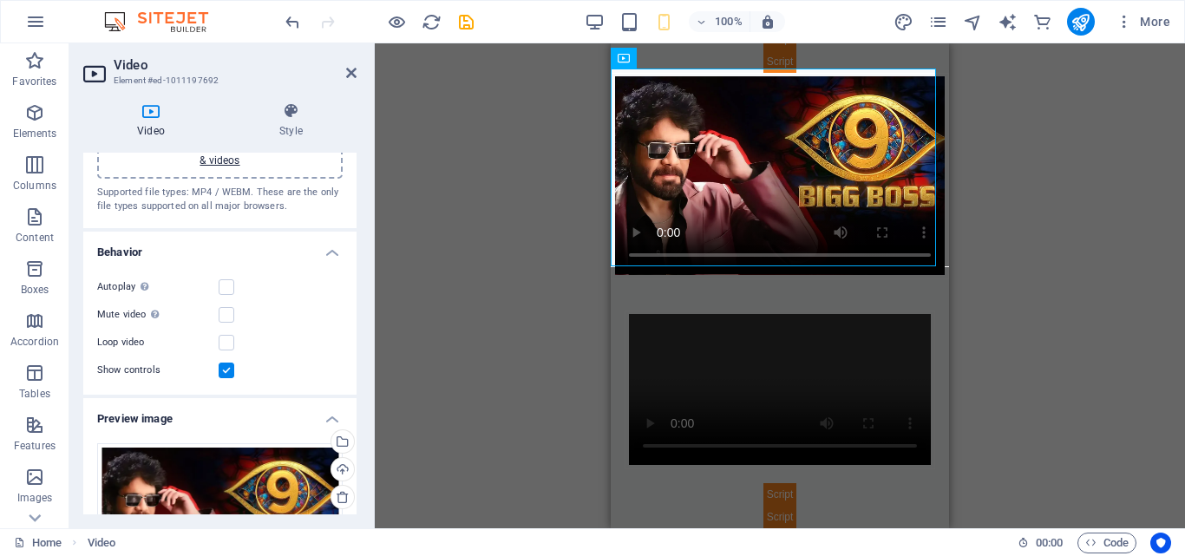
drag, startPoint x: 351, startPoint y: 308, endPoint x: 351, endPoint y: 409, distance: 100.6
click at [351, 409] on ul "Video Drag files here, click to choose files or select files from Files or our …" at bounding box center [219, 544] width 273 height 957
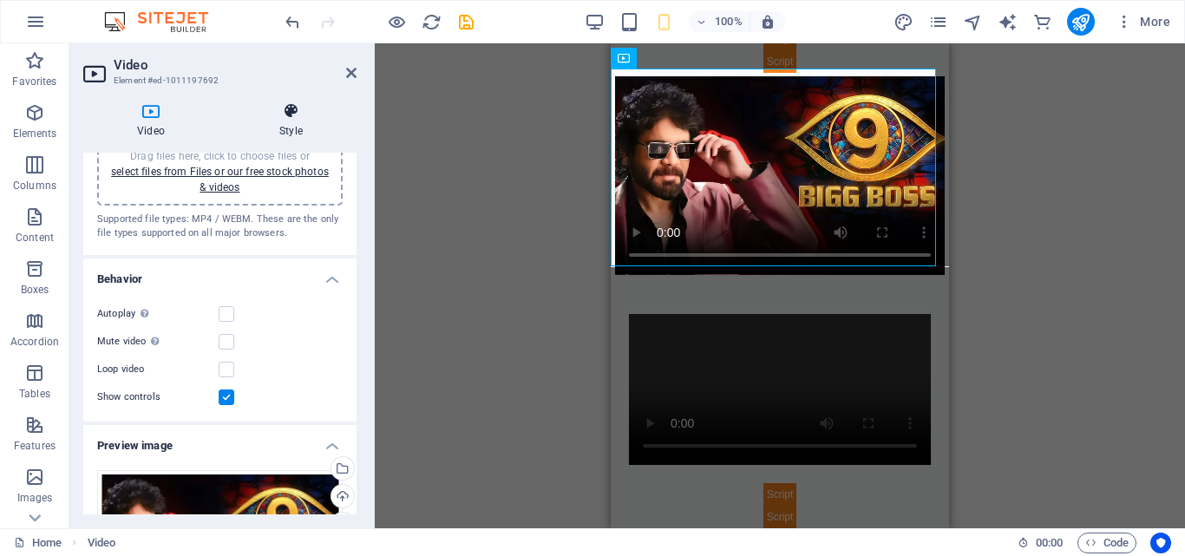
scroll to position [0, 0]
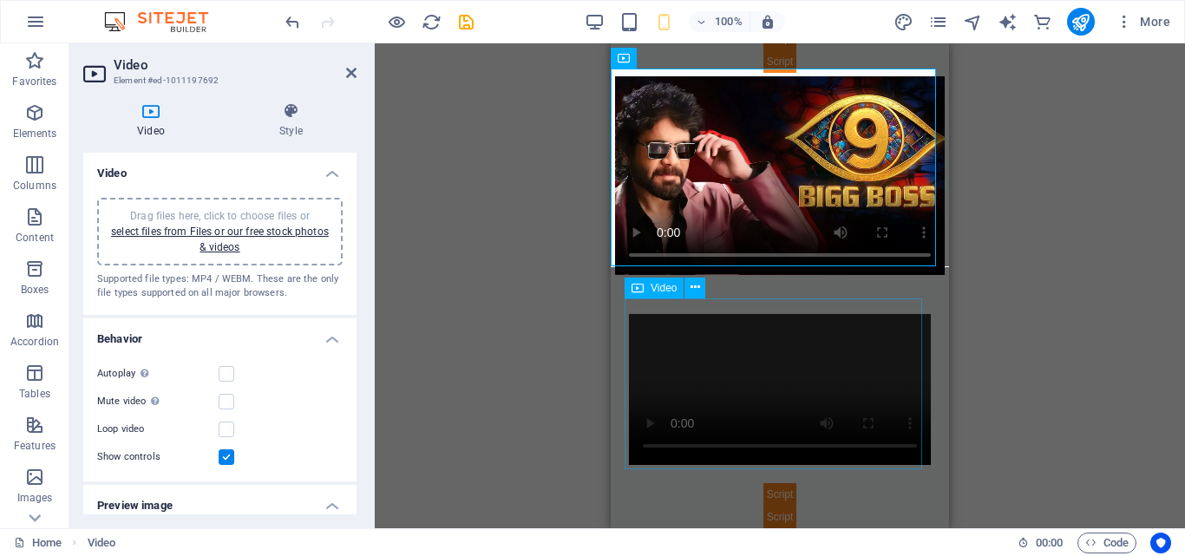
click at [667, 293] on span "Video" at bounding box center [664, 288] width 26 height 10
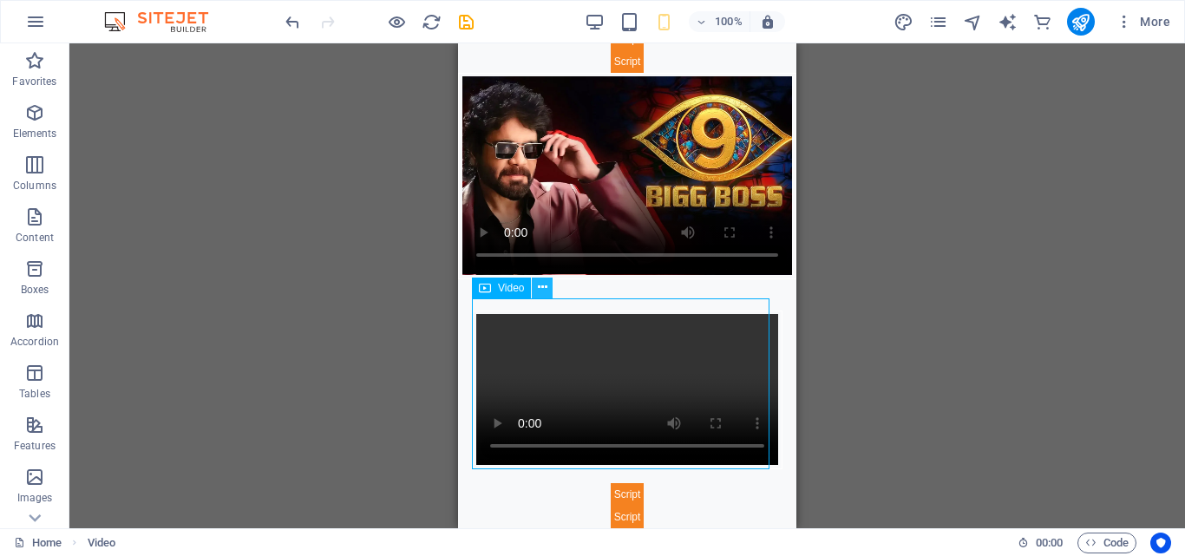
click at [541, 286] on icon at bounding box center [543, 287] width 10 height 18
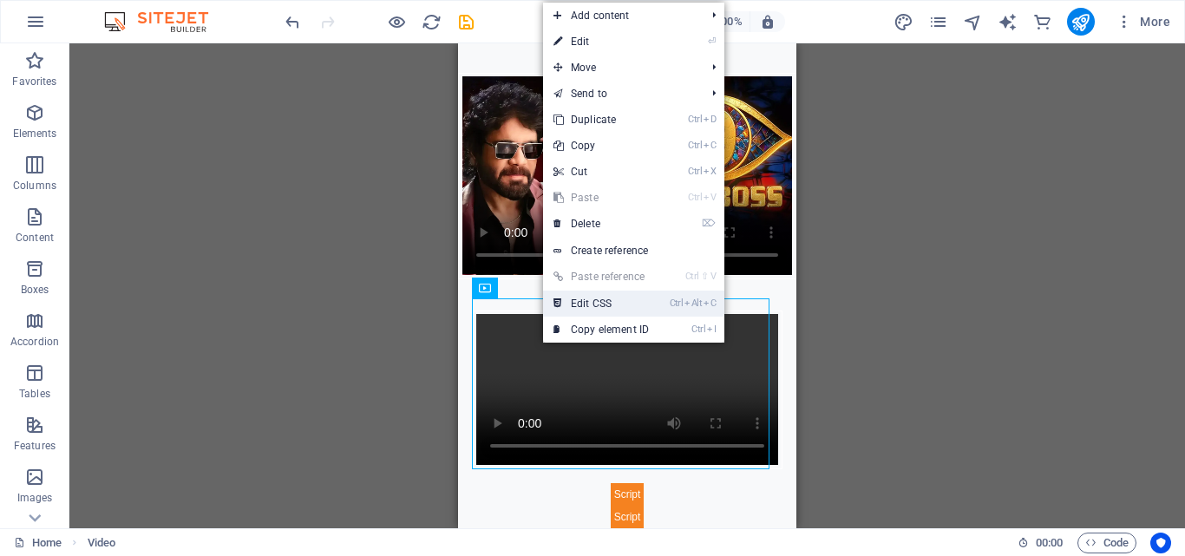
click at [599, 301] on link "Ctrl Alt C Edit CSS" at bounding box center [601, 304] width 116 height 26
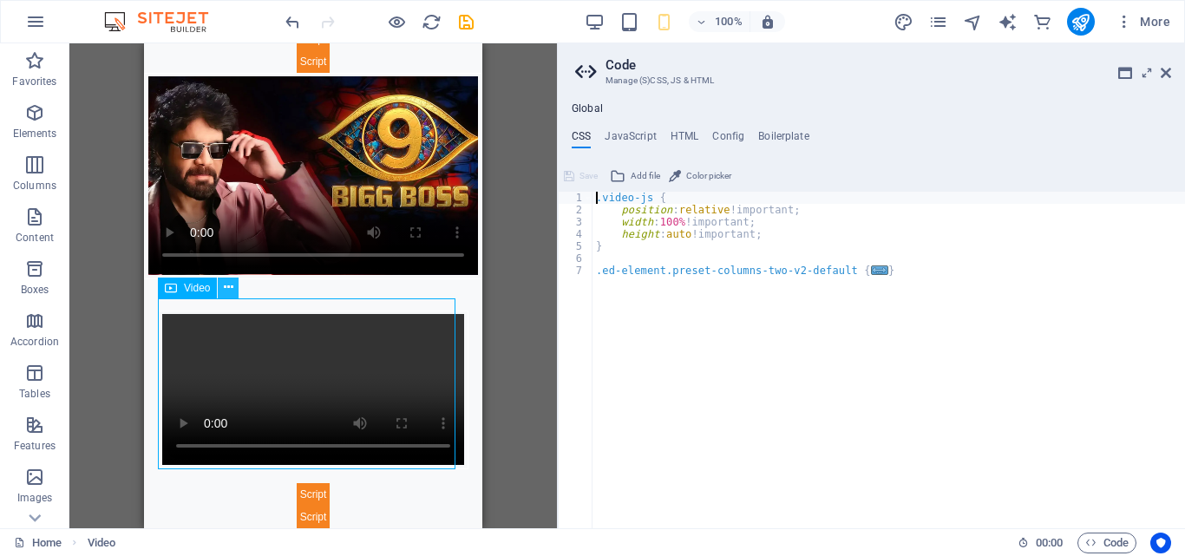
click at [219, 286] on button at bounding box center [228, 288] width 21 height 21
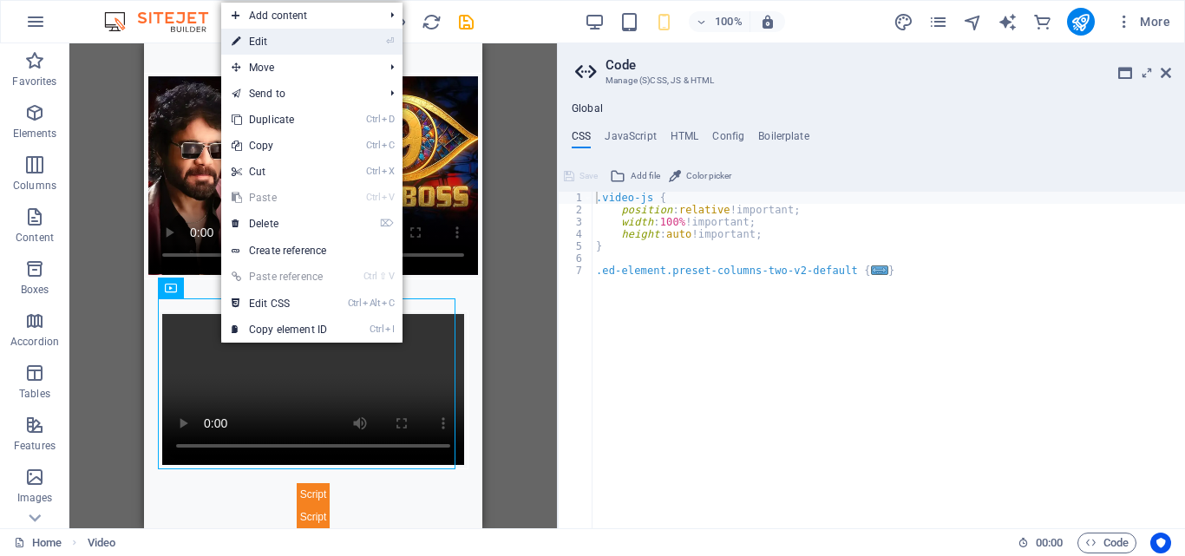
click at [270, 41] on link "⏎ Edit" at bounding box center [279, 42] width 116 height 26
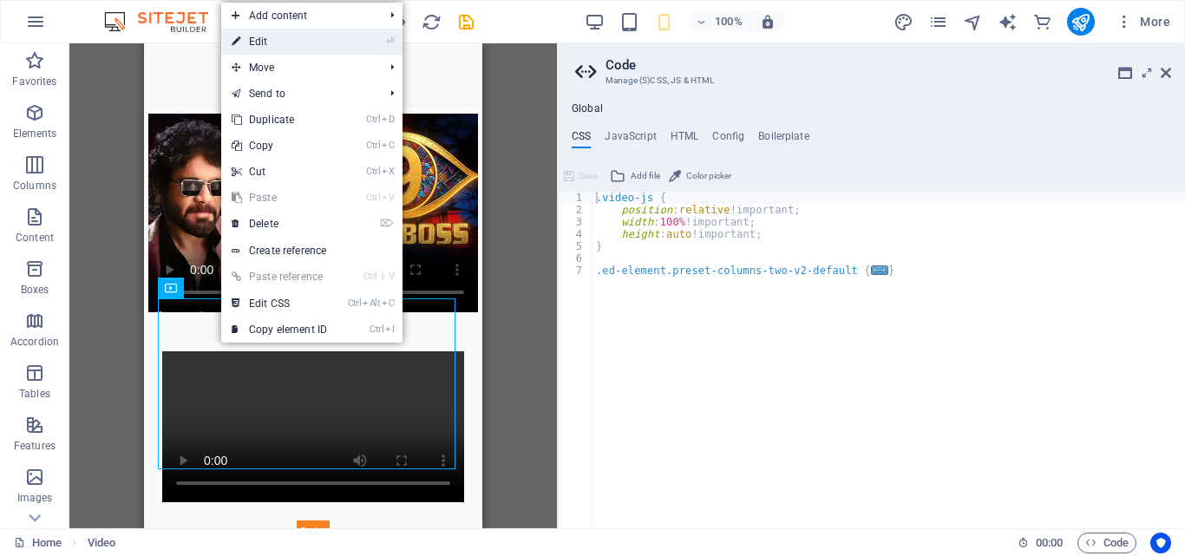
select select "%"
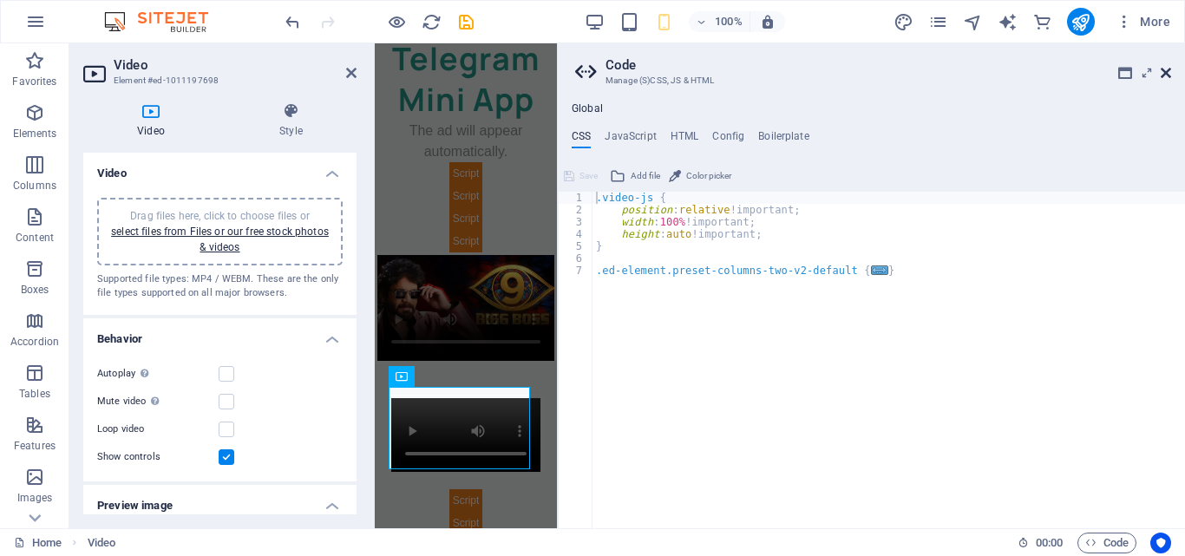
click at [1162, 70] on icon at bounding box center [1166, 73] width 10 height 14
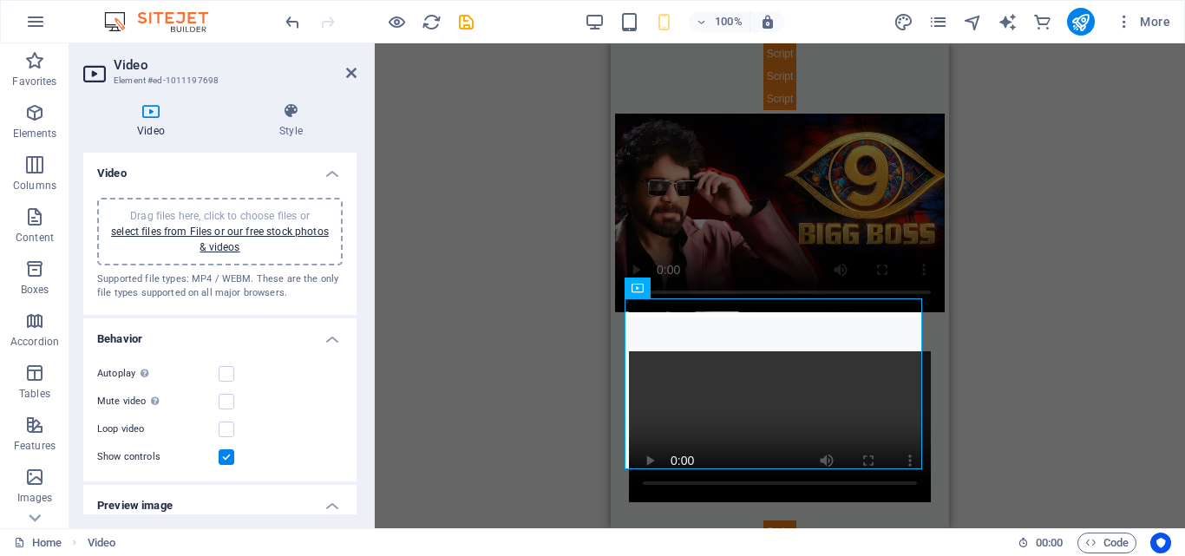
scroll to position [268, 0]
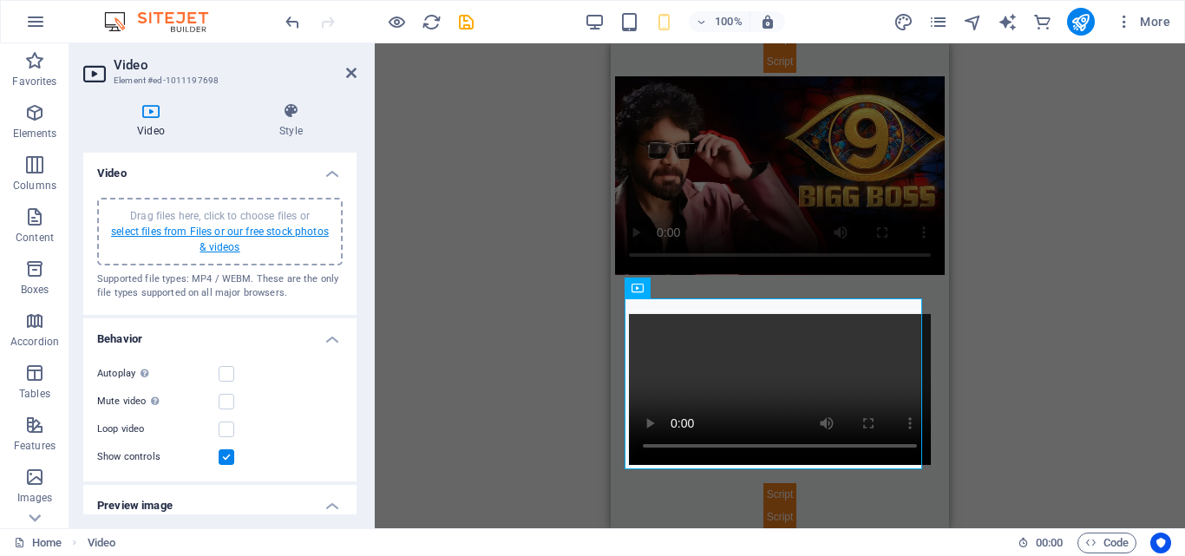
click at [167, 226] on link "select files from Files or our free stock photos & videos" at bounding box center [220, 240] width 218 height 28
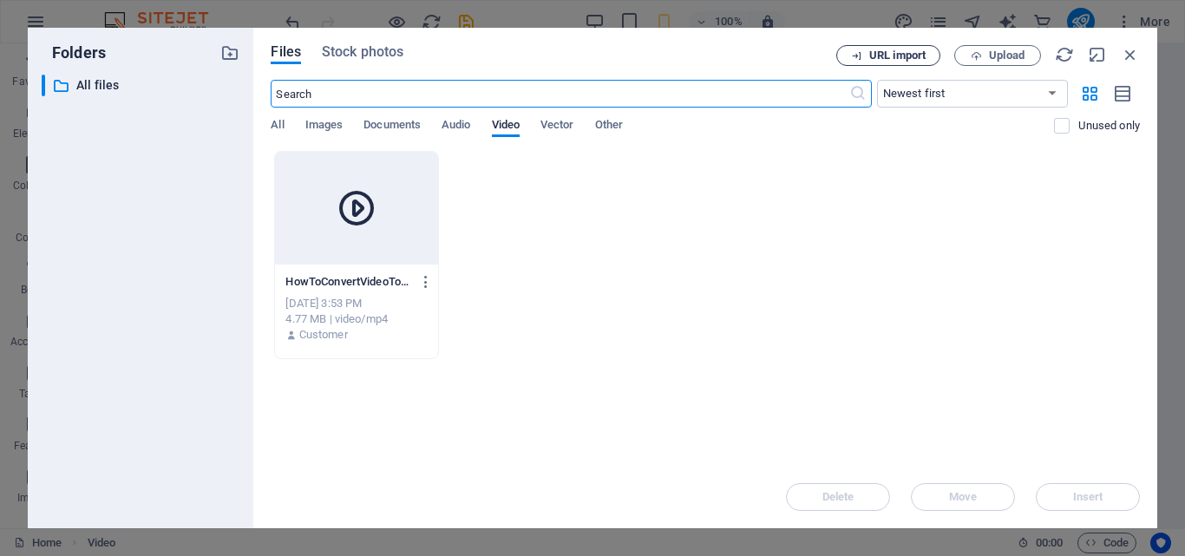
click at [879, 51] on span "URL import" at bounding box center [897, 55] width 56 height 10
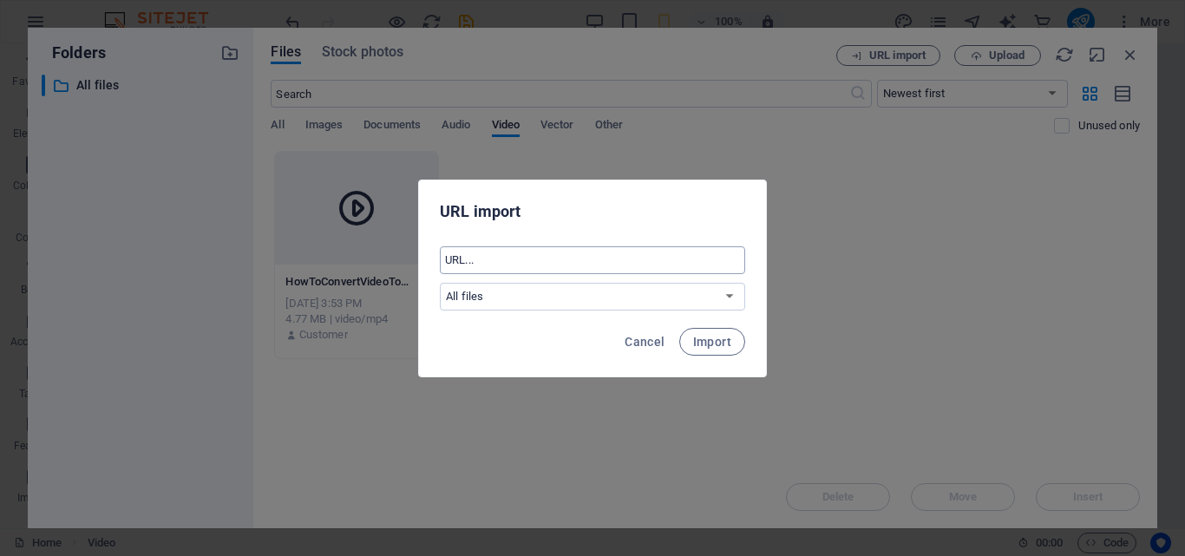
click at [496, 263] on input "text" at bounding box center [592, 260] width 305 height 28
paste input "https://1drv.ms/v/c/79341AC48081BD0F/EZGImNrw7edJnISrrhsZfQUBiy7BIbvlh33QQROPc3…"
type input "https://1drv.ms/v/c/79341AC48081BD0F/EZGImNrw7edJnISrrhsZfQUBiy7BIbvlh33QQROPc3…"
click at [581, 289] on select "All files" at bounding box center [592, 297] width 305 height 28
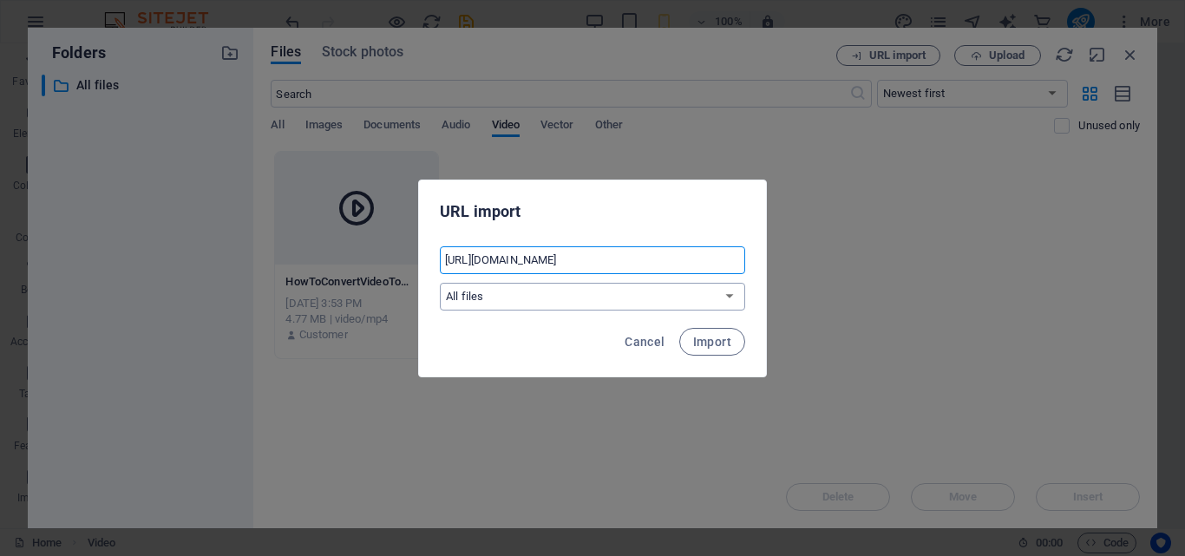
scroll to position [0, 0]
click at [581, 289] on select "All files" at bounding box center [592, 297] width 305 height 28
click at [697, 337] on span "Import" at bounding box center [712, 342] width 38 height 14
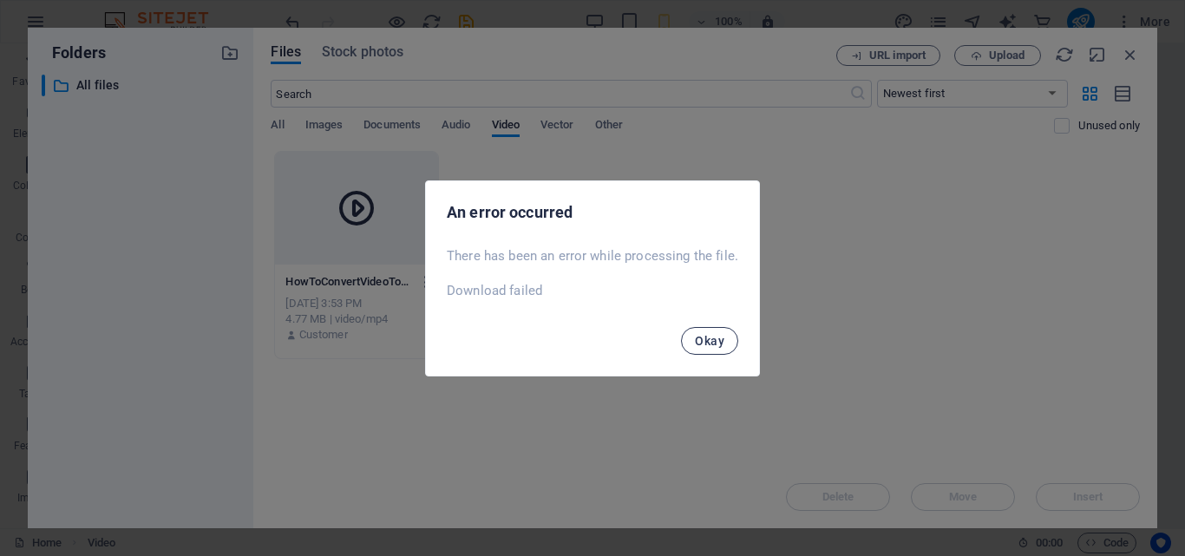
click at [708, 341] on span "Okay" at bounding box center [709, 341] width 29 height 14
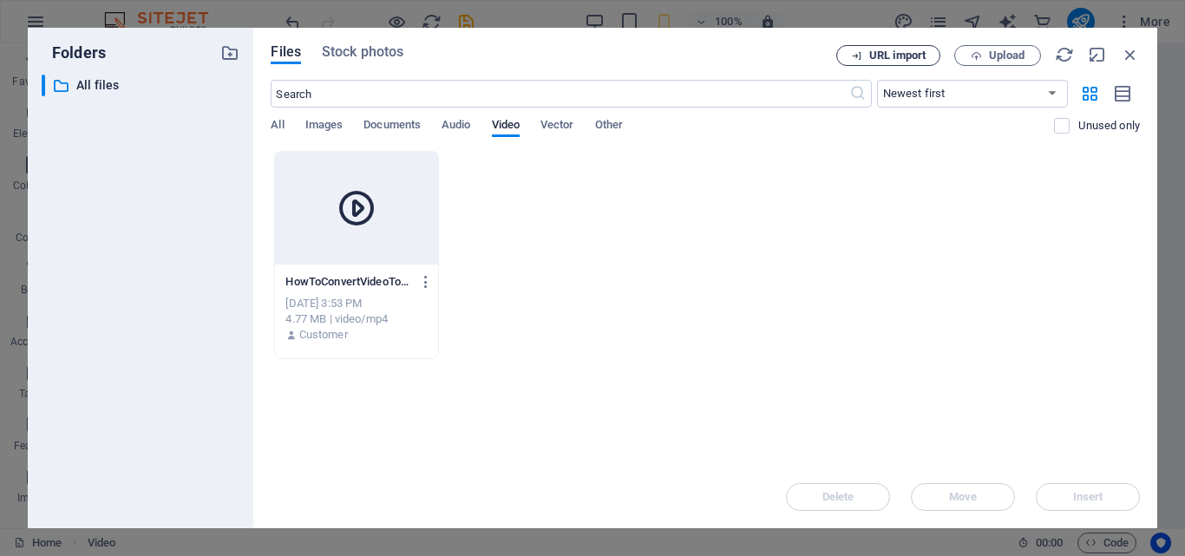
click at [898, 56] on span "URL import" at bounding box center [897, 55] width 56 height 10
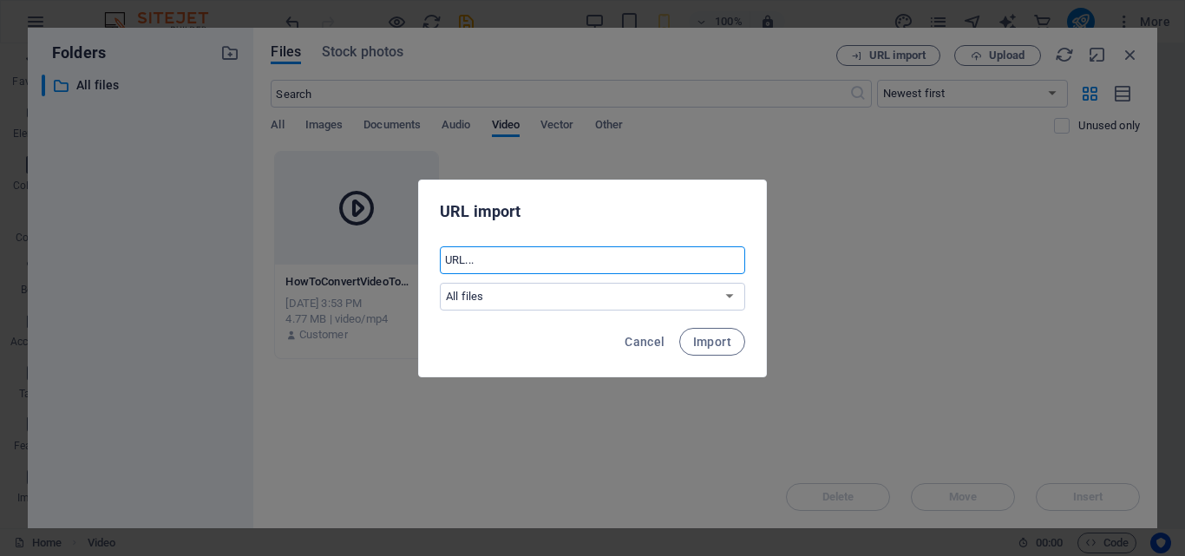
click at [508, 270] on input "text" at bounding box center [592, 260] width 305 height 28
paste input "https://1drv.ms/v/c/79341AC48081BD0F/EZGImNrw7edJnISrrhsZfQUBiy7BIbvlh33QQROPc3…"
type input "https://1drv.ms/v/c/79341AC48081BD0F/EZGImNrw7edJnISrrhsZfQUBiy7BIbvlh33QQROPc3…"
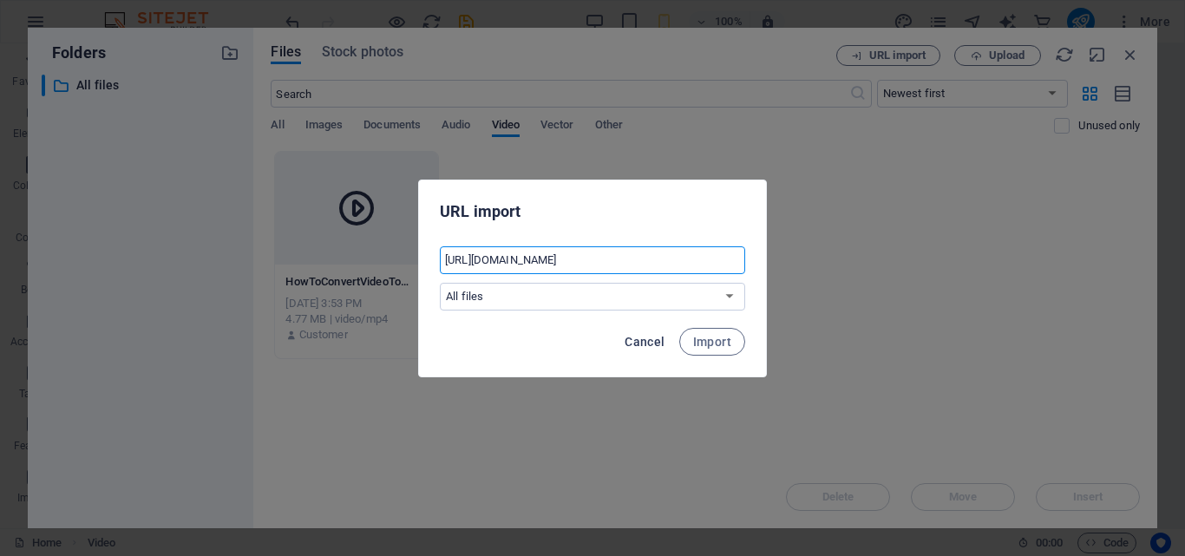
click at [641, 351] on button "Cancel" at bounding box center [645, 342] width 54 height 28
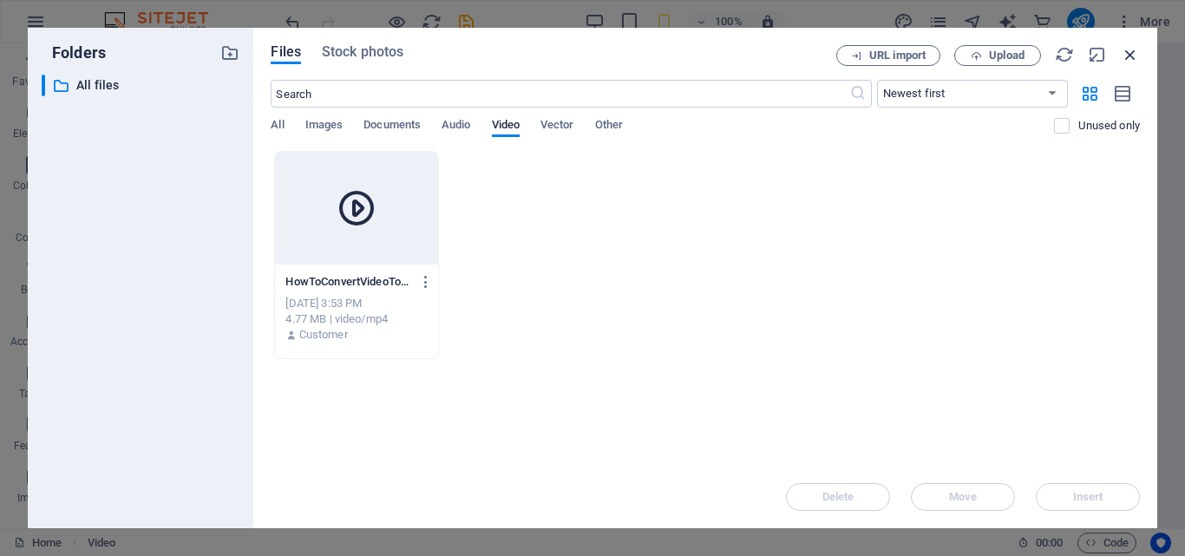
click at [1126, 50] on icon "button" at bounding box center [1130, 54] width 19 height 19
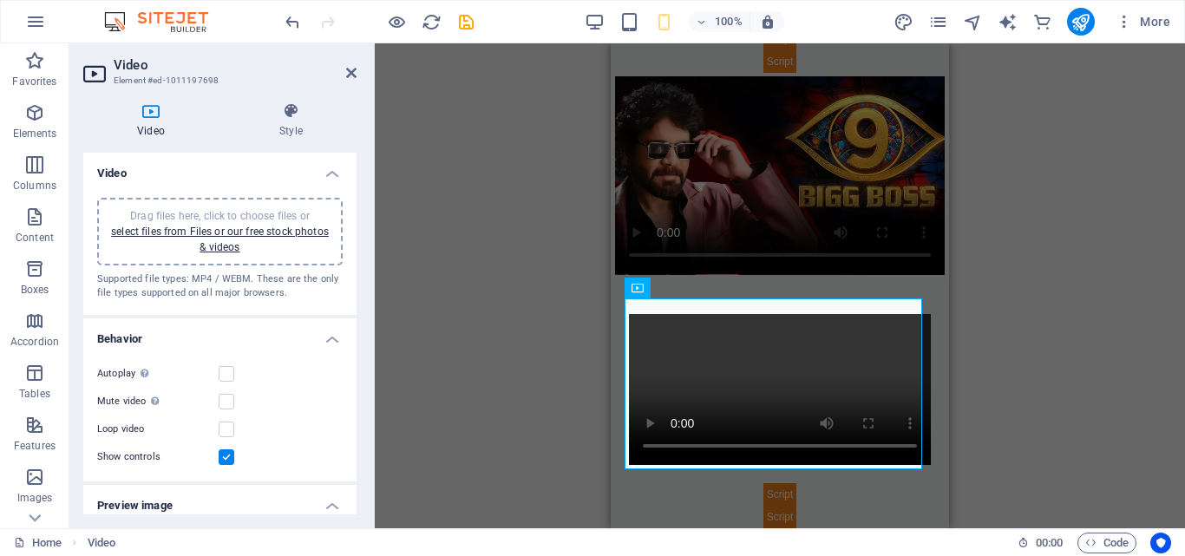
click at [521, 112] on div "Drag here to replace the existing content. Press “Ctrl” if you want to create a…" at bounding box center [780, 285] width 810 height 485
click at [350, 69] on icon at bounding box center [351, 73] width 10 height 14
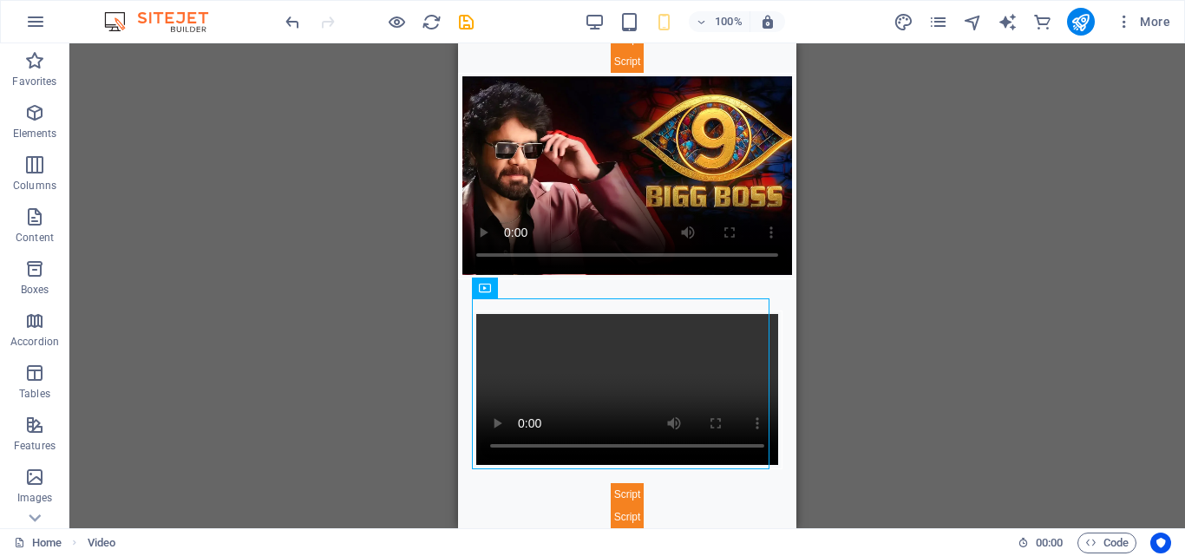
click at [606, 23] on div "100%" at bounding box center [685, 22] width 200 height 28
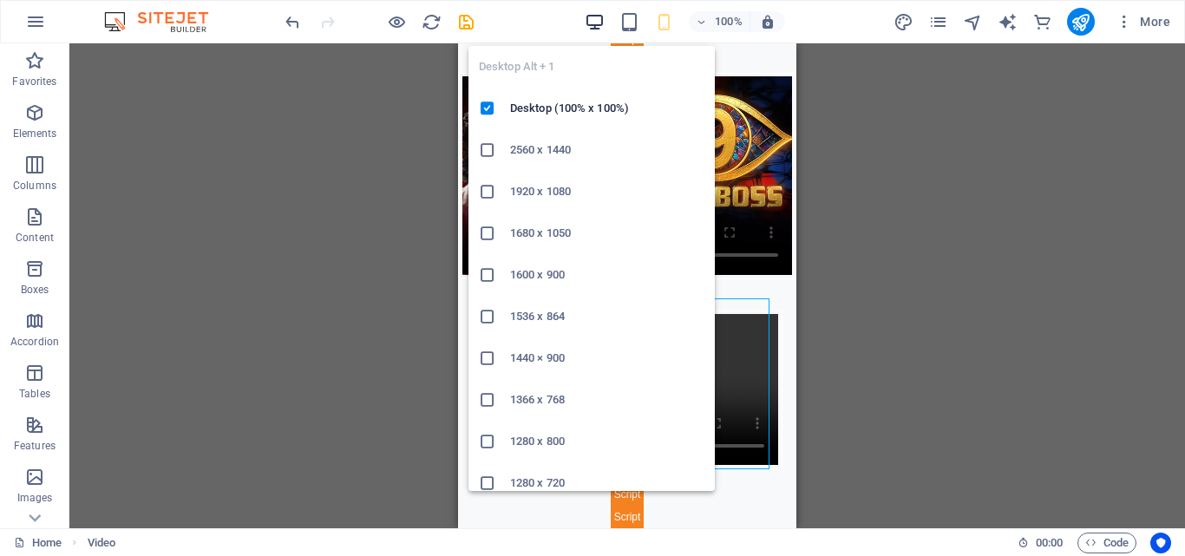
click at [594, 23] on icon "button" at bounding box center [595, 22] width 20 height 20
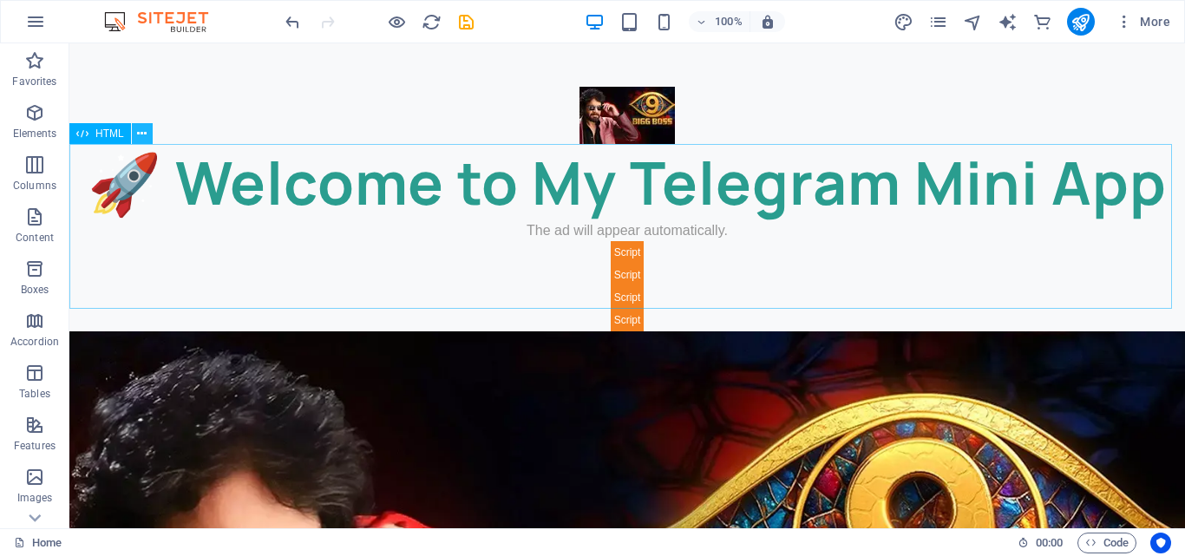
click at [141, 132] on icon at bounding box center [142, 134] width 10 height 18
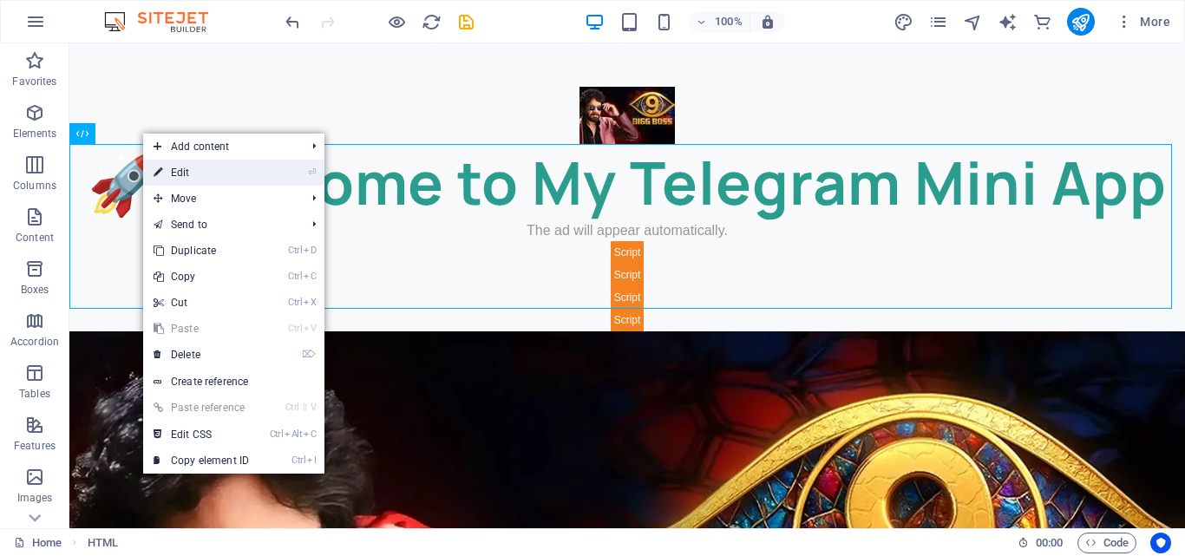
click at [184, 177] on link "⏎ Edit" at bounding box center [201, 173] width 116 height 26
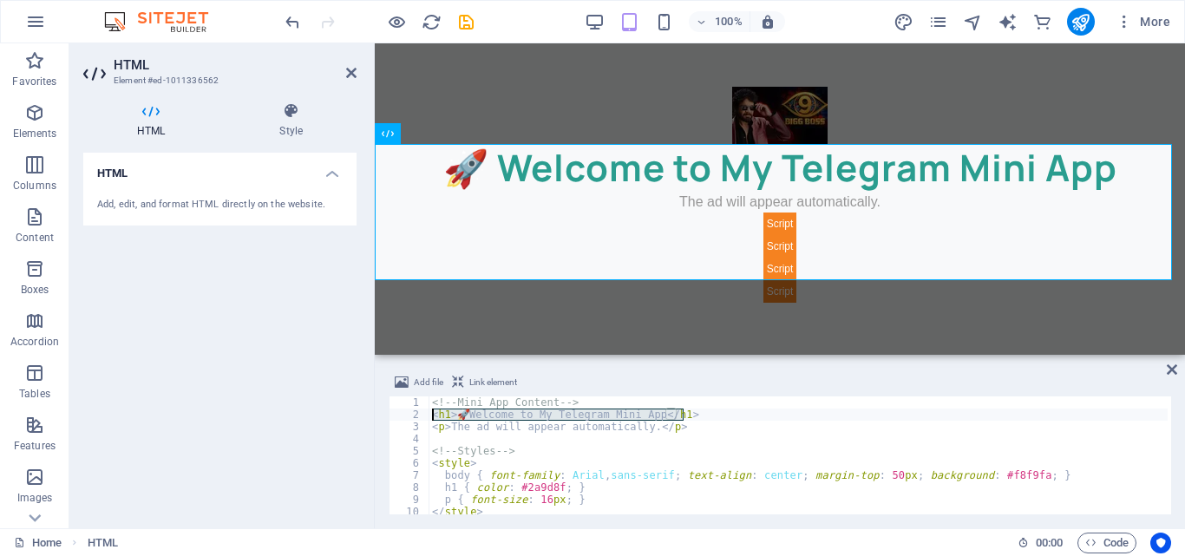
drag, startPoint x: 686, startPoint y: 415, endPoint x: 432, endPoint y: 415, distance: 254.2
click at [432, 415] on div "<!-- Mini App Content --> < h1 > 🚀 Welcome to My Telegram Mini App </ h1 > < p …" at bounding box center [798, 467] width 739 height 142
type textarea "<h1>🚀 Welcome to My Telegram Mini App</h1>"
click at [684, 433] on div "<!-- Mini App Content --> < h1 > 🚀 Welcome to My Telegram Mini App </ h1 > < p …" at bounding box center [798, 467] width 739 height 142
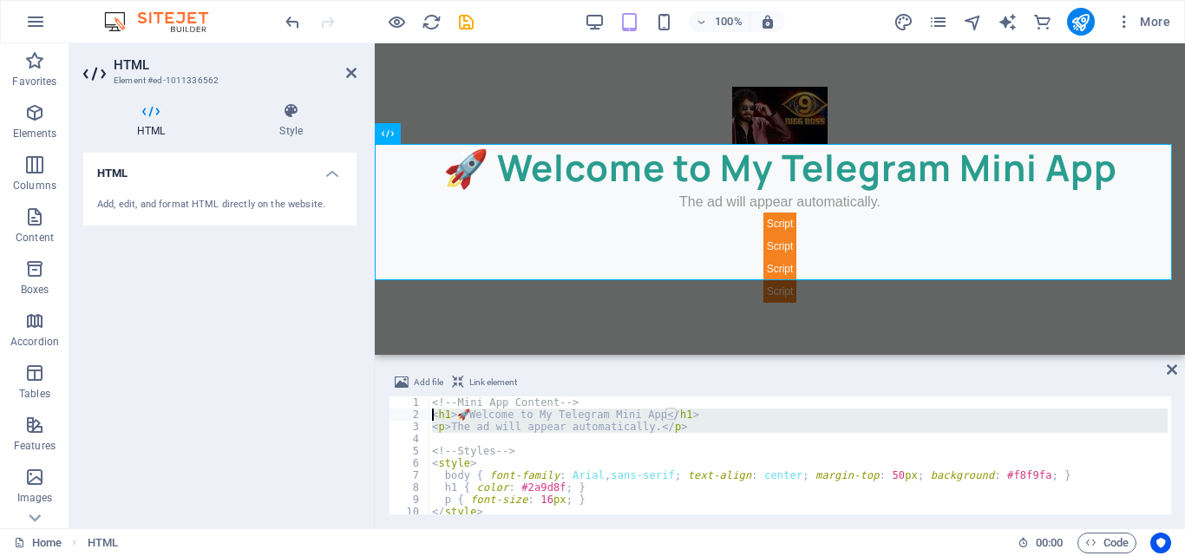
drag, startPoint x: 684, startPoint y: 433, endPoint x: 434, endPoint y: 414, distance: 251.4
click at [434, 414] on div "<!-- Mini App Content --> < h1 > 🚀 Welcome to My Telegram Mini App </ h1 > < p …" at bounding box center [798, 467] width 739 height 142
type textarea "<h1>🚀 Welcome to My Telegram Mini App</h1> <p>The ad will appear automatically.…"
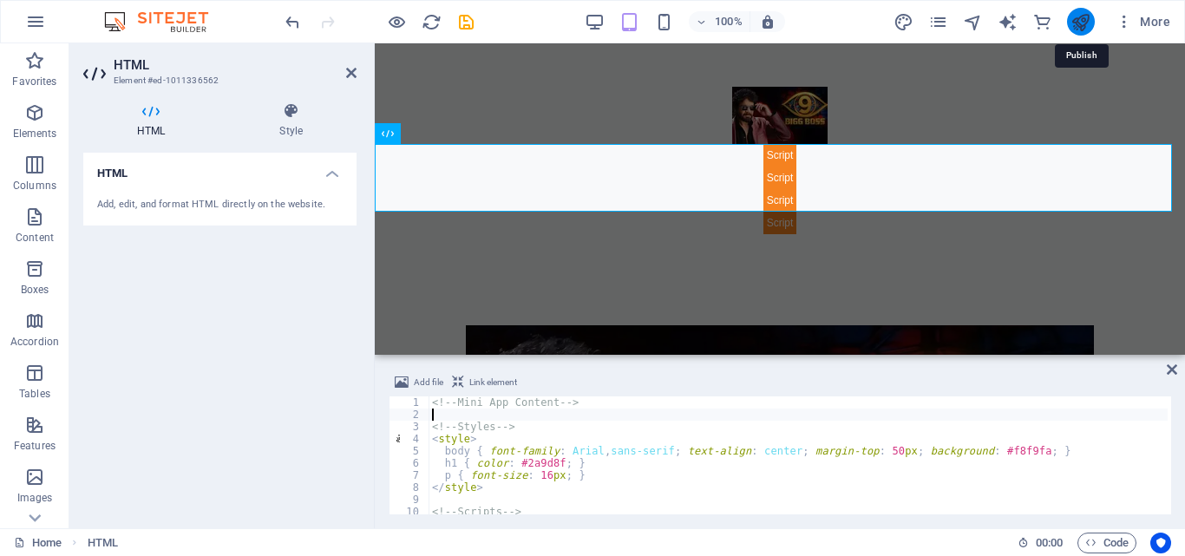
click at [1079, 15] on icon "publish" at bounding box center [1081, 22] width 20 height 20
